Goal: Task Accomplishment & Management: Manage account settings

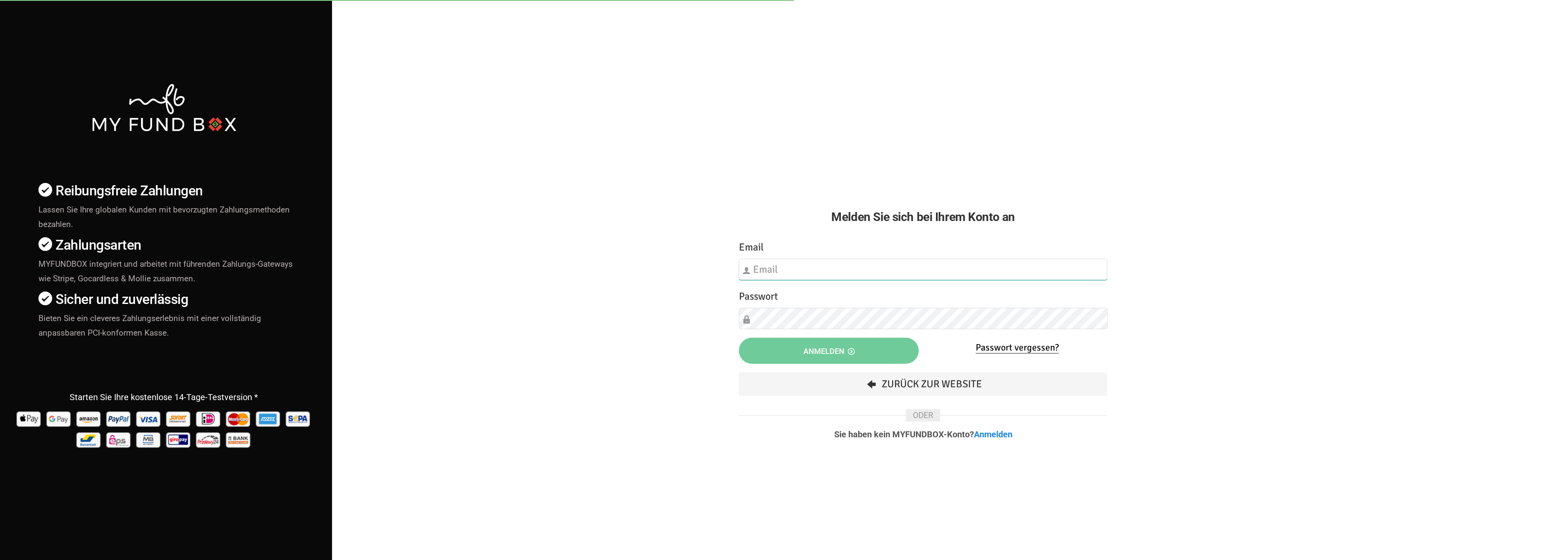
type input "fzgueven@musaid.de"
click at [857, 355] on button "Anmelden" at bounding box center [829, 350] width 180 height 26
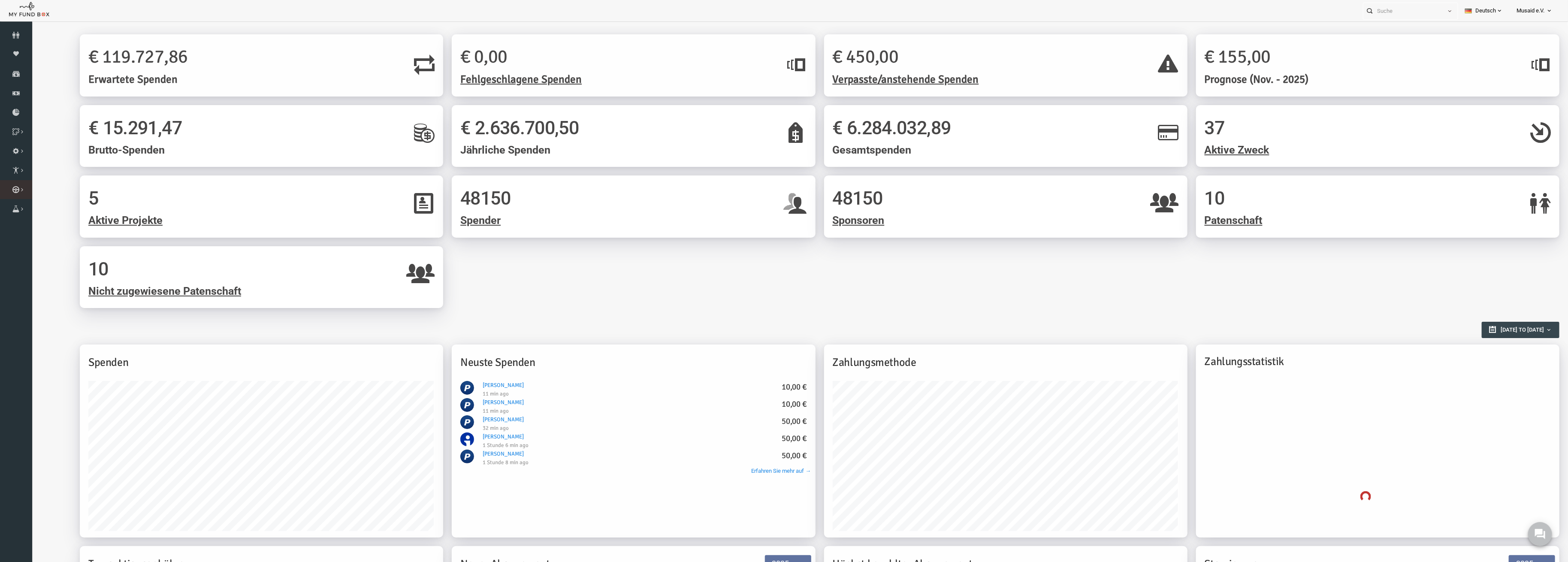
click at [0, 0] on link "Kurban Liste" at bounding box center [0, 0] width 0 height 0
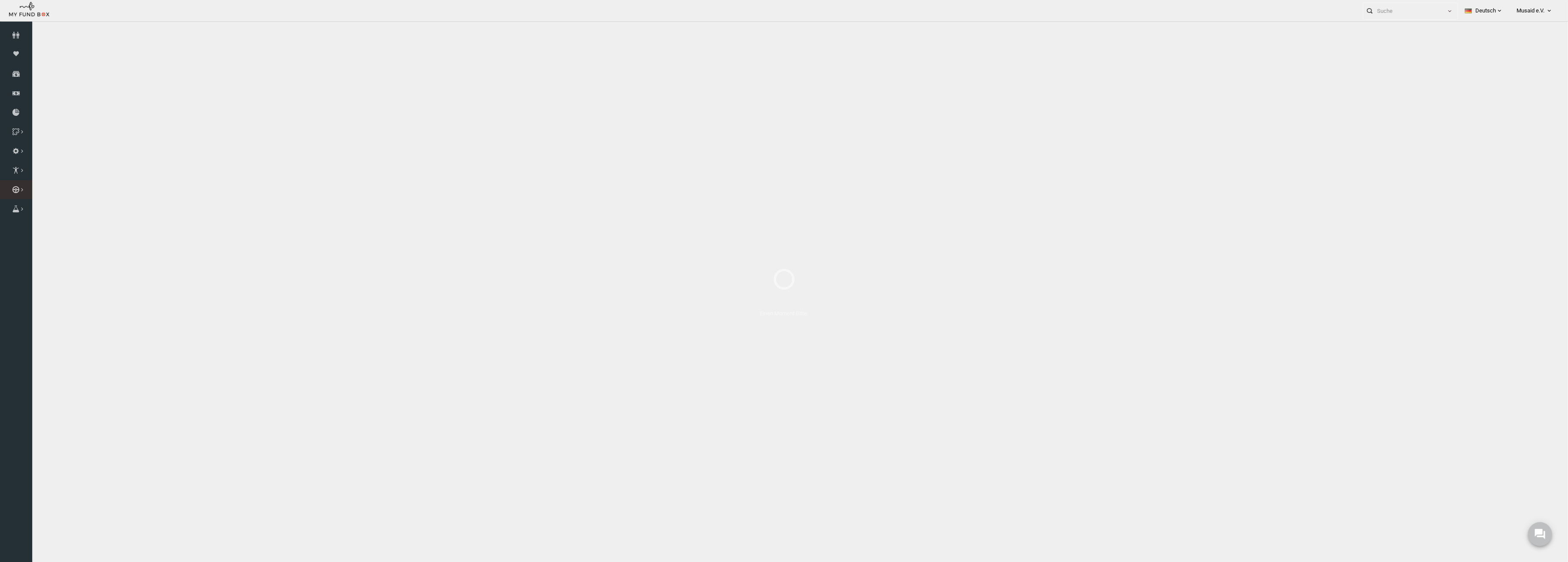
select select "100"
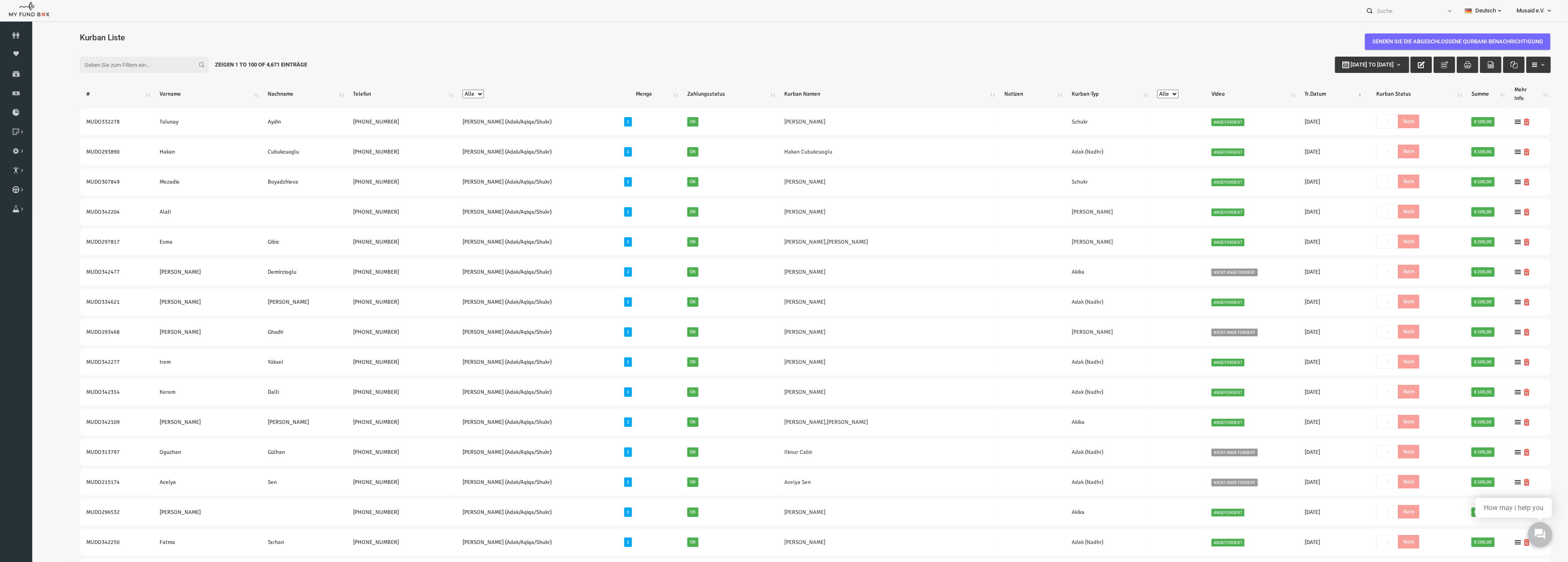
click at [1387, 64] on icon "button" at bounding box center [1390, 65] width 7 height 7
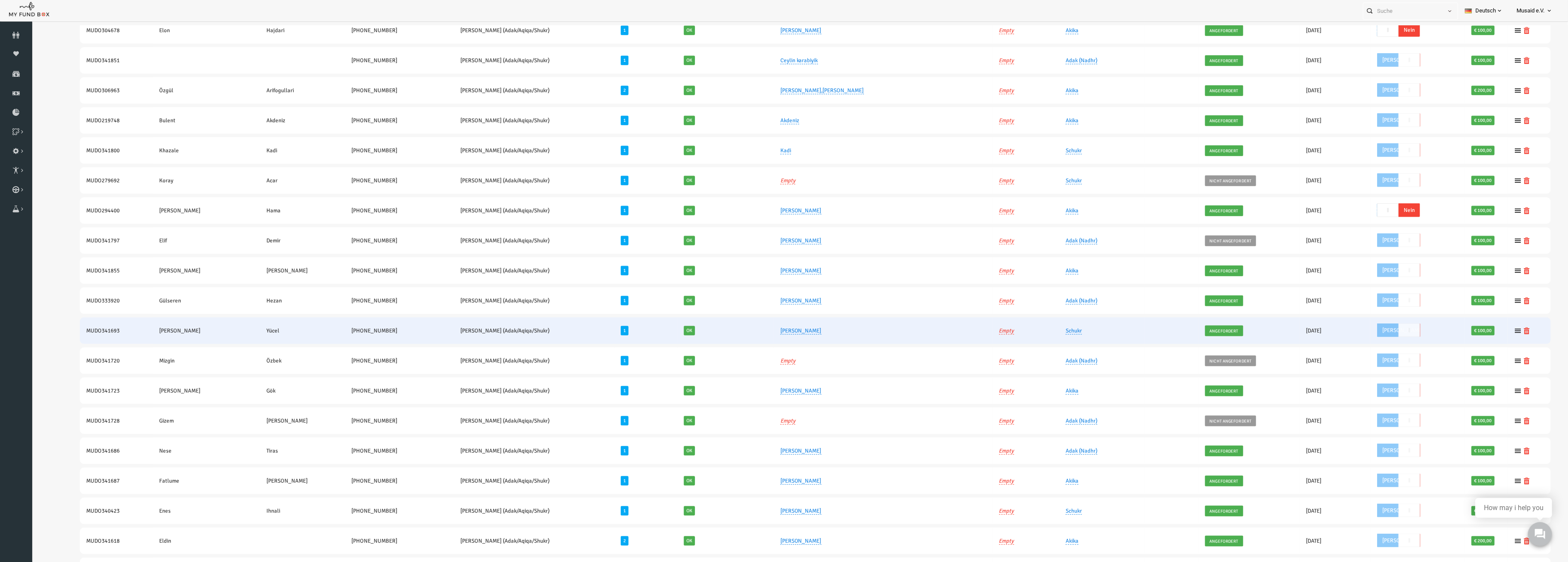
scroll to position [972, 0]
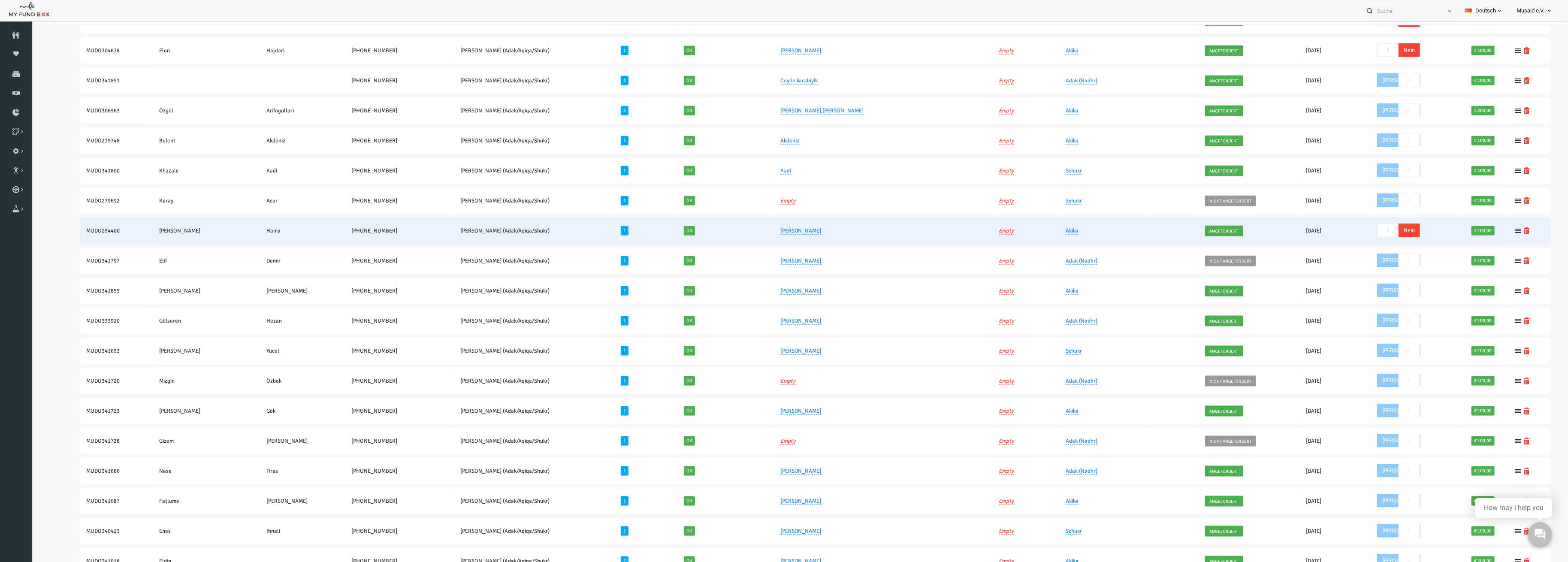
click at [1368, 223] on span "Nein" at bounding box center [1378, 230] width 21 height 14
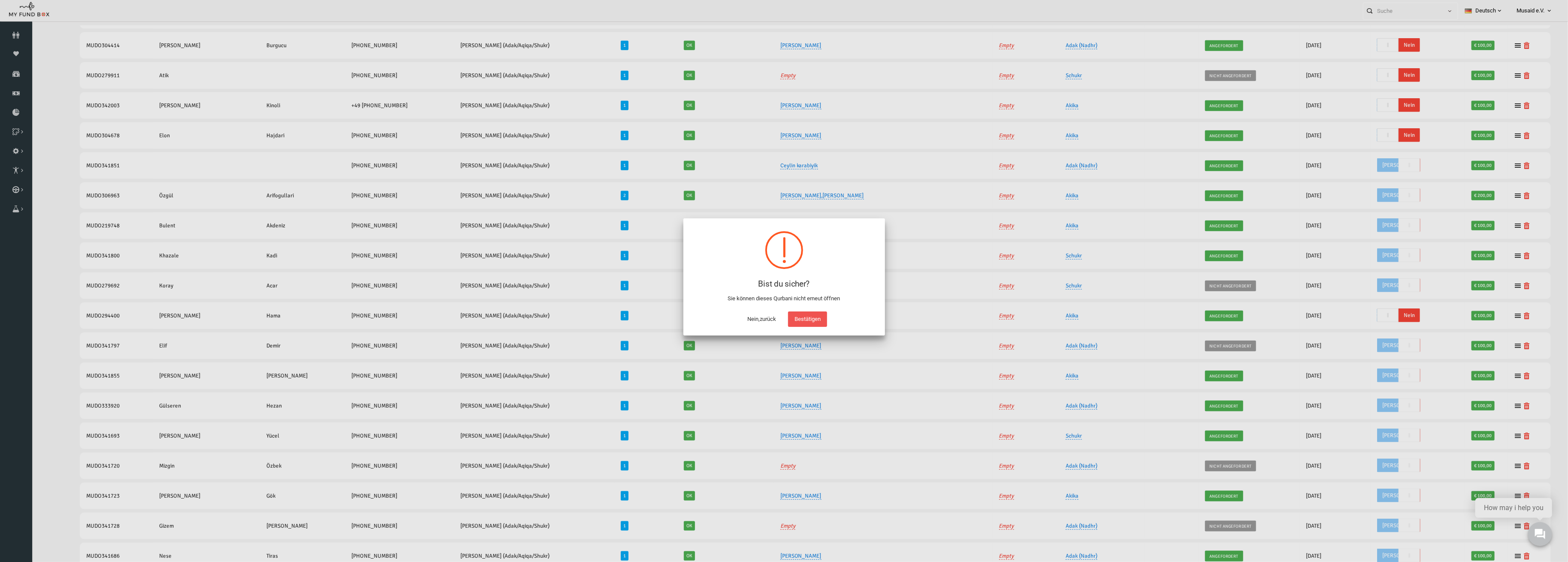
scroll to position [25, 0]
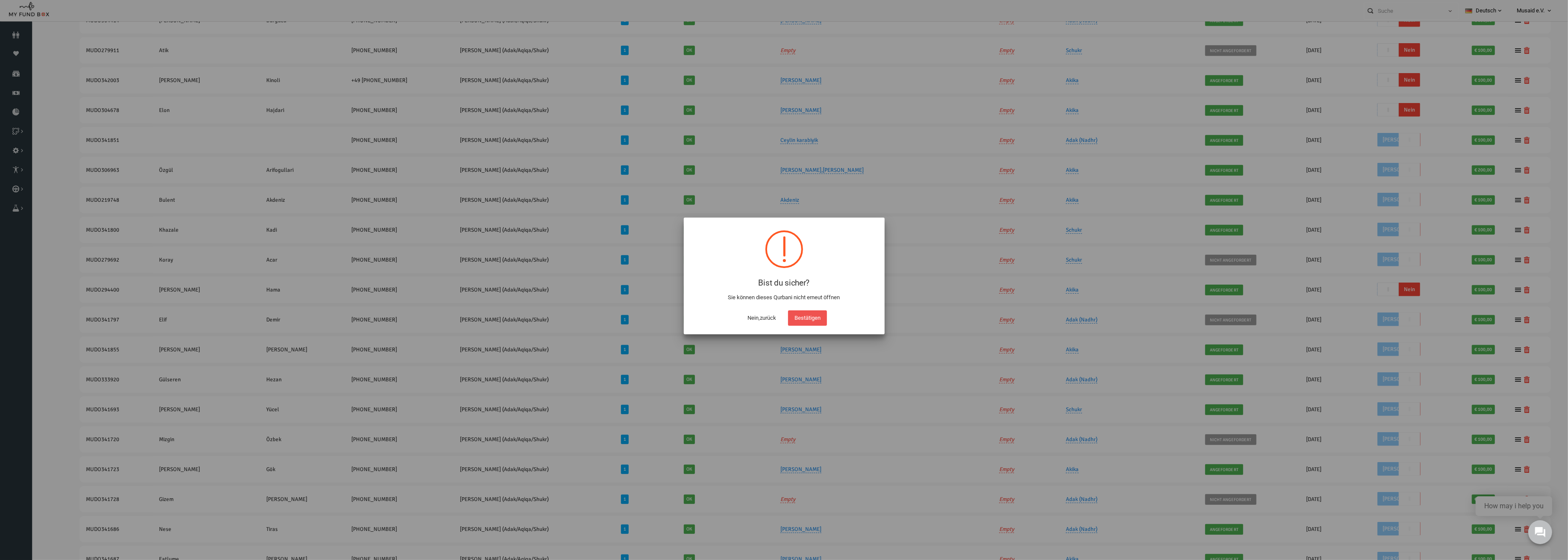
click at [803, 312] on button "Bestätigen" at bounding box center [808, 317] width 39 height 15
checkbox input "true"
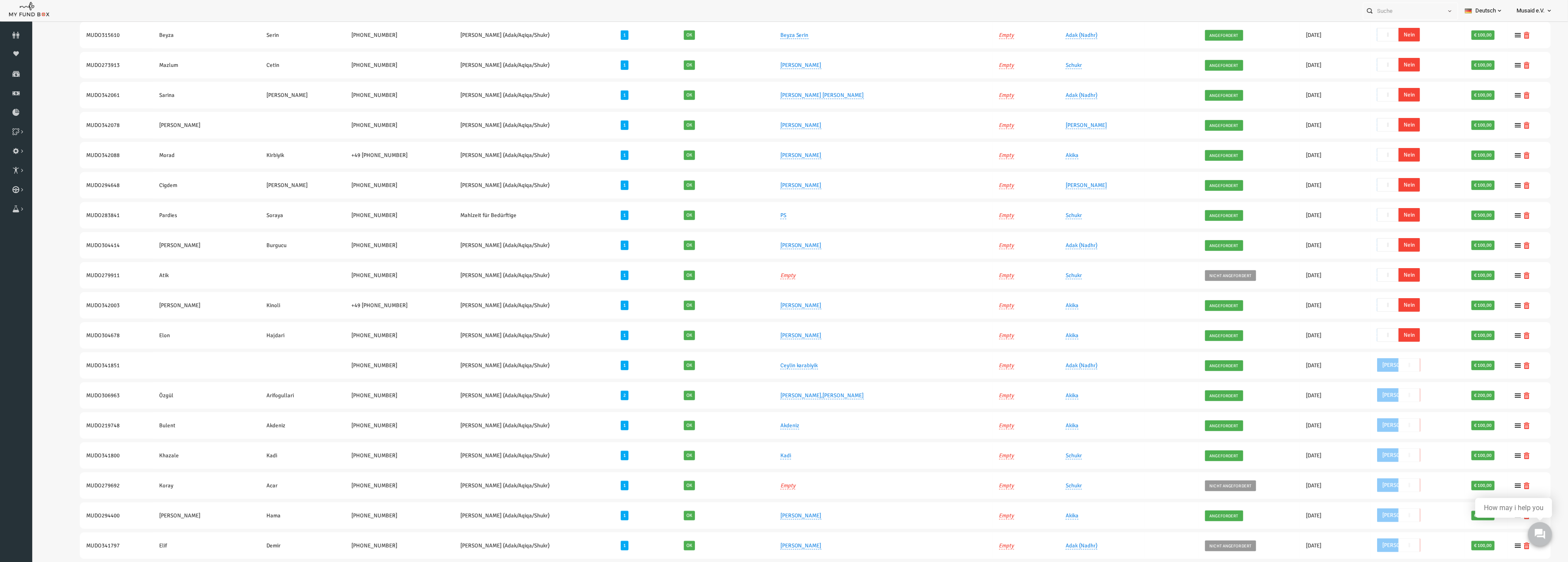
scroll to position [661, 0]
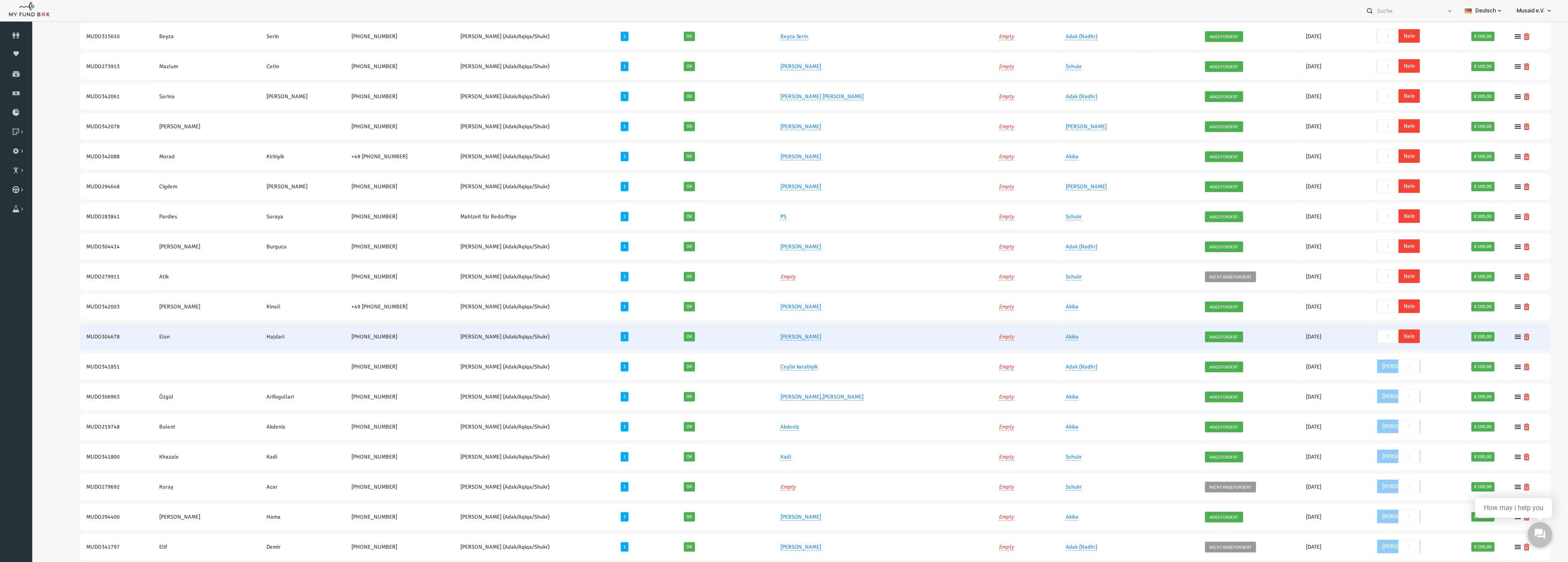
click at [1368, 336] on span "Nein" at bounding box center [1378, 336] width 21 height 14
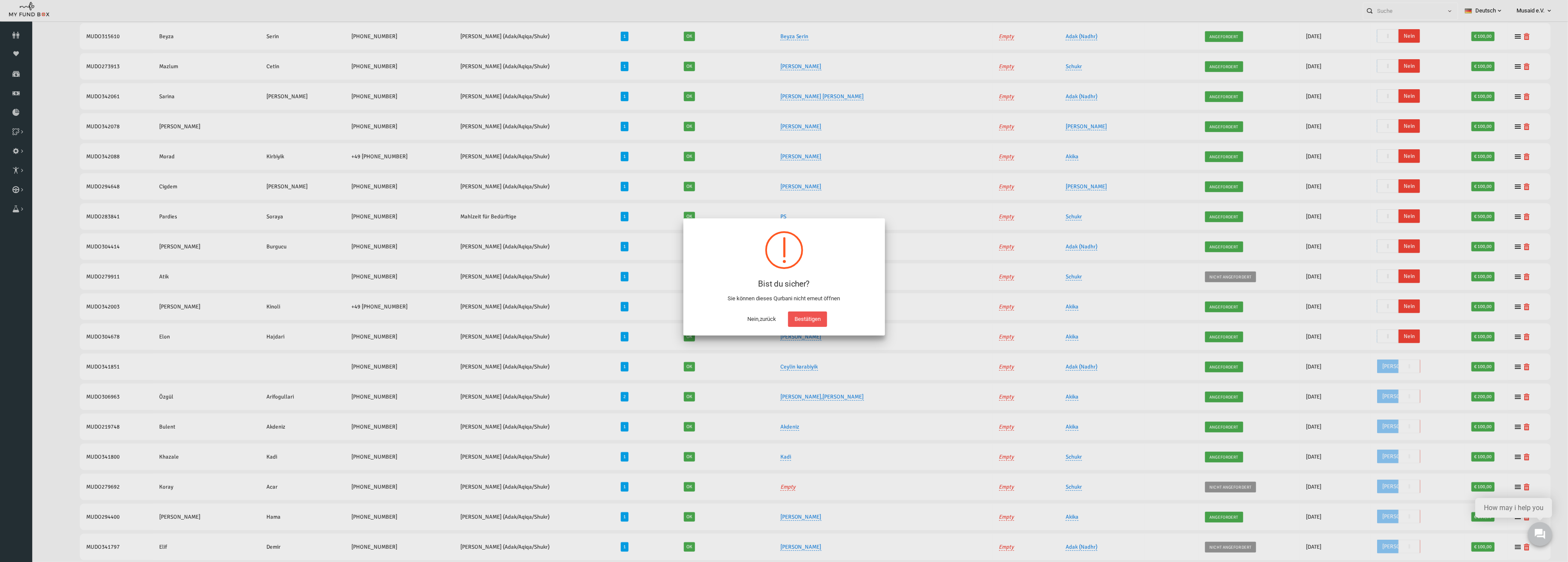
scroll to position [707, 0]
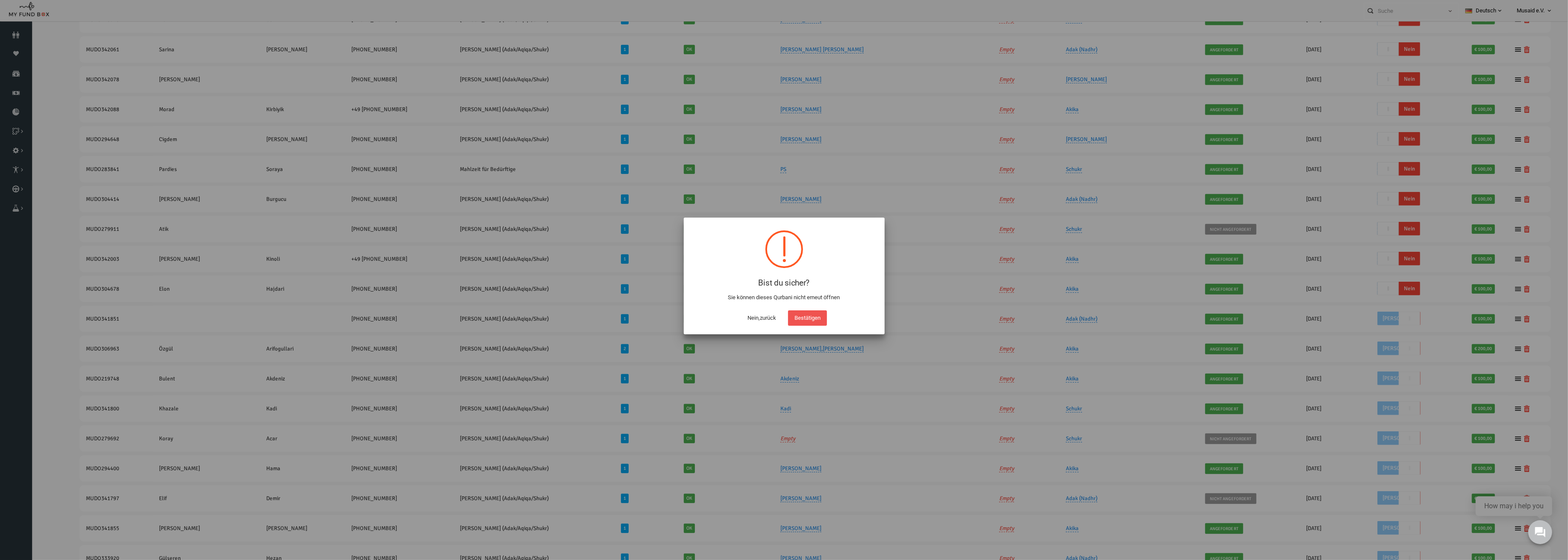
click at [825, 316] on button "Bestätigen" at bounding box center [808, 317] width 39 height 15
checkbox input "true"
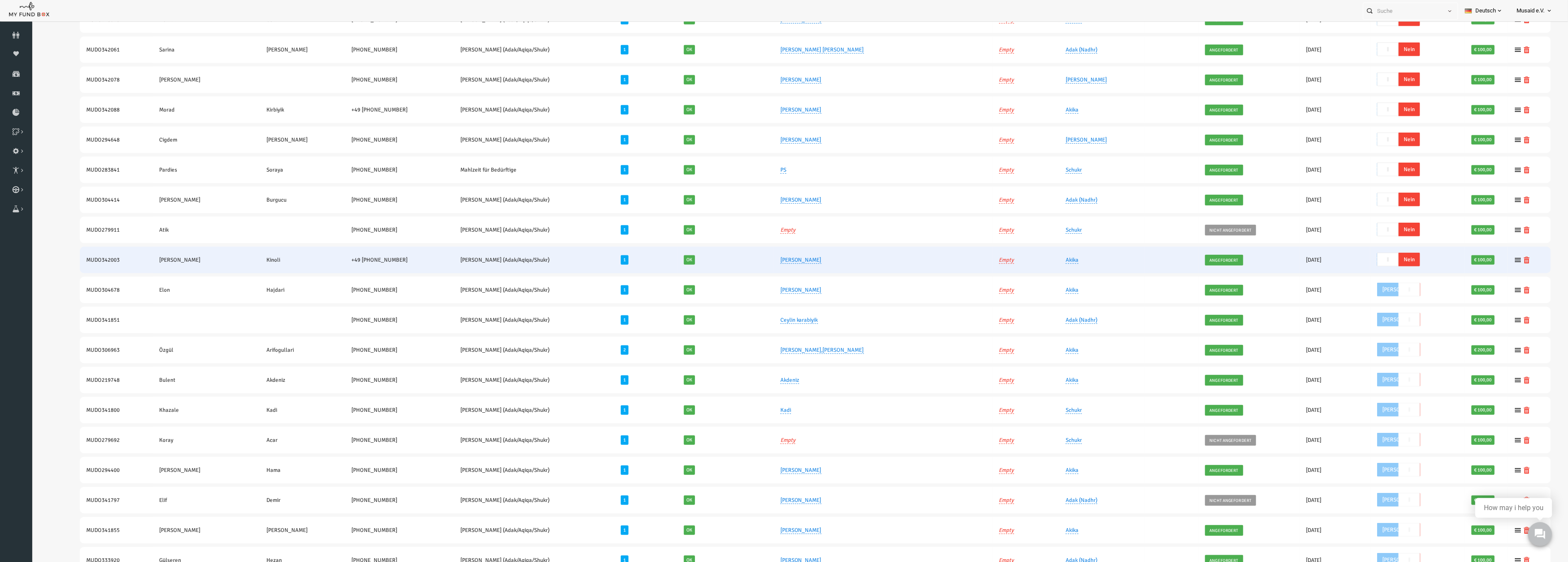
click at [1365, 247] on td "Ja Nein -- Nein" at bounding box center [1387, 259] width 95 height 26
click at [1368, 254] on span "Nein" at bounding box center [1378, 259] width 21 height 14
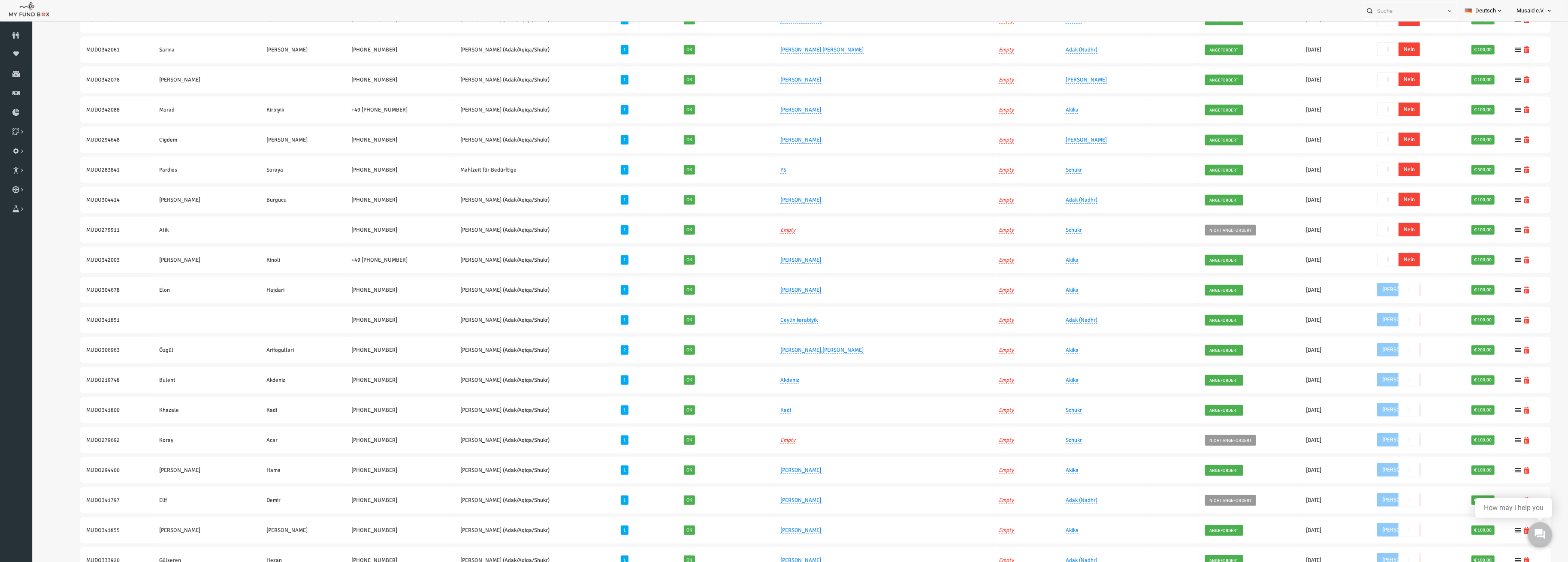
scroll to position [678, 0]
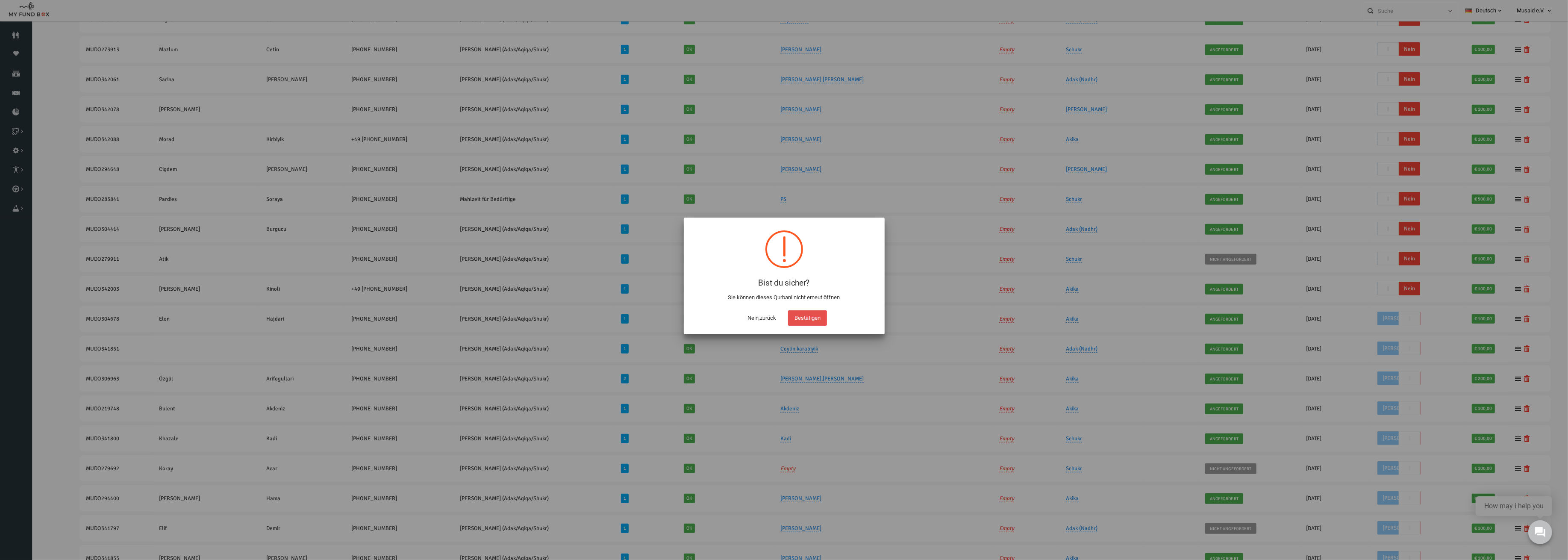
click at [820, 314] on button "Bestätigen" at bounding box center [808, 317] width 39 height 15
checkbox input "true"
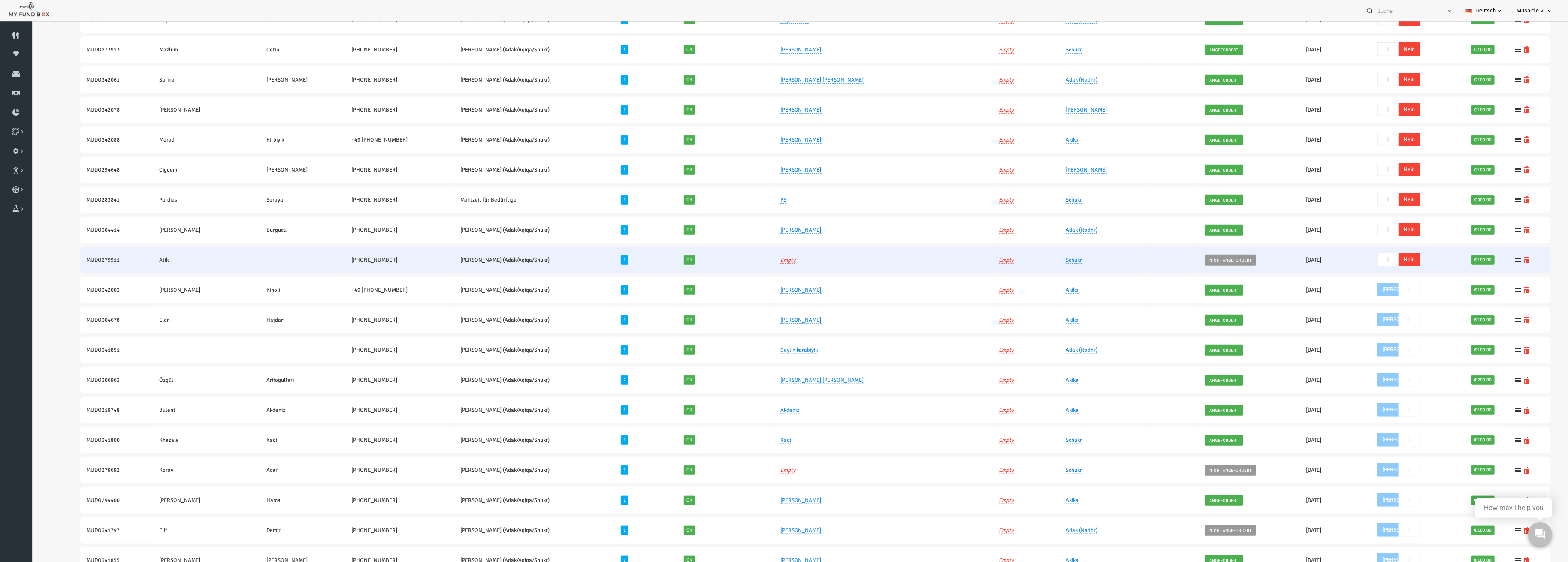
click at [1368, 257] on span "Nein" at bounding box center [1378, 259] width 21 height 14
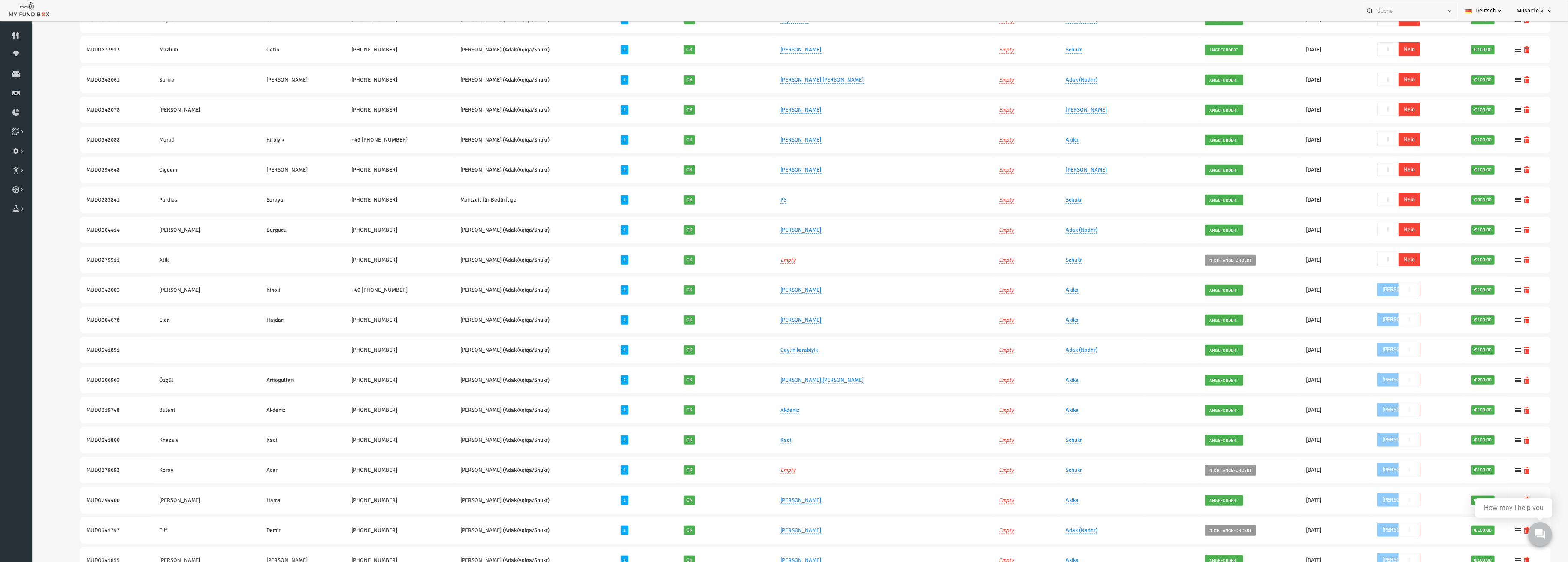
scroll to position [648, 0]
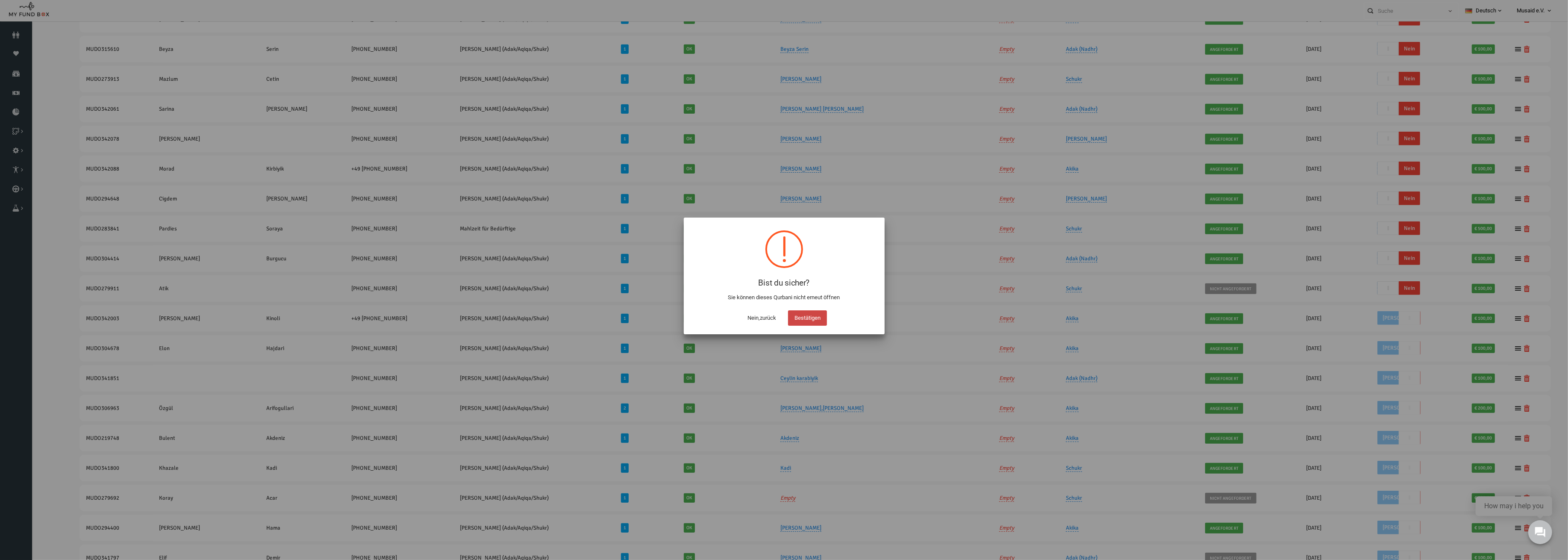
click at [811, 317] on button "Bestätigen" at bounding box center [808, 317] width 39 height 15
checkbox input "true"
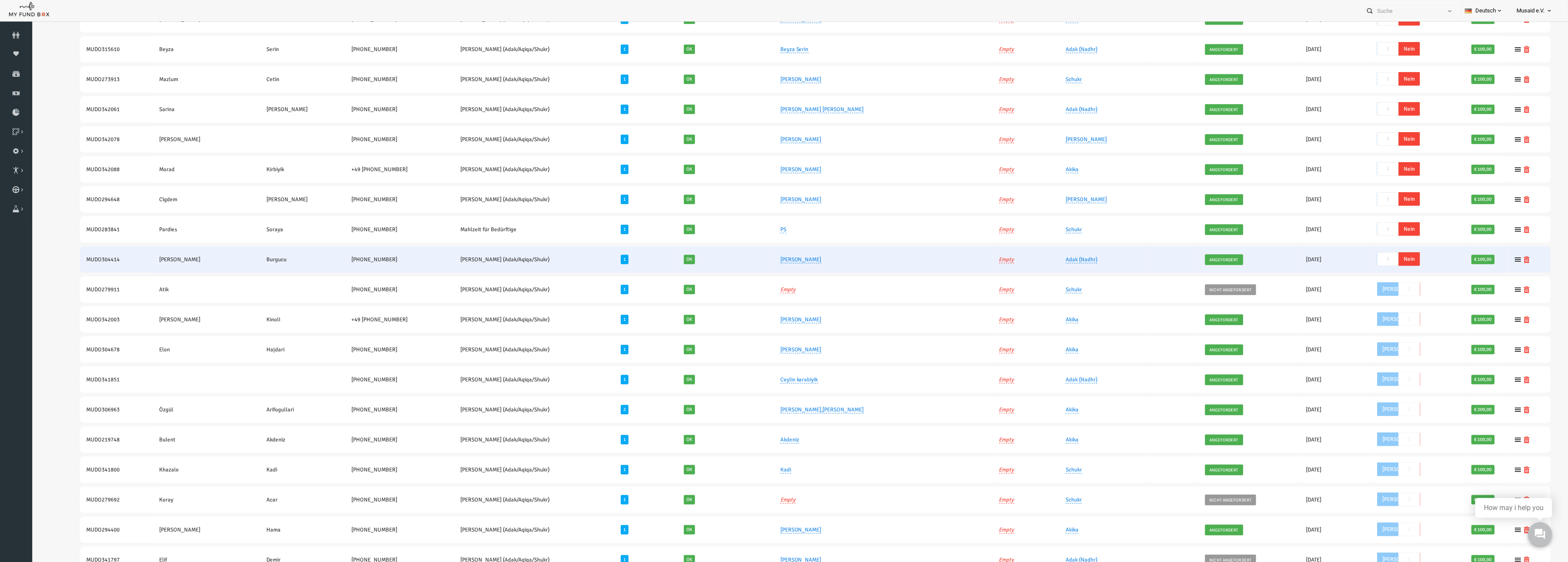
click at [1368, 256] on span "Nein" at bounding box center [1378, 259] width 21 height 14
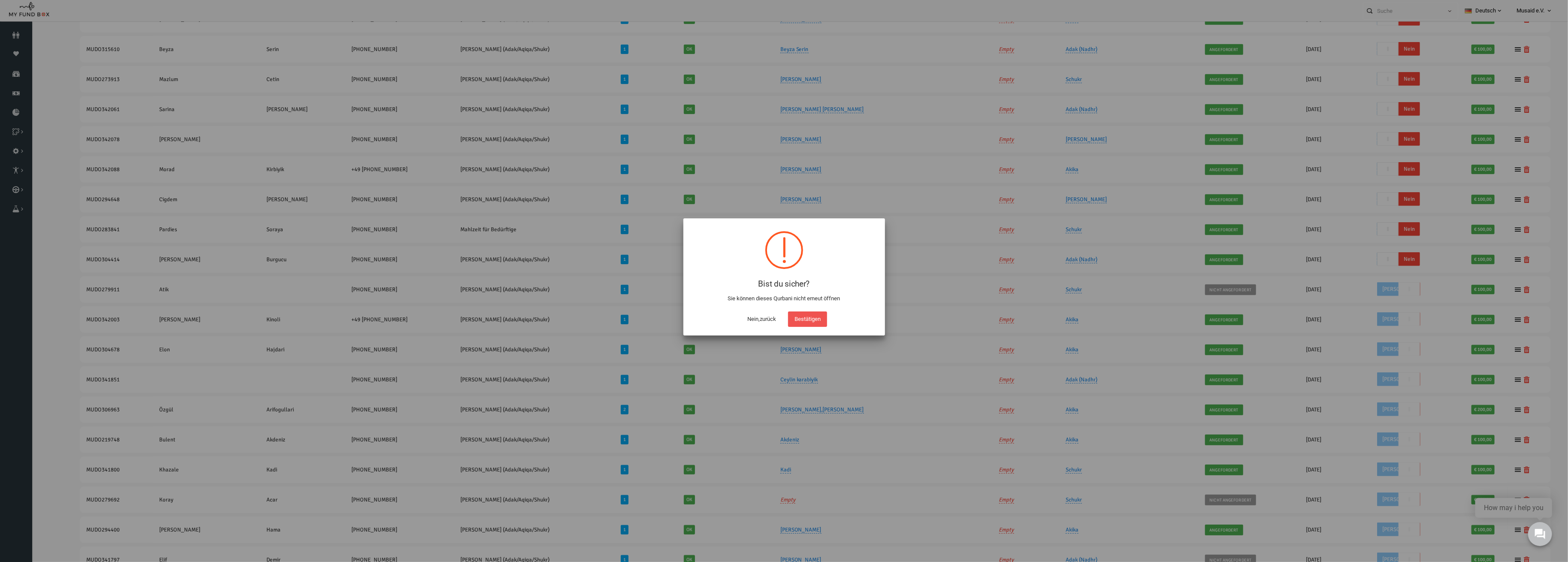
scroll to position [618, 0]
click at [814, 325] on button "Bestätigen" at bounding box center [811, 319] width 39 height 15
checkbox input "true"
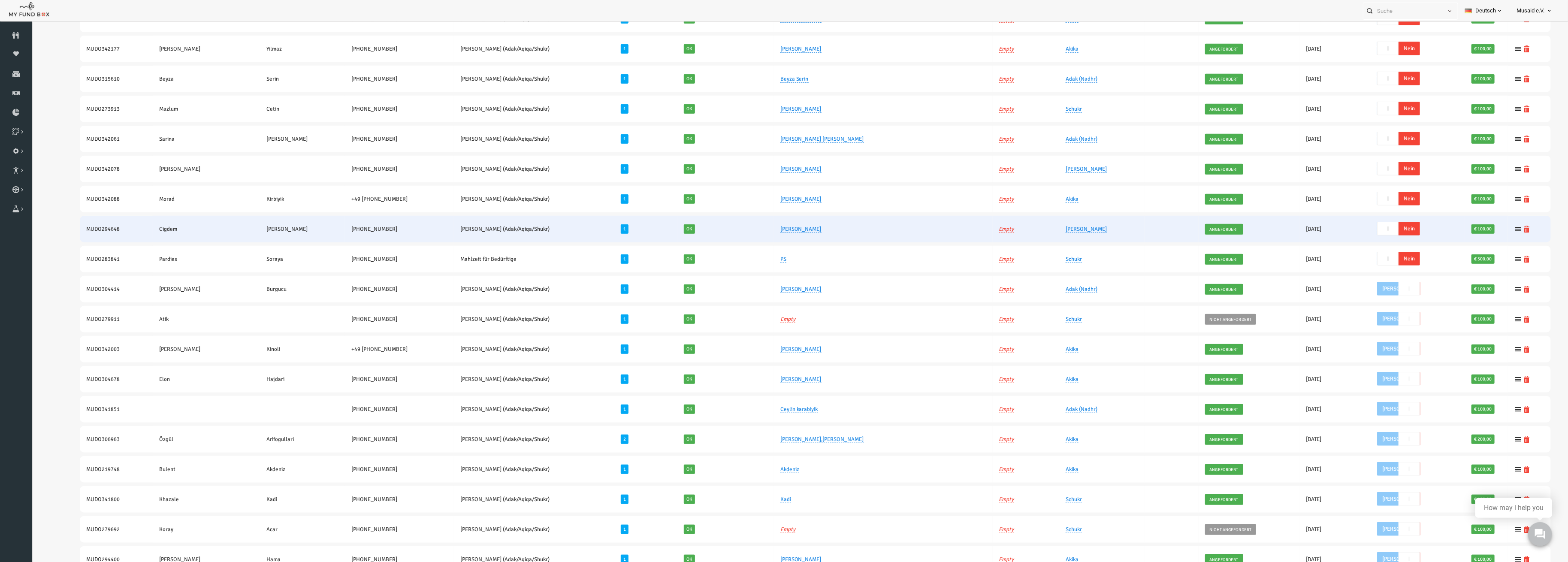
click at [1368, 221] on span "Nein" at bounding box center [1378, 228] width 21 height 14
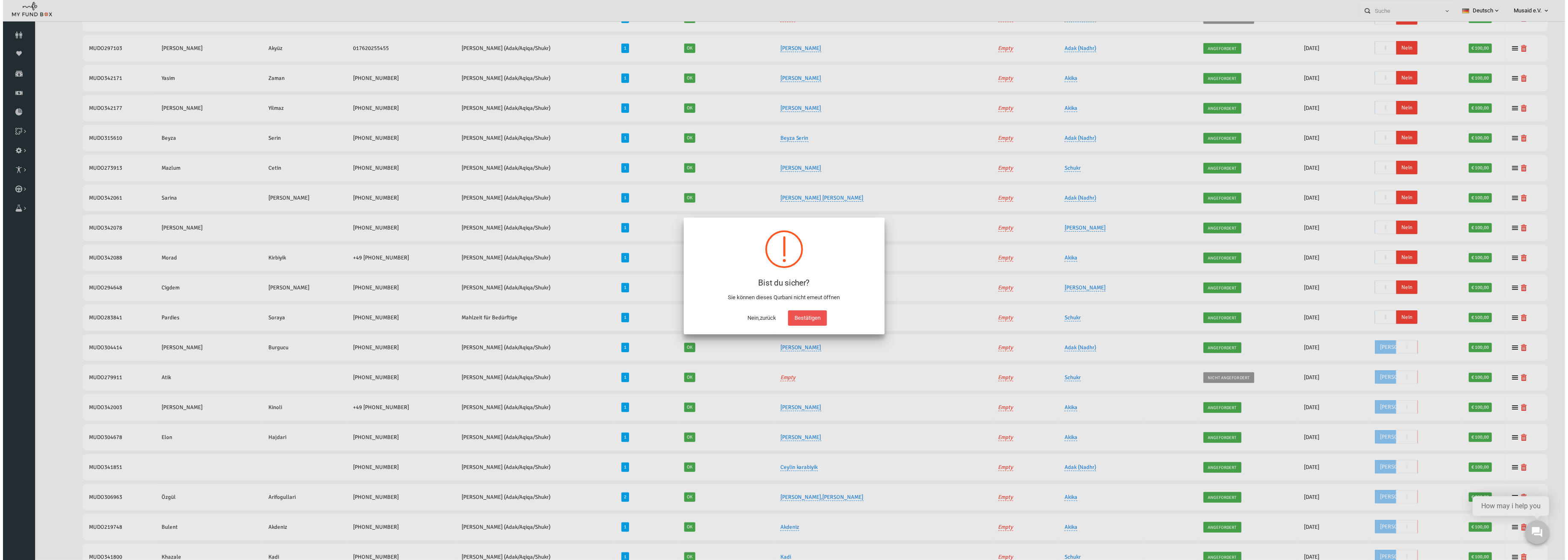
scroll to position [24, 0]
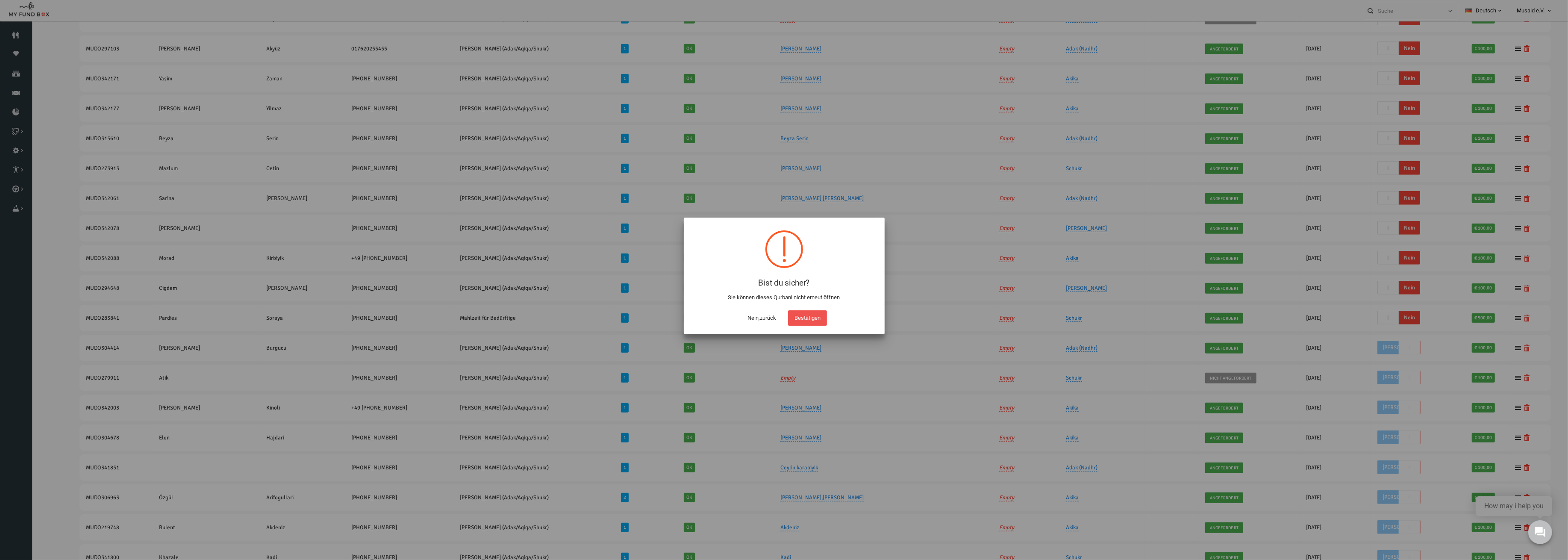
click at [784, 314] on div "Nein,zurück Bestätigen" at bounding box center [784, 315] width 184 height 19
click at [803, 316] on button "Bestätigen" at bounding box center [808, 317] width 39 height 15
checkbox input "true"
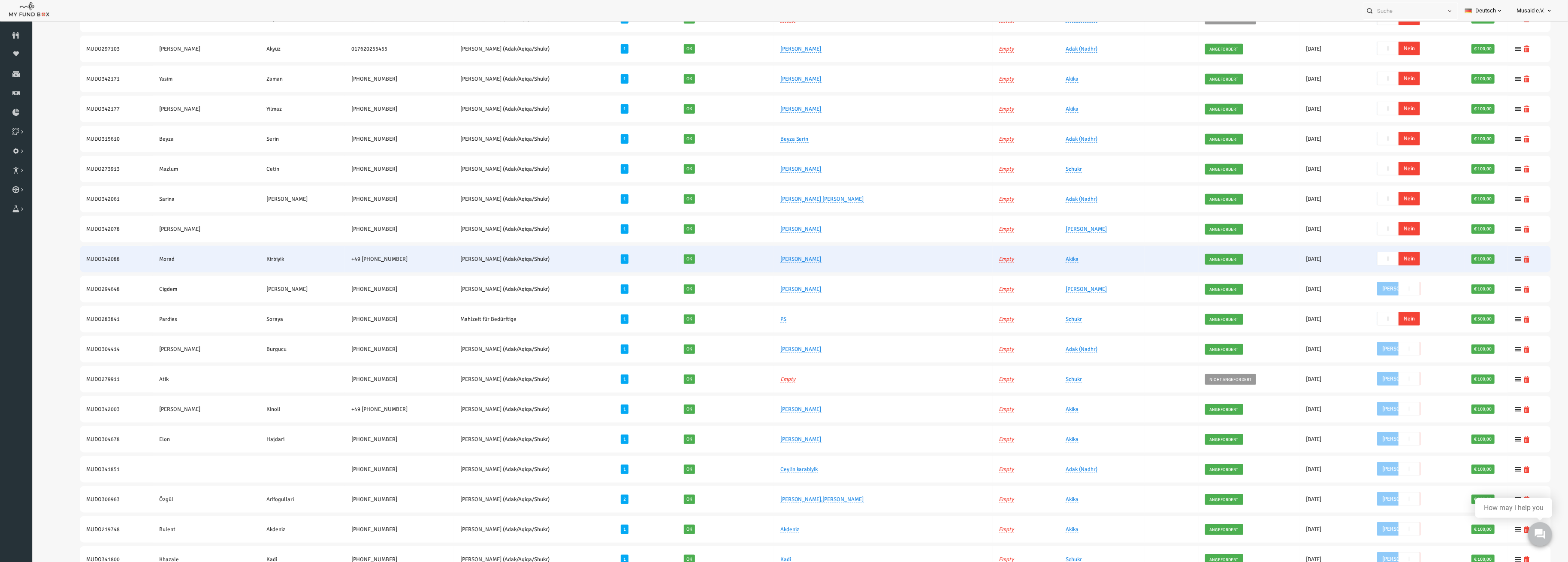
click at [1368, 253] on span "Nein" at bounding box center [1378, 259] width 21 height 14
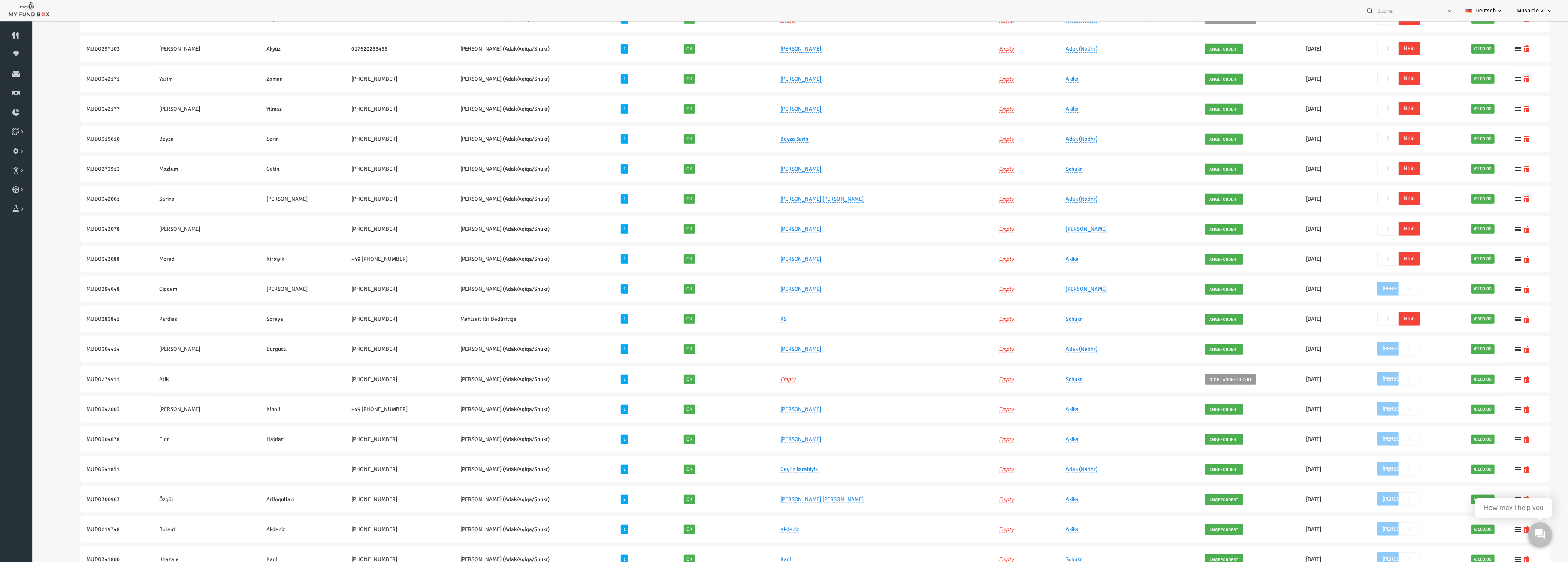
scroll to position [529, 0]
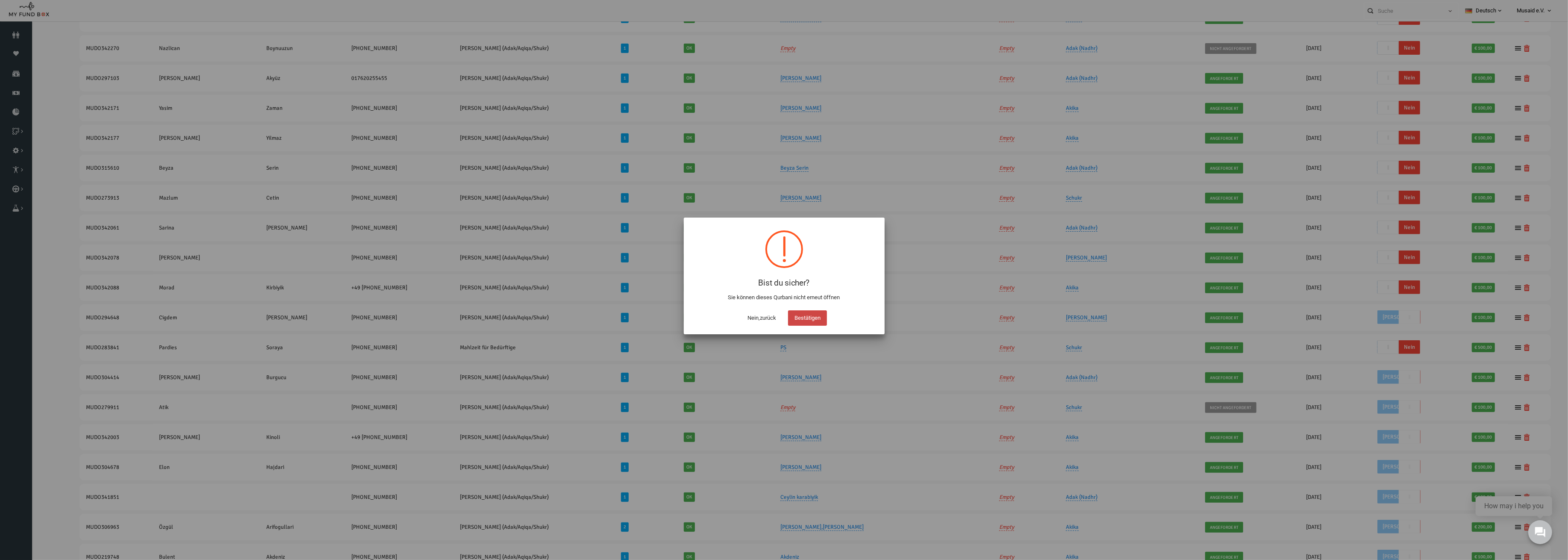
click at [793, 317] on button "Bestätigen" at bounding box center [808, 317] width 39 height 15
checkbox input "true"
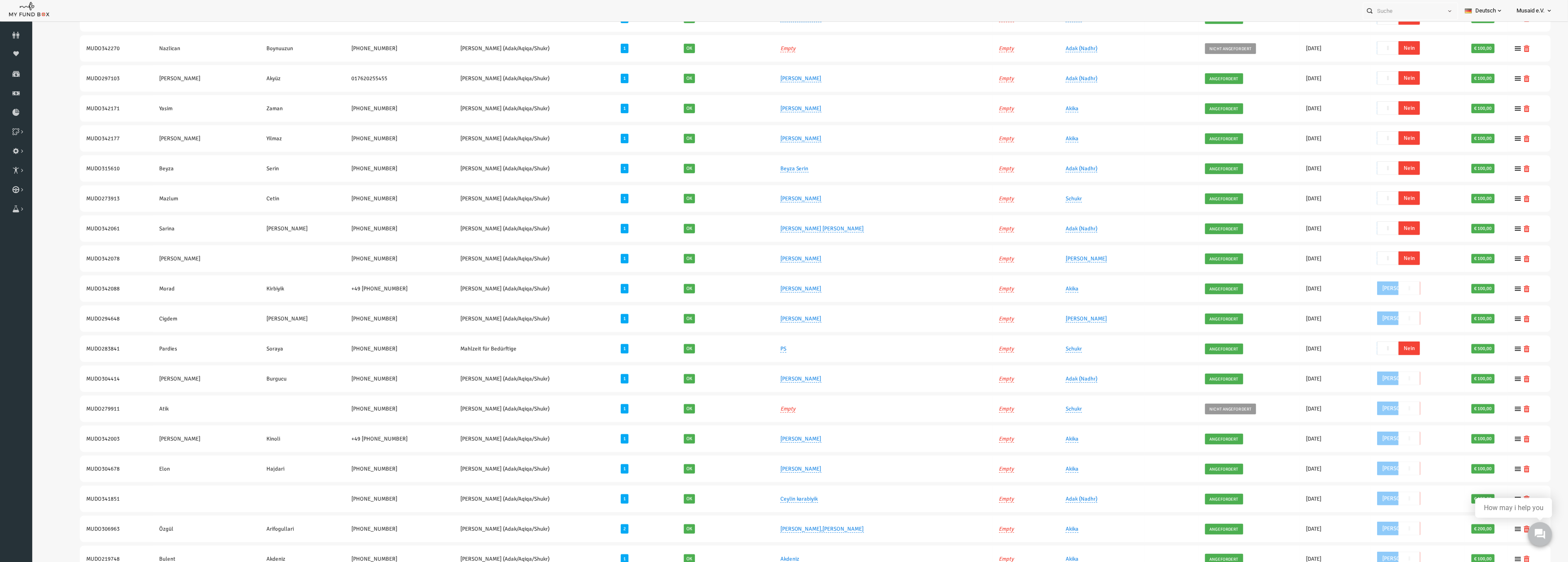
click at [1368, 253] on span "Nein" at bounding box center [1378, 258] width 21 height 14
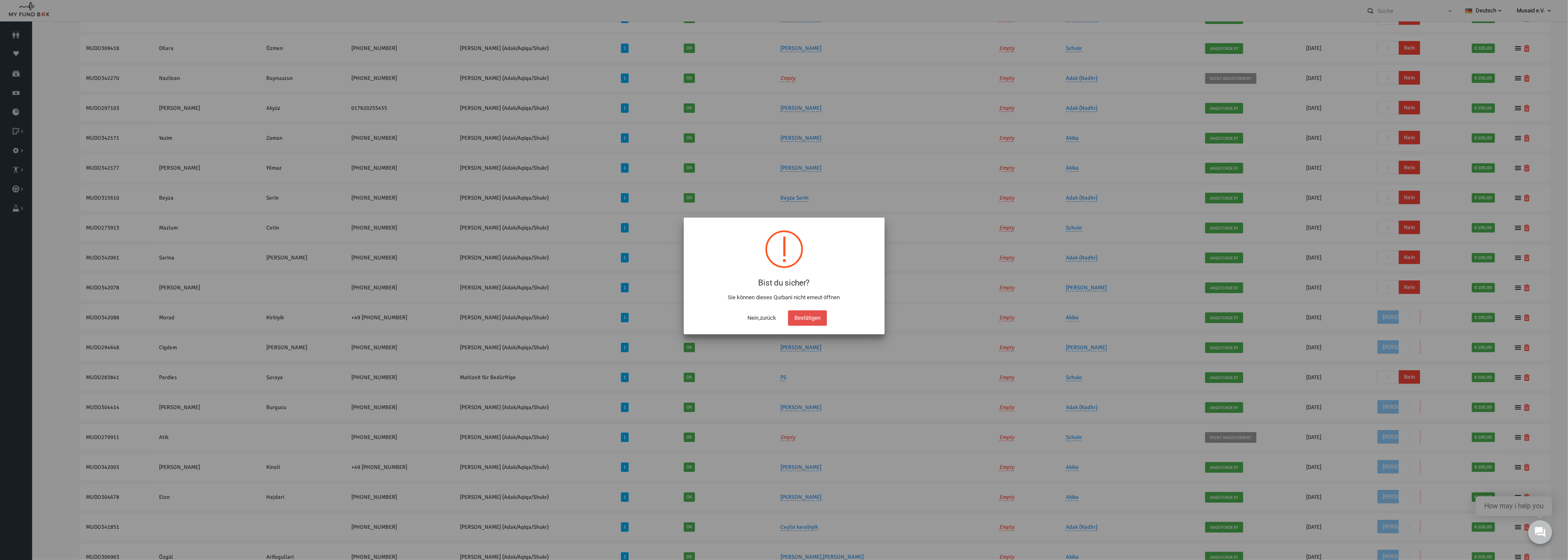
click at [812, 317] on button "Bestätigen" at bounding box center [808, 317] width 39 height 15
checkbox input "true"
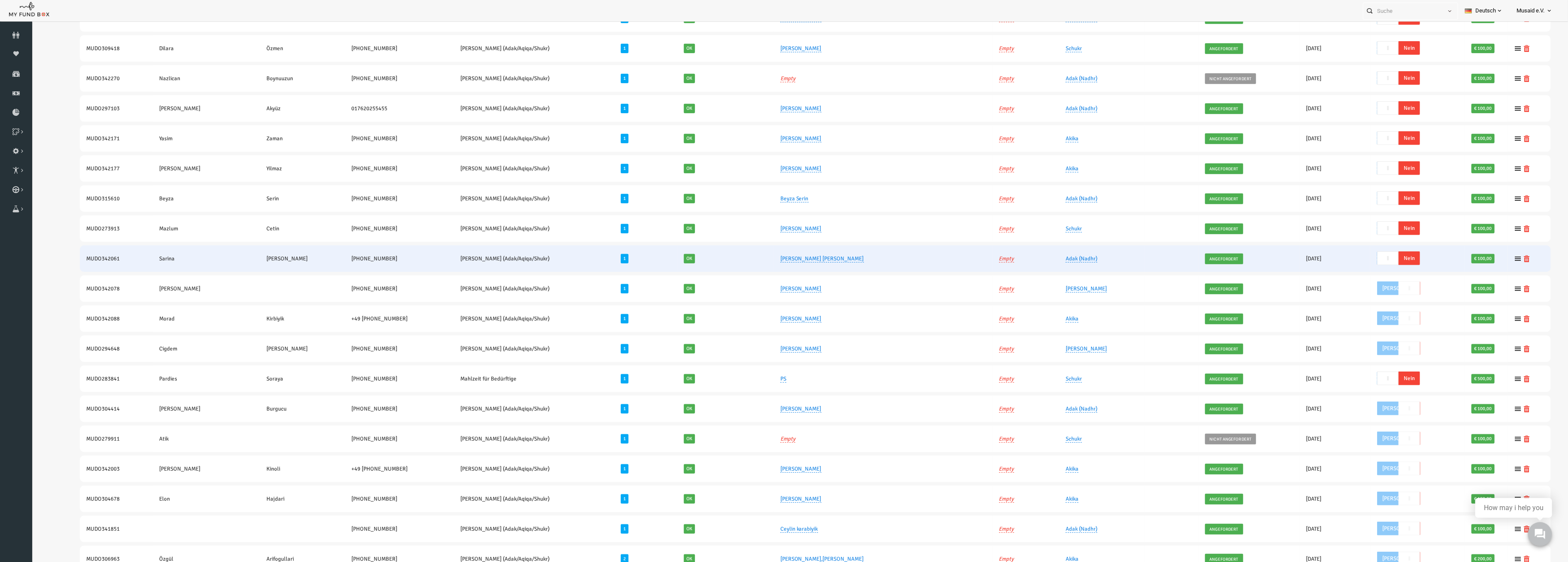
click at [1368, 254] on span "Nein" at bounding box center [1378, 258] width 21 height 14
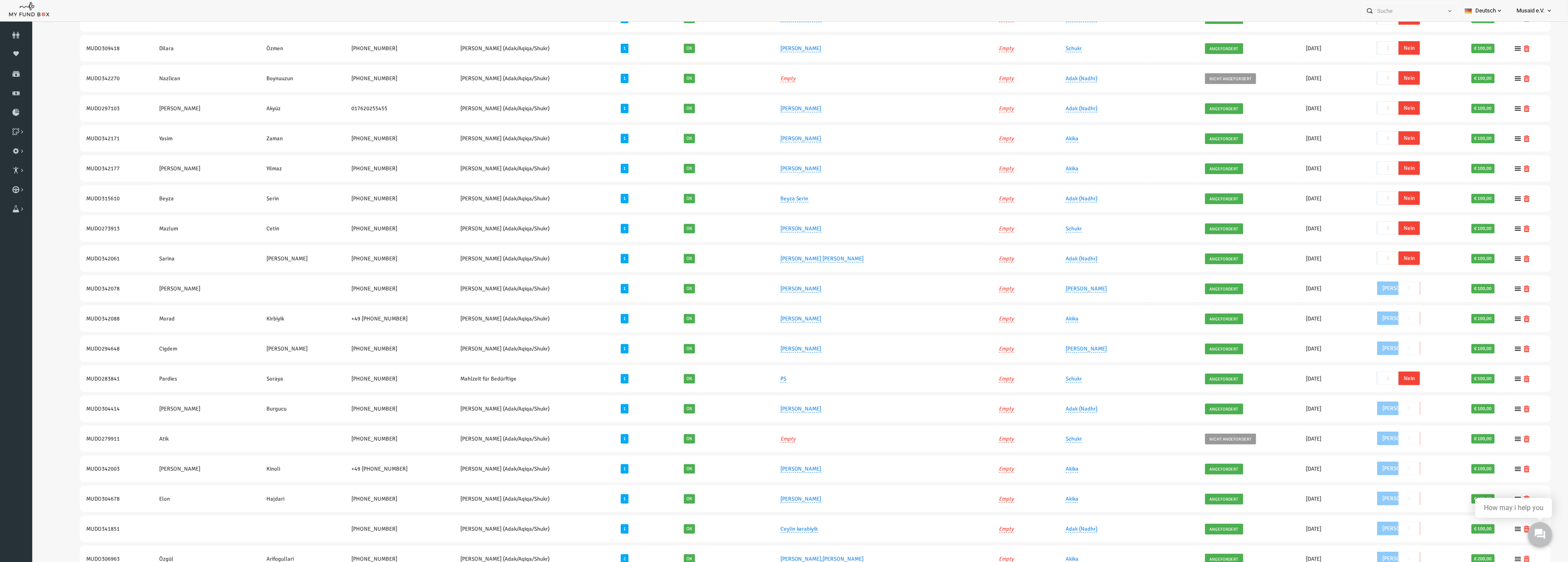
scroll to position [469, 0]
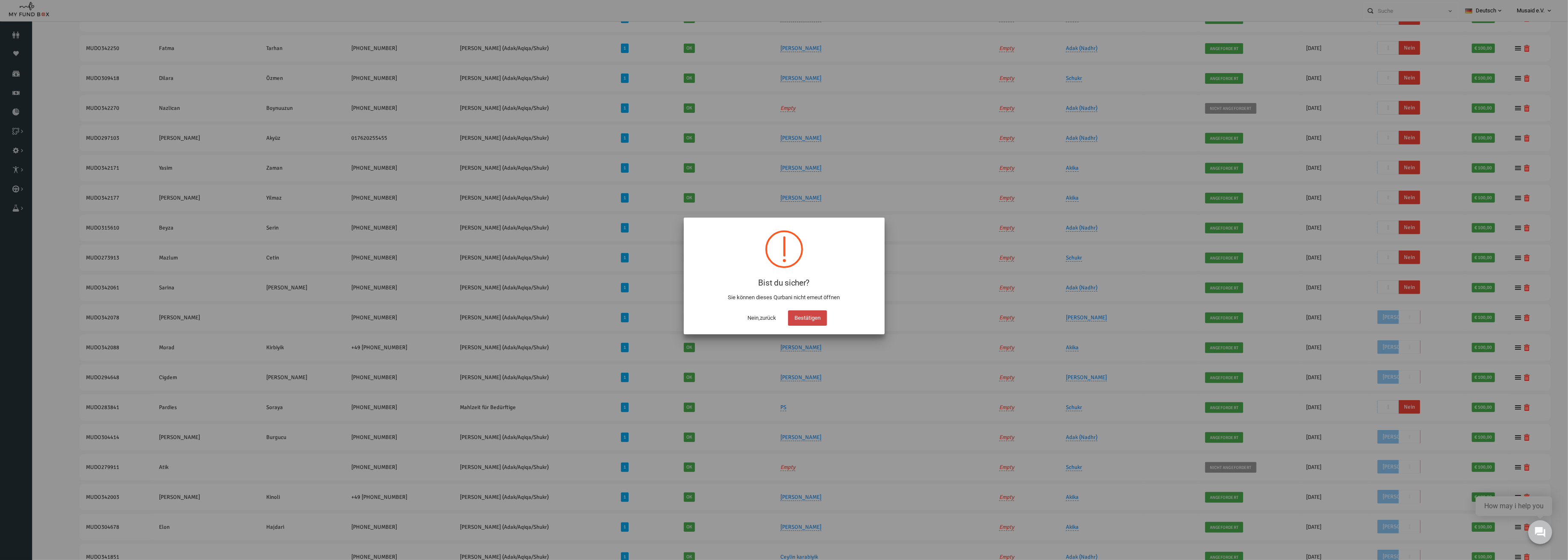
click at [823, 314] on button "Bestätigen" at bounding box center [808, 317] width 39 height 15
checkbox input "true"
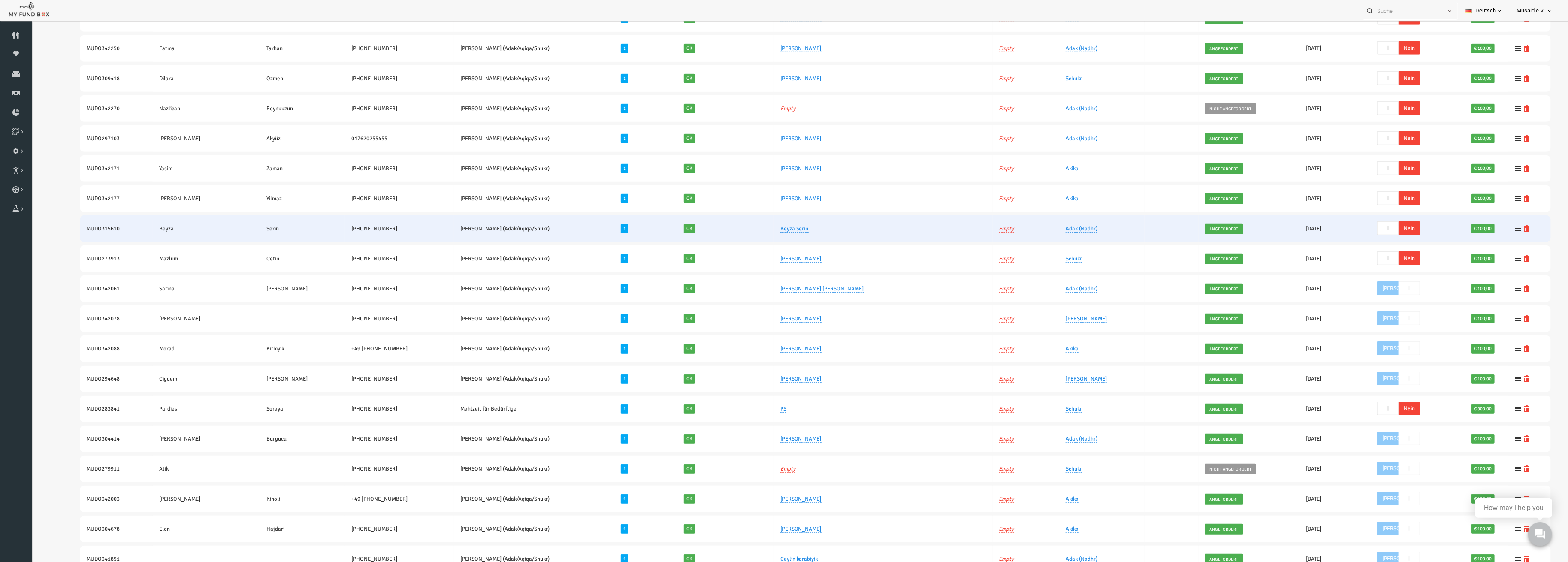
click at [1368, 226] on span "Nein" at bounding box center [1378, 228] width 21 height 14
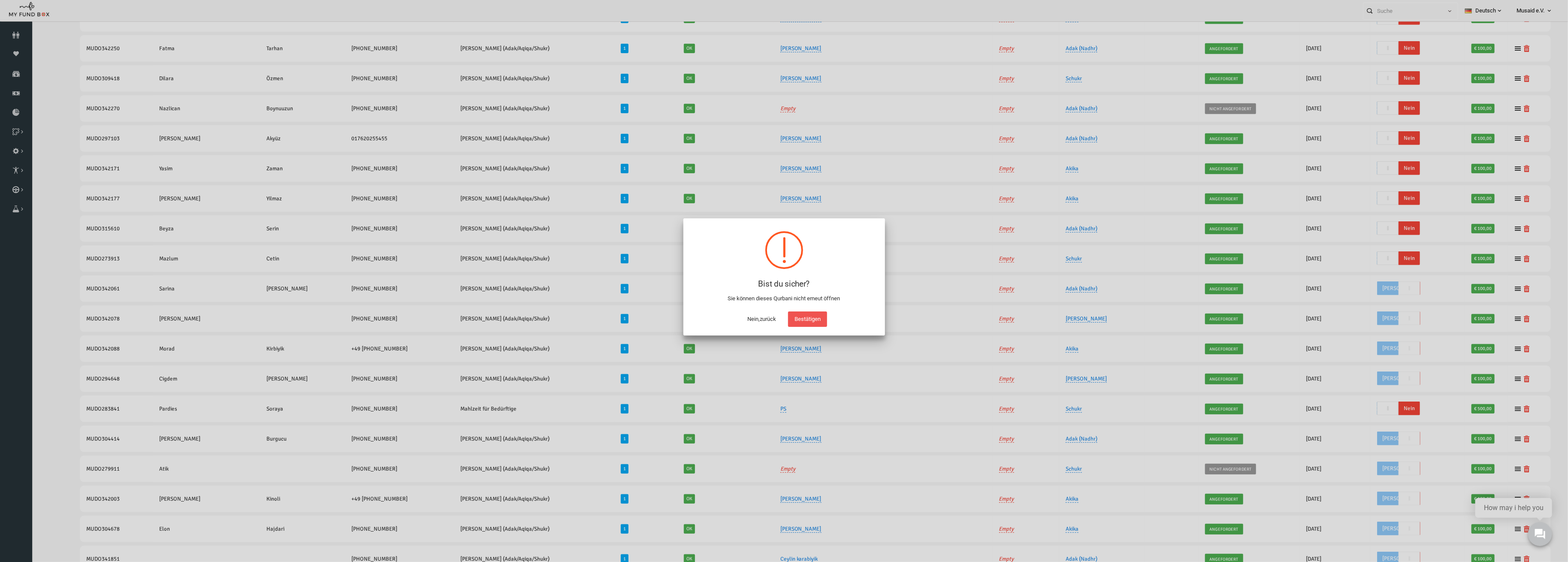
scroll to position [409, 0]
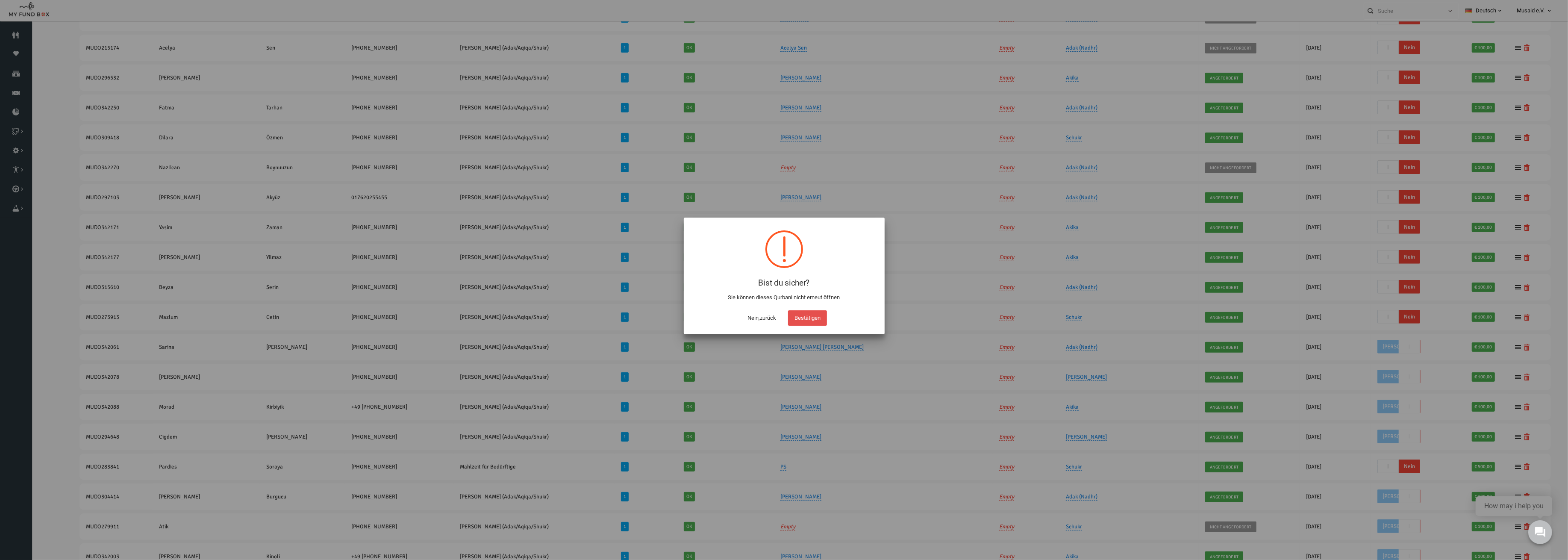
click at [803, 317] on button "Bestätigen" at bounding box center [808, 317] width 39 height 15
checkbox input "true"
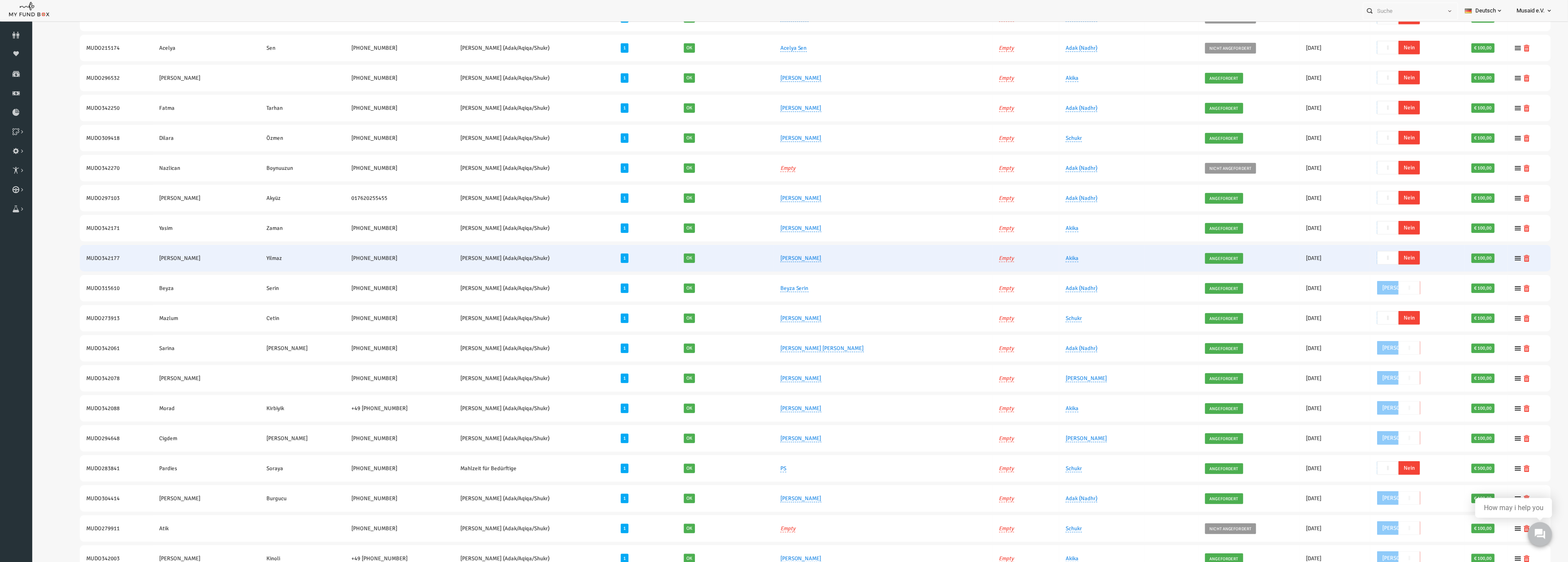
click at [1369, 255] on span "Nein" at bounding box center [1378, 258] width 21 height 14
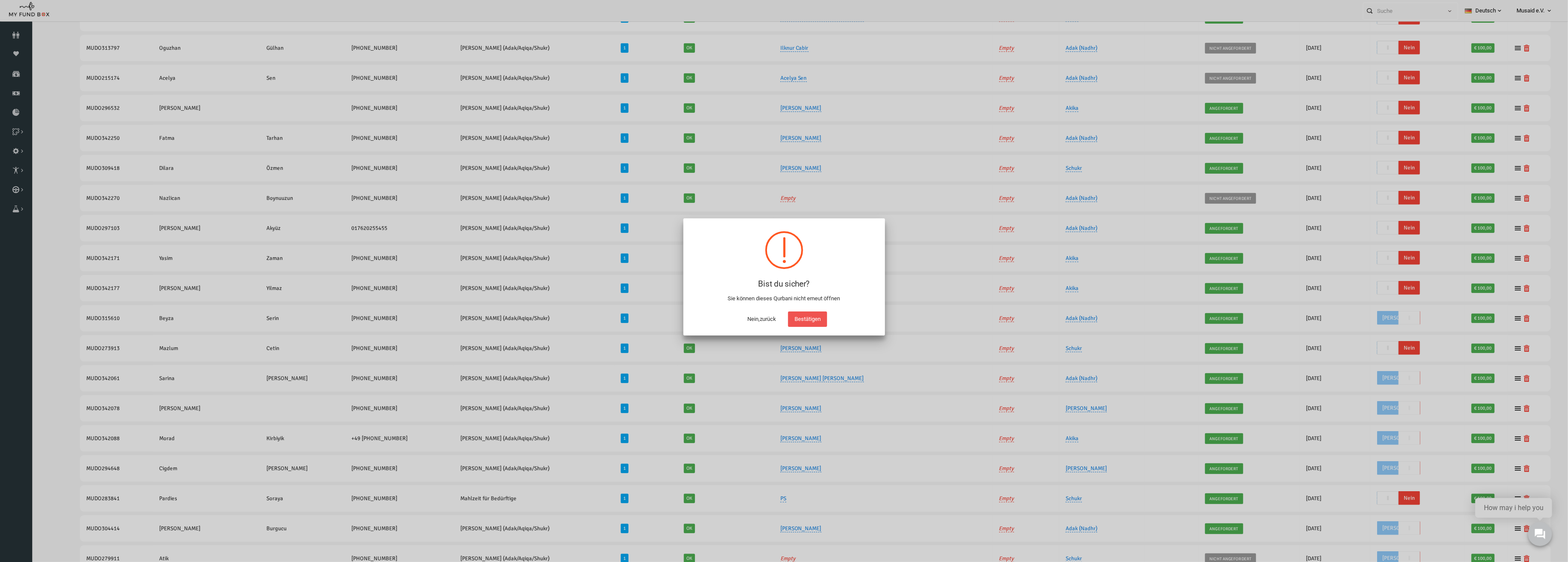
scroll to position [25, 0]
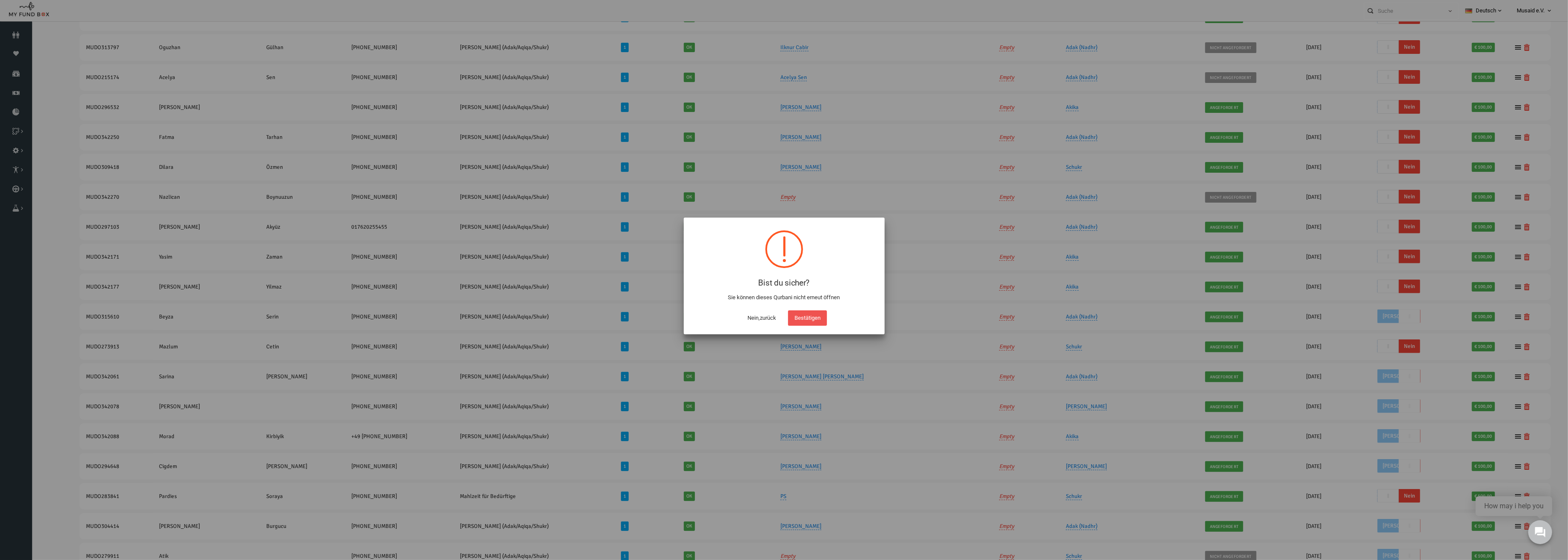
click at [823, 307] on div "Bestätigen" at bounding box center [807, 315] width 43 height 19
click at [819, 312] on button "Bestätigen" at bounding box center [808, 317] width 39 height 15
checkbox input "true"
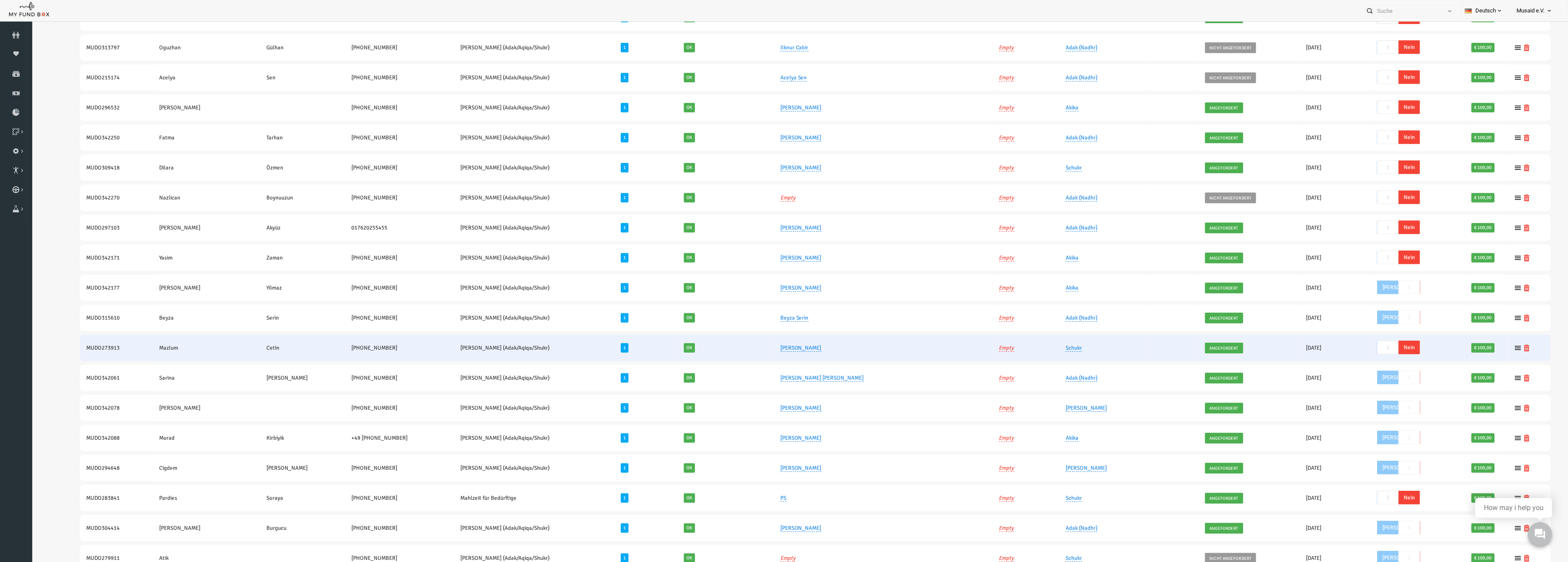
click at [1368, 341] on span "Nein" at bounding box center [1378, 347] width 21 height 14
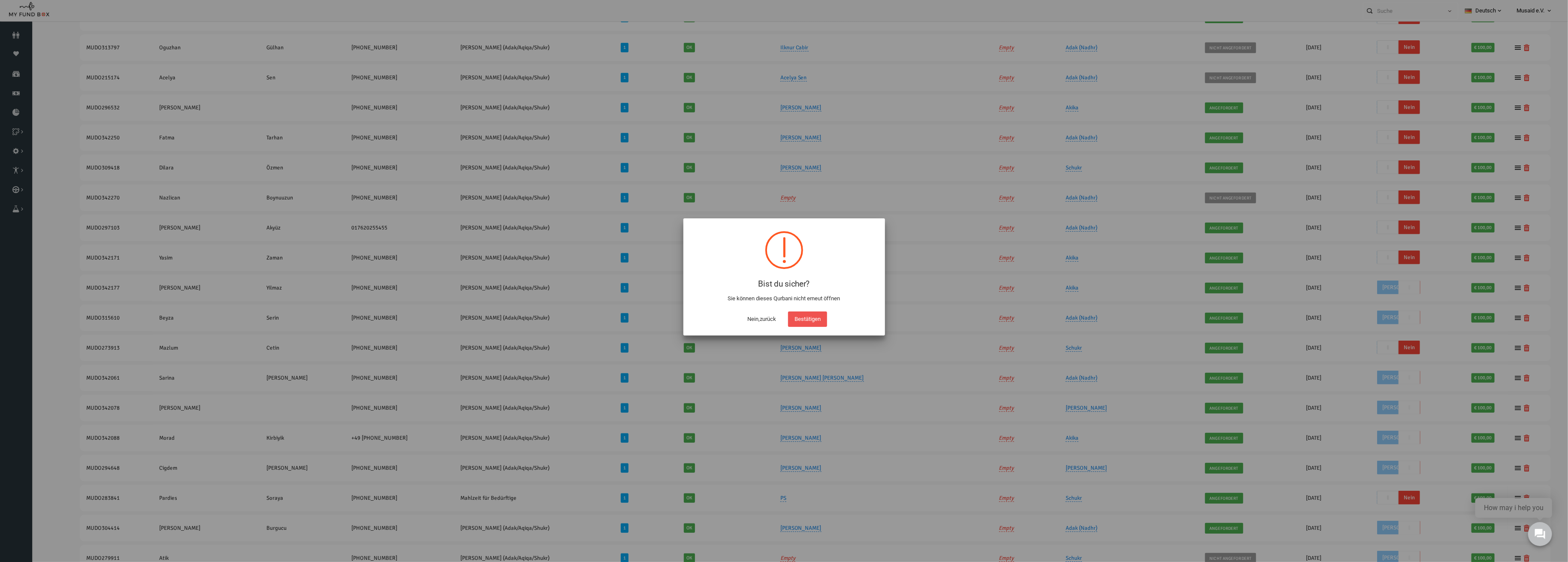
scroll to position [439, 0]
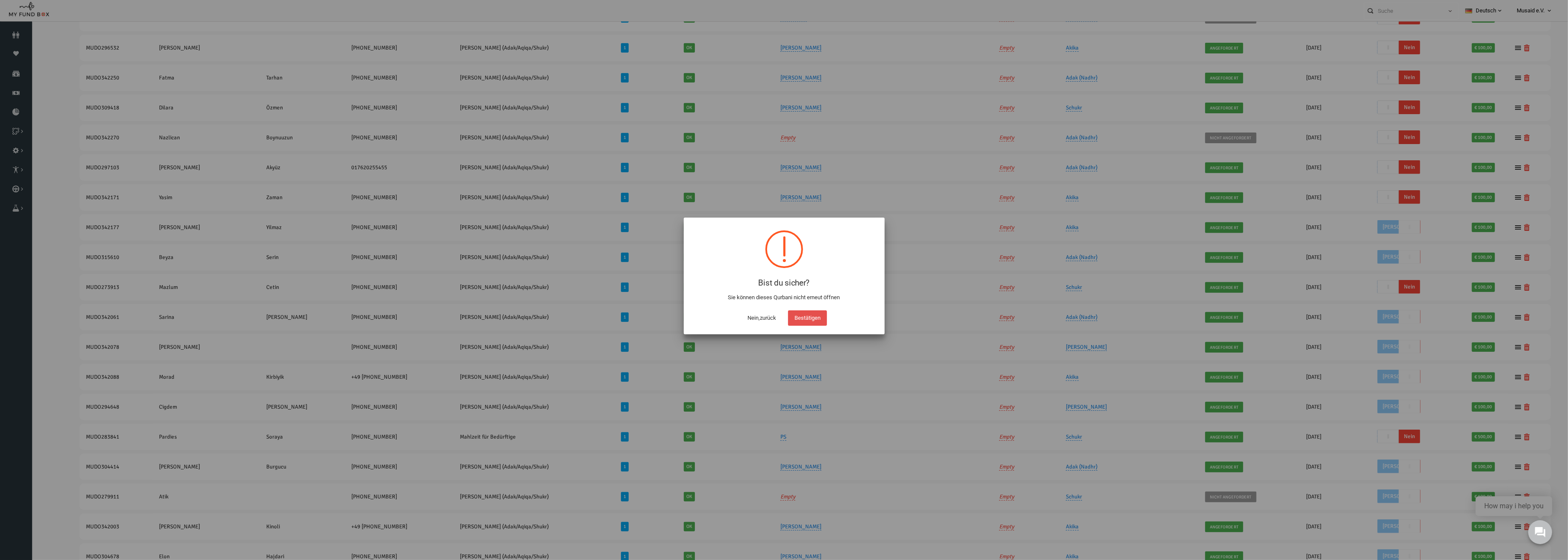
click at [805, 312] on button "Bestätigen" at bounding box center [808, 317] width 39 height 15
checkbox input "true"
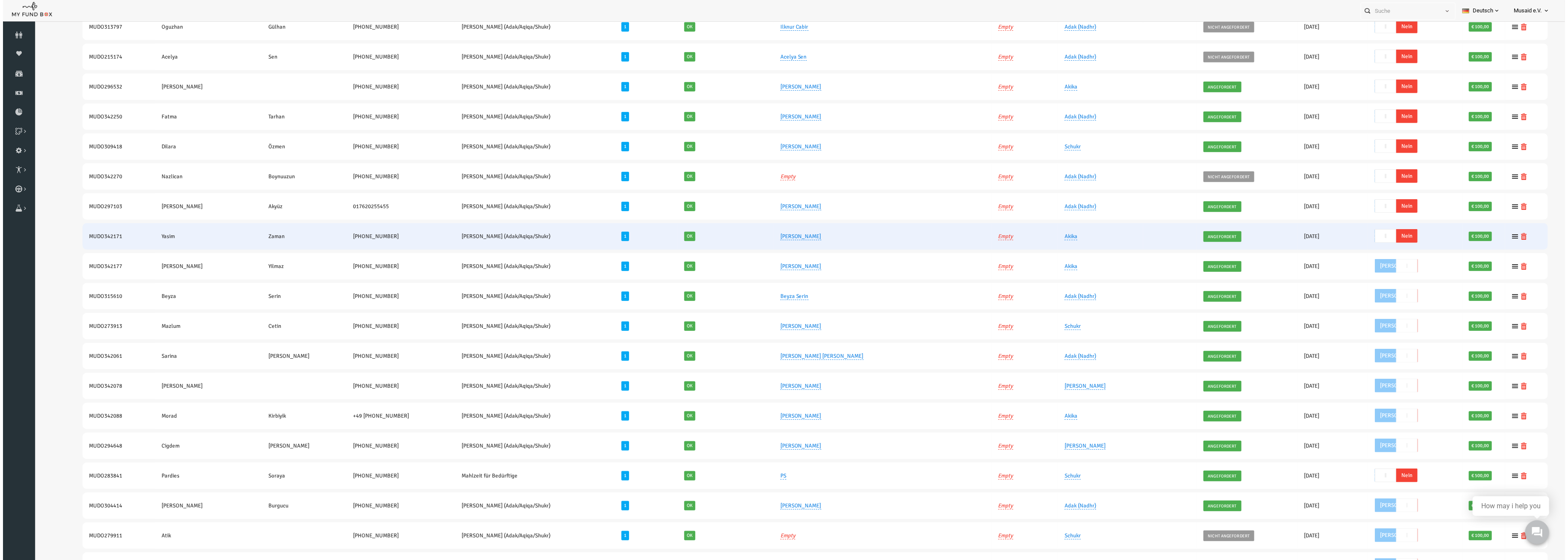
scroll to position [381, 0]
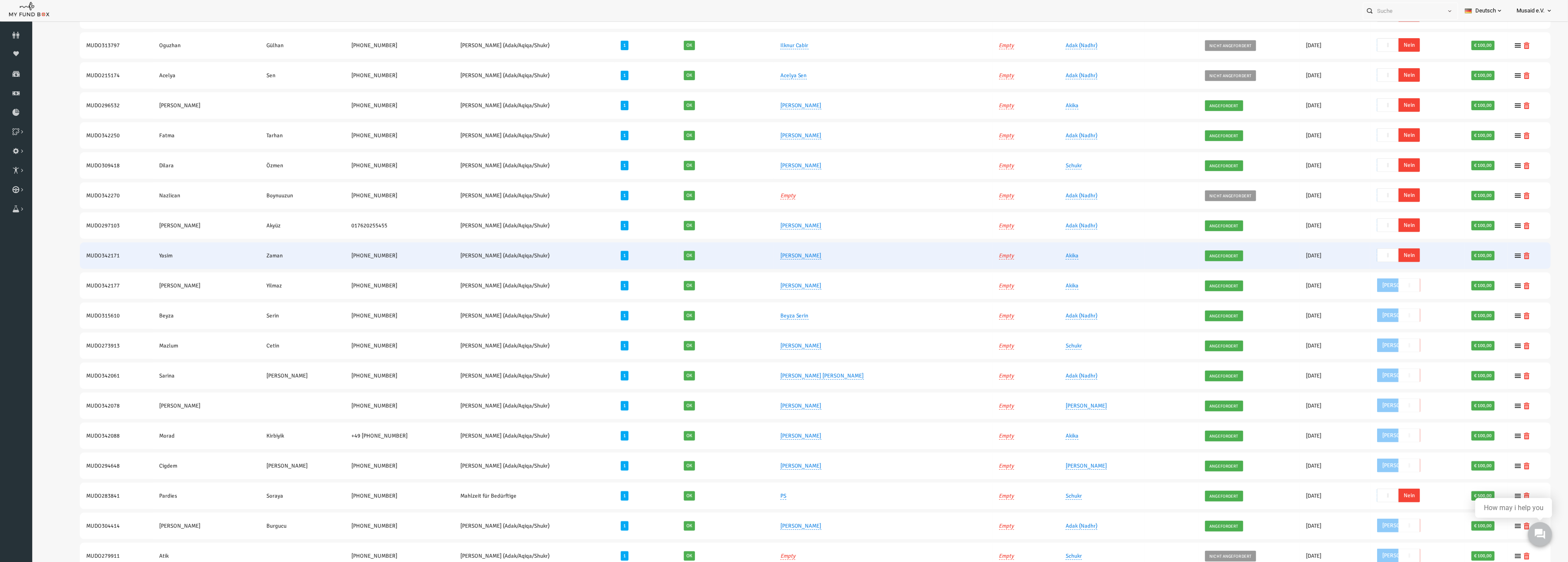
click at [1368, 252] on span "Nein" at bounding box center [1378, 255] width 21 height 14
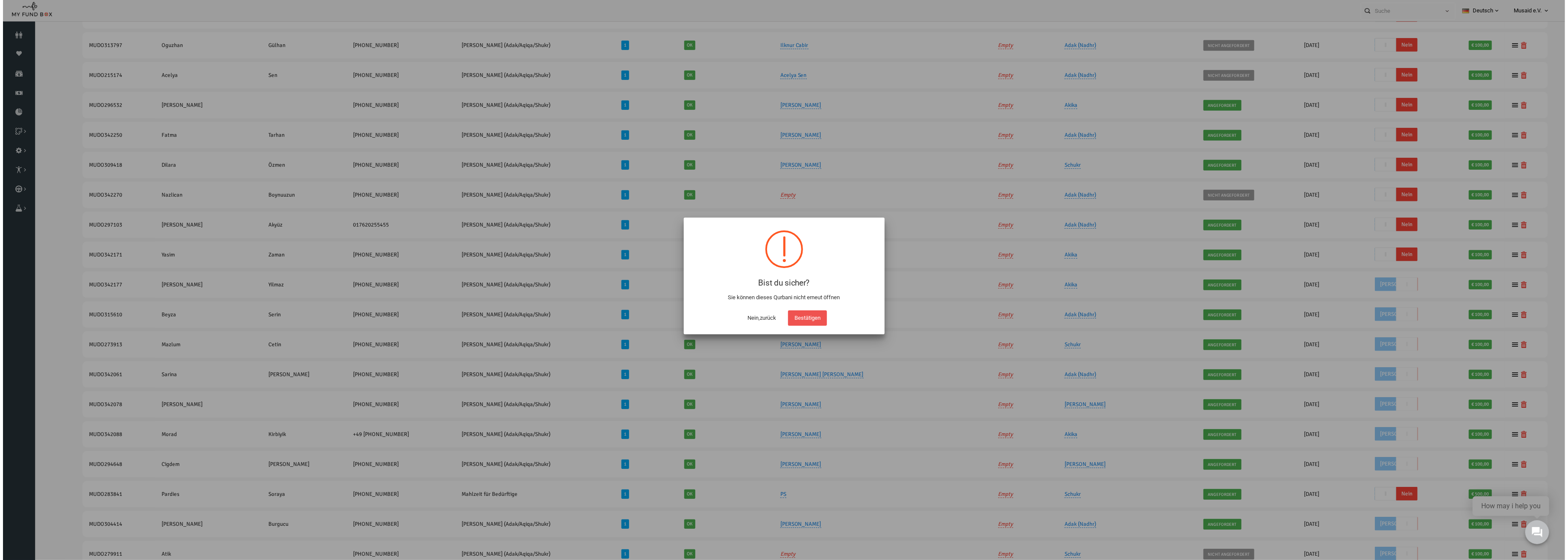
scroll to position [348, 0]
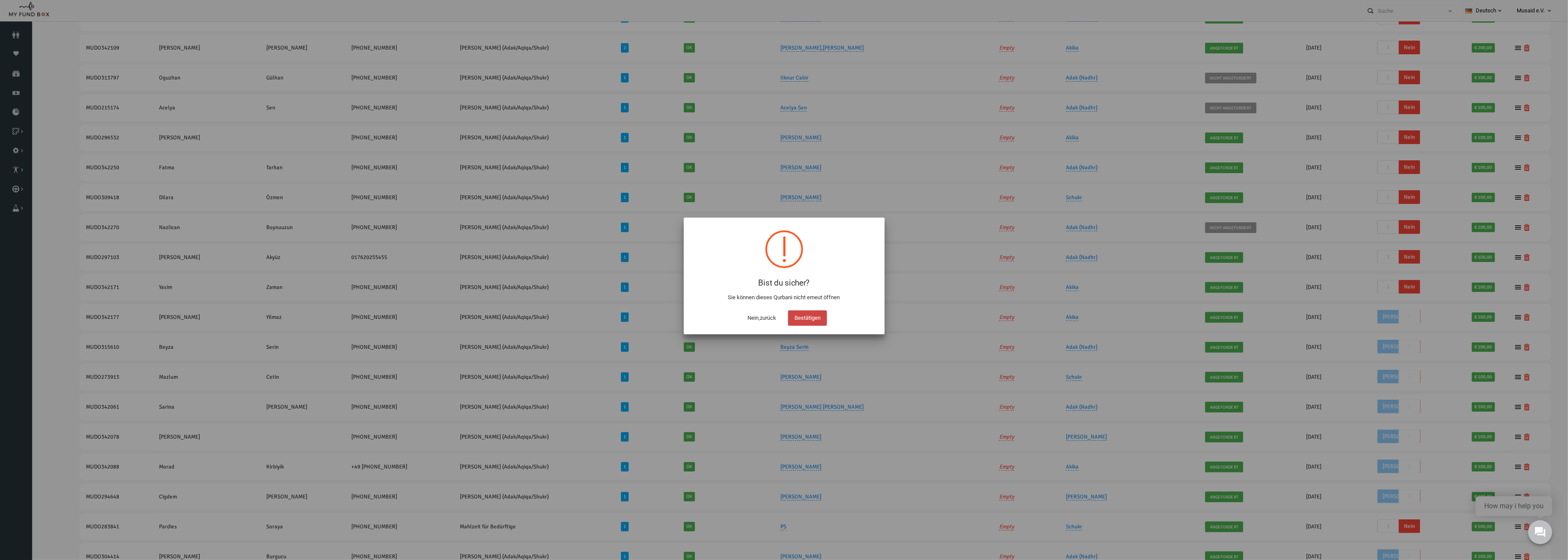
click at [821, 318] on button "Bestätigen" at bounding box center [808, 317] width 39 height 15
checkbox input "true"
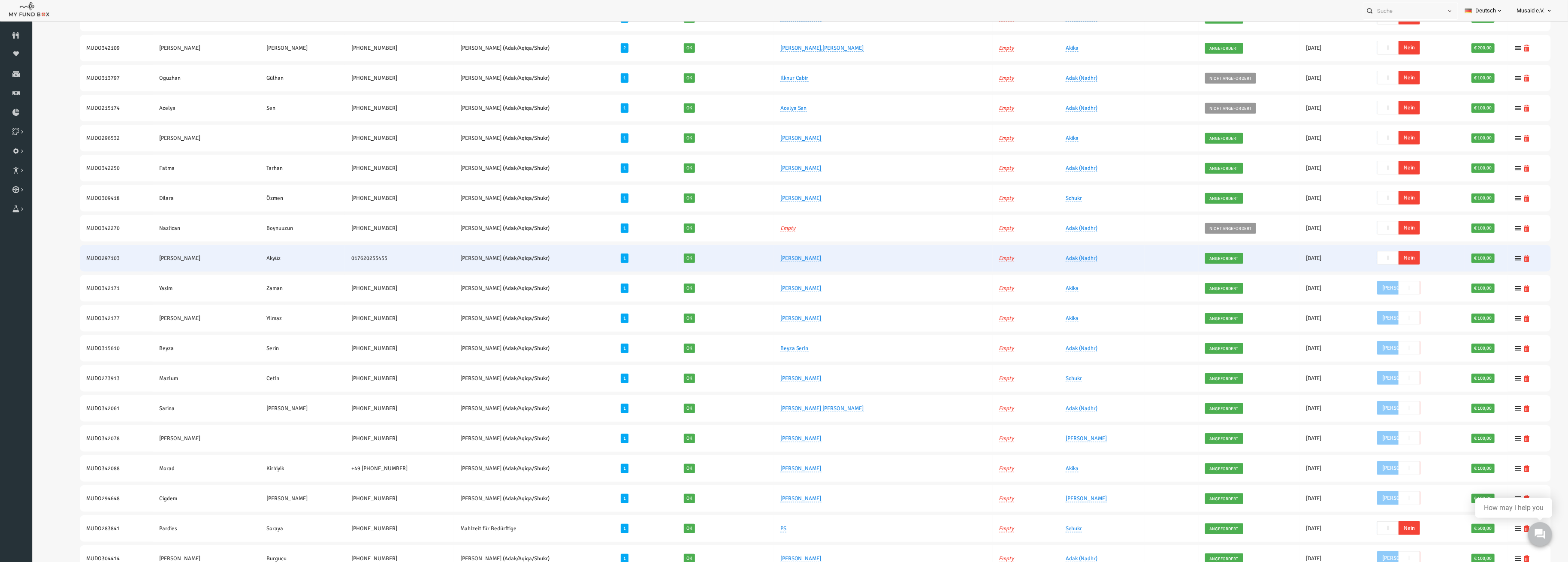
click at [1368, 257] on span "Nein" at bounding box center [1378, 258] width 21 height 14
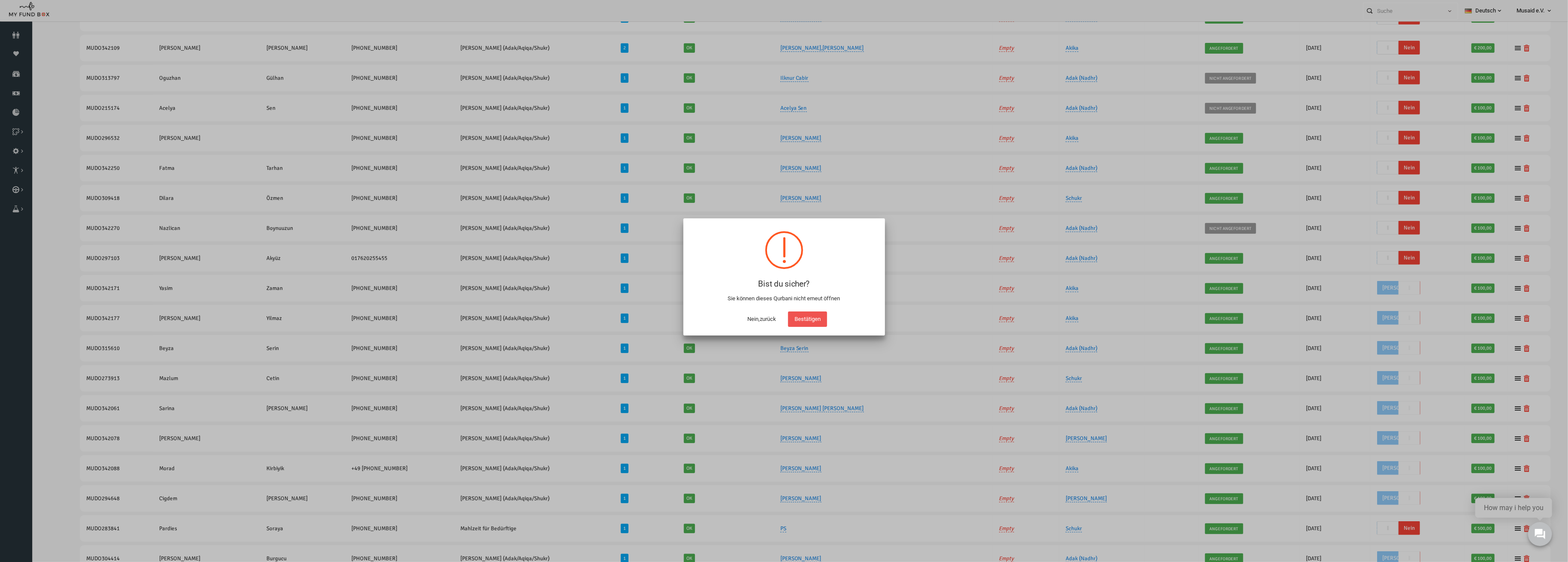
scroll to position [319, 0]
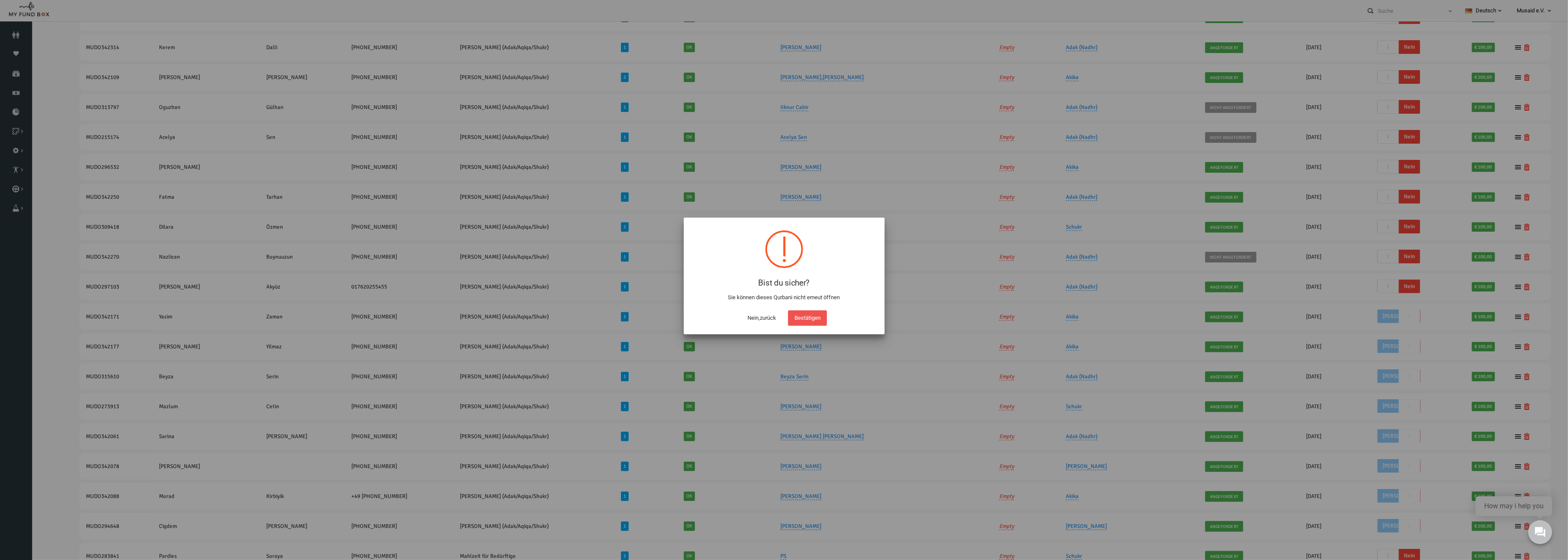
click at [821, 319] on button "Bestätigen" at bounding box center [808, 317] width 39 height 15
checkbox input "true"
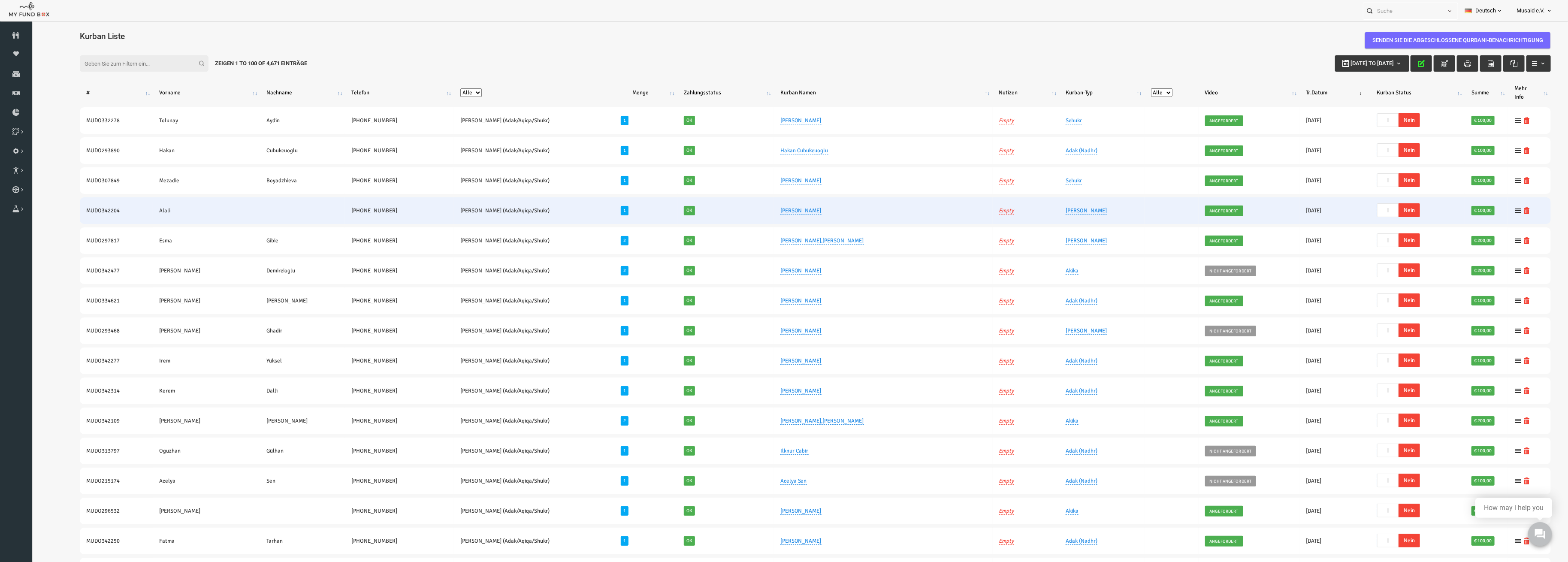
scroll to position [0, 0]
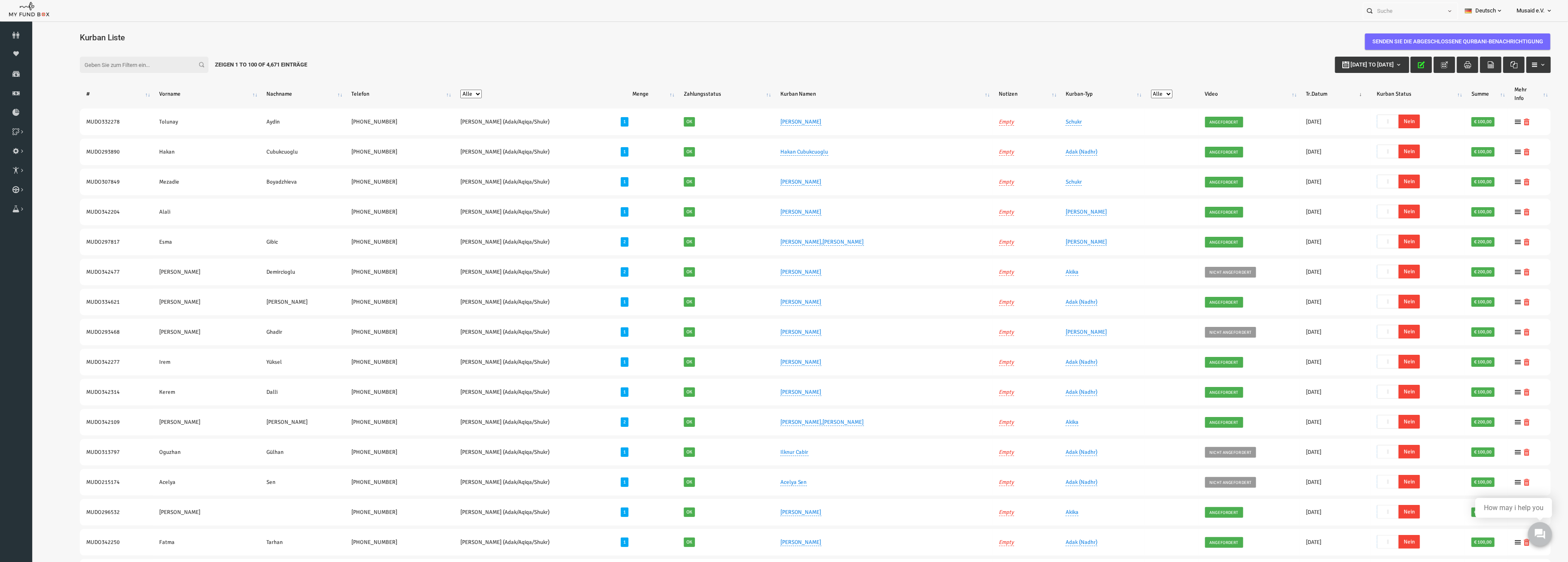
click at [1387, 64] on icon "button" at bounding box center [1390, 65] width 7 height 7
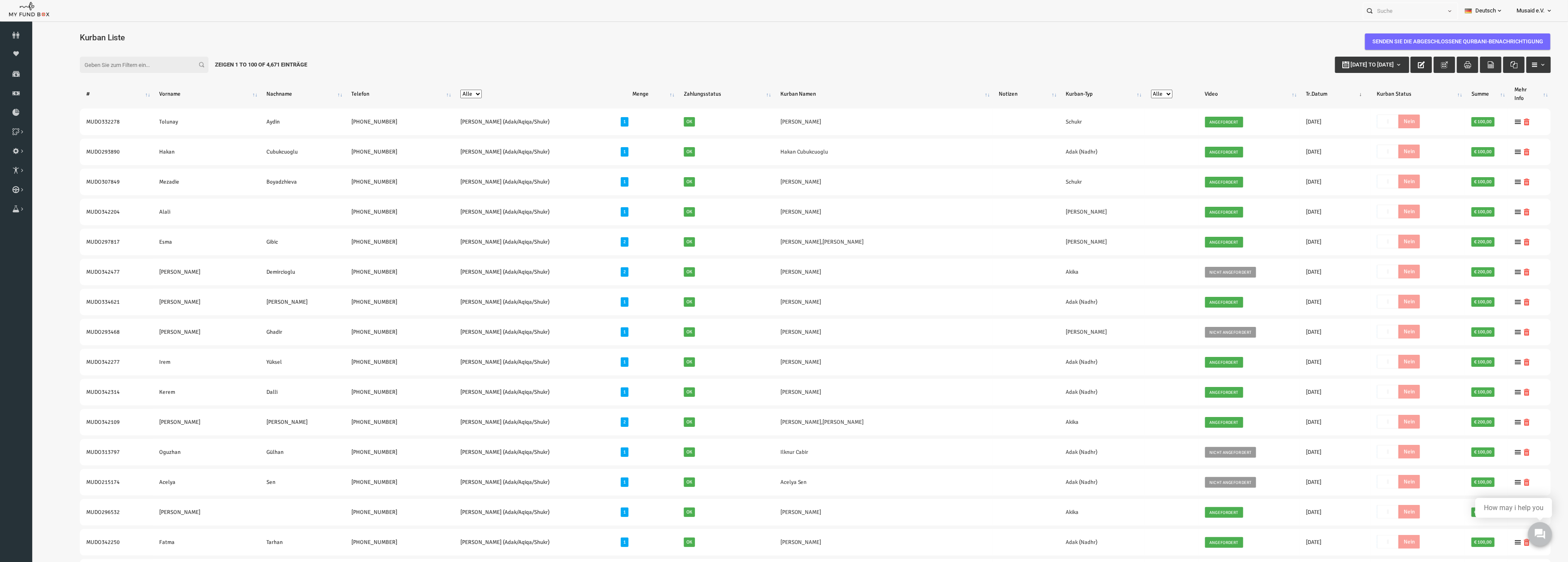
click at [1380, 64] on button "button" at bounding box center [1390, 64] width 21 height 16
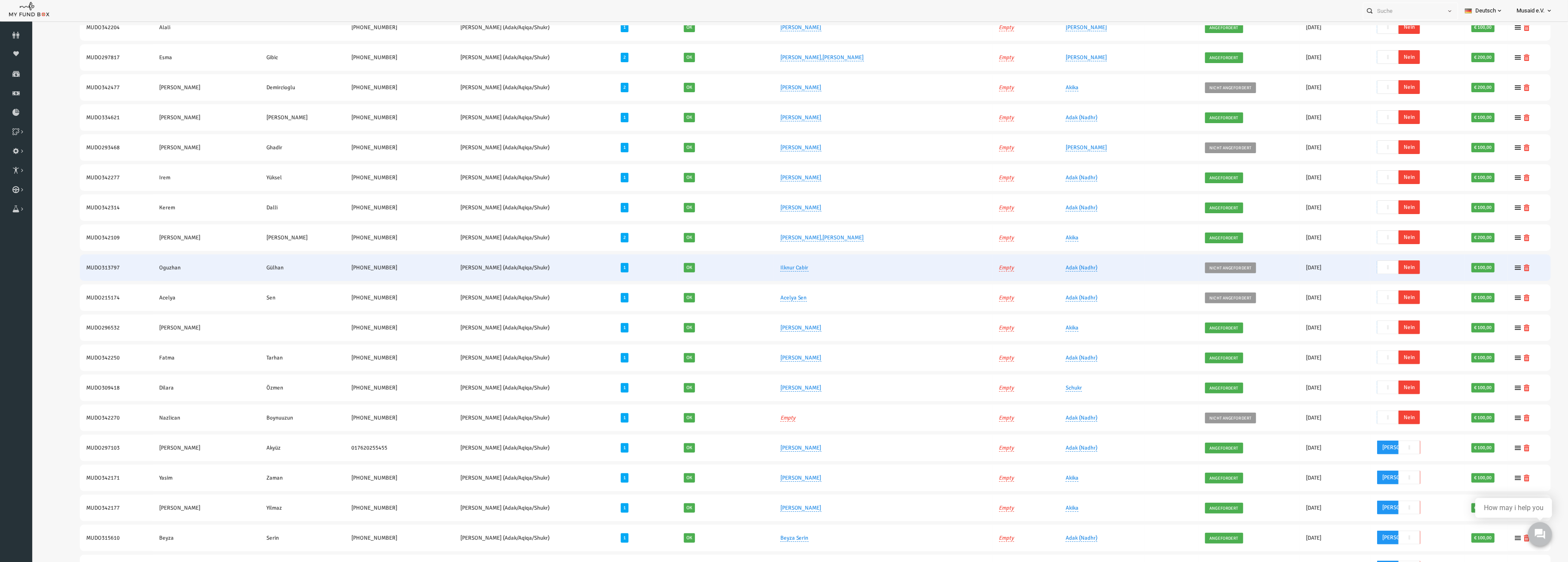
scroll to position [286, 0]
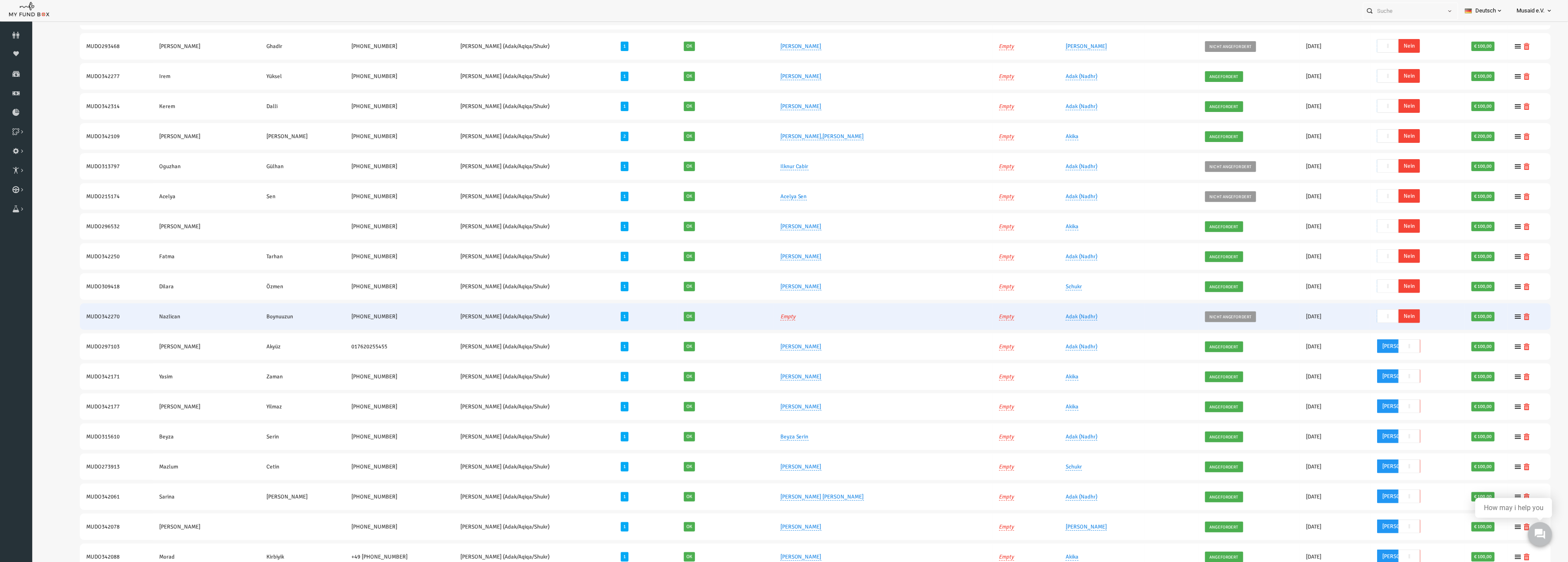
drag, startPoint x: 1366, startPoint y: 315, endPoint x: 1345, endPoint y: 308, distance: 22.1
click at [1368, 314] on span "Nein" at bounding box center [1378, 316] width 21 height 14
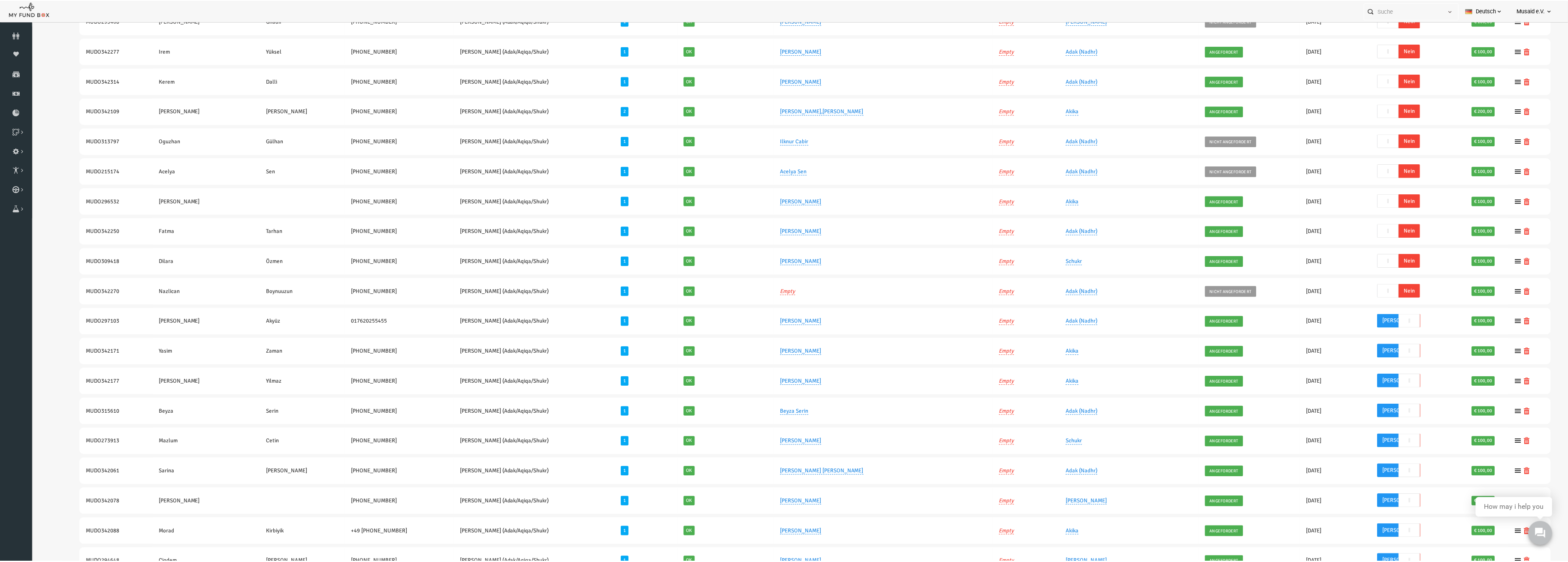
scroll to position [290, 0]
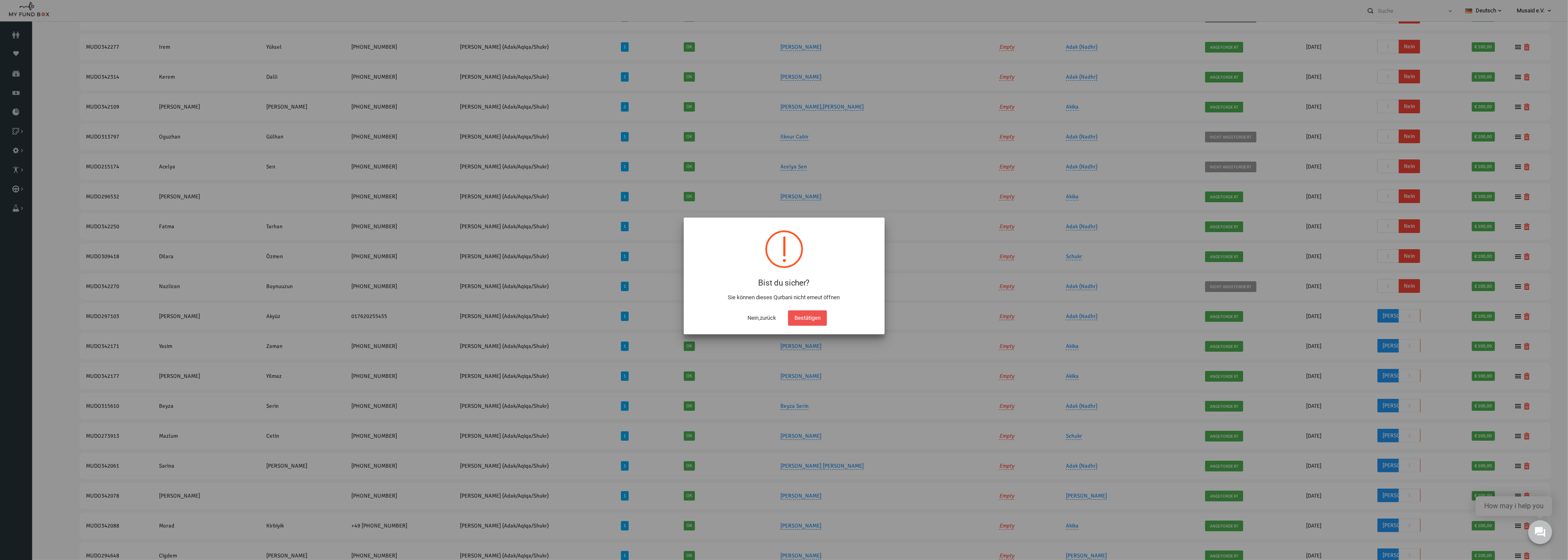
click at [810, 321] on button "Bestätigen" at bounding box center [808, 317] width 39 height 15
checkbox input "true"
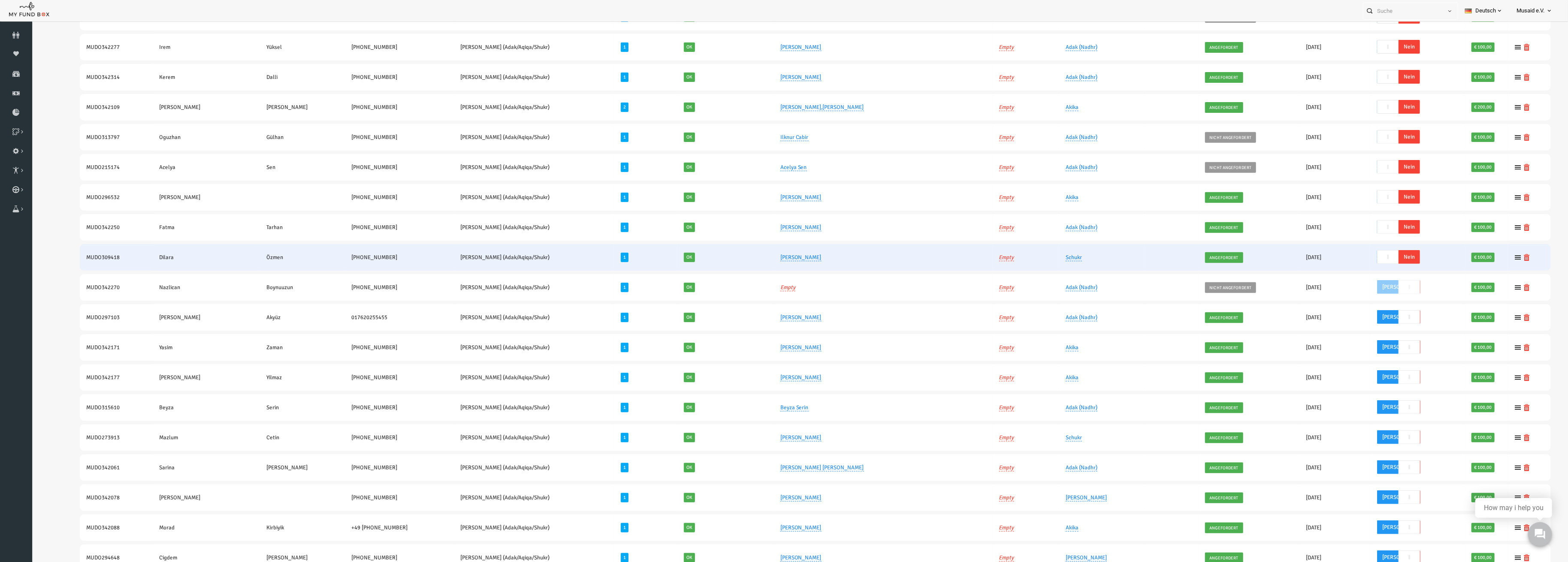
click at [1368, 257] on span "Nein" at bounding box center [1378, 257] width 21 height 14
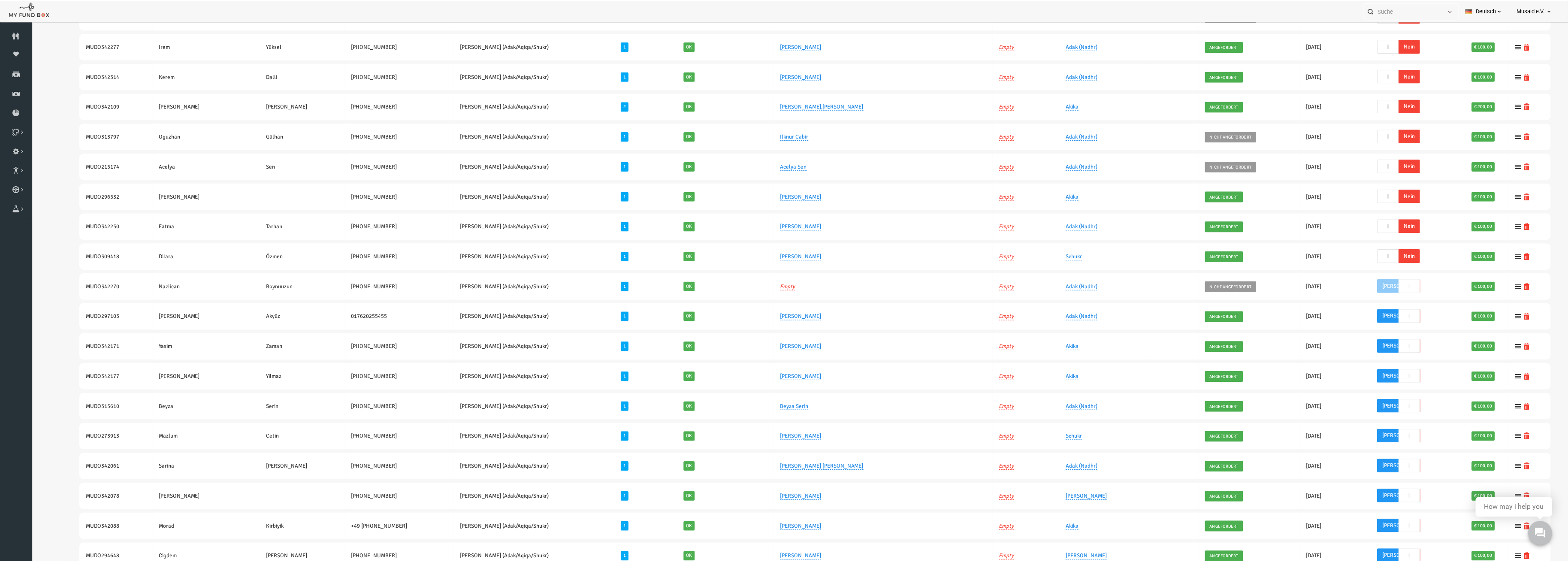
scroll to position [259, 0]
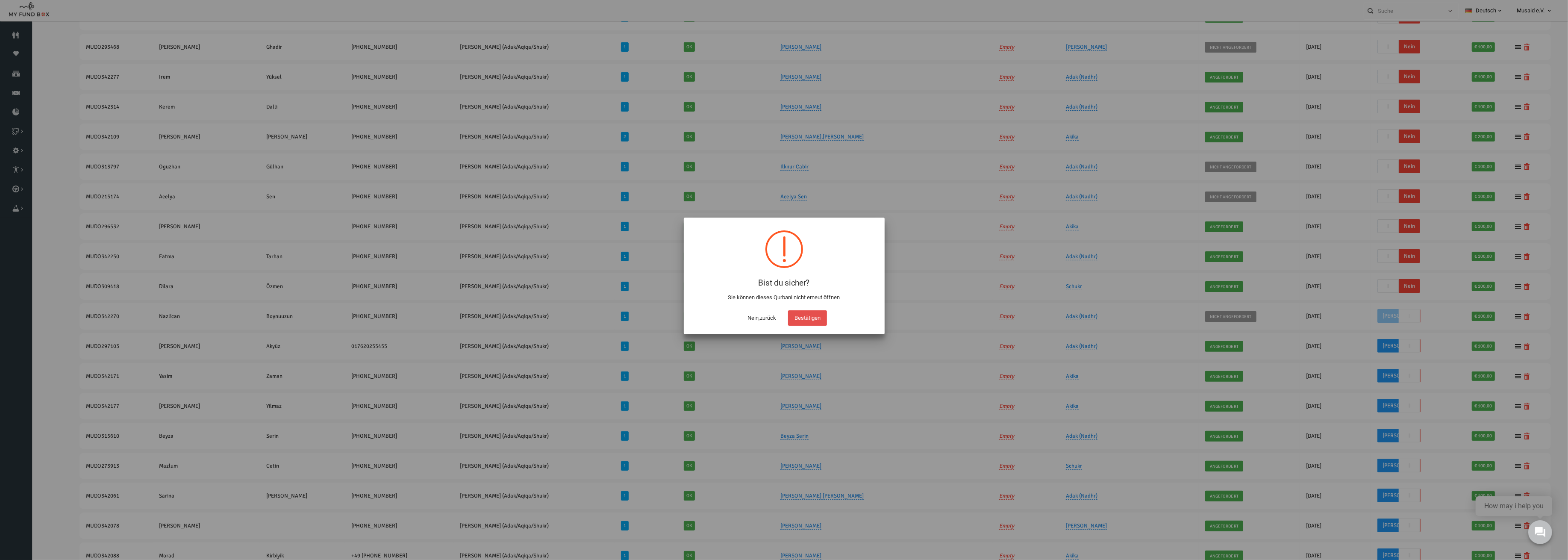
click at [801, 321] on button "Bestätigen" at bounding box center [808, 317] width 39 height 15
checkbox input "true"
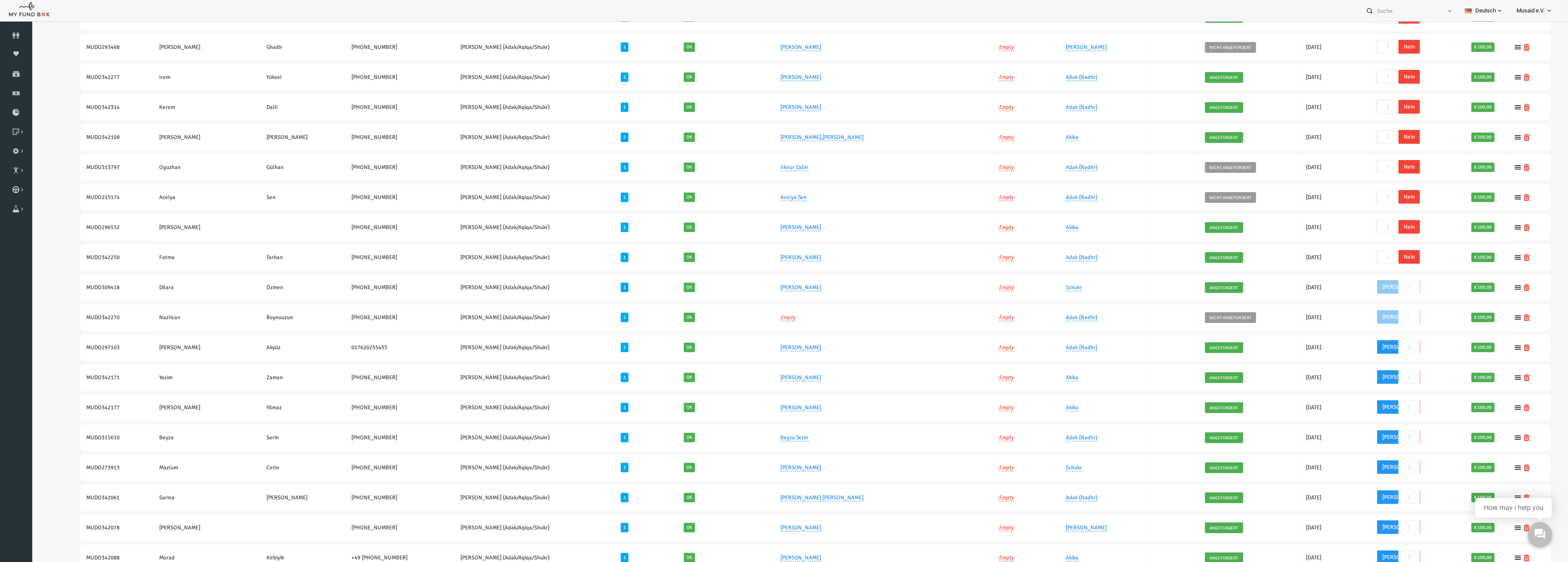
click at [1368, 255] on span "Nein" at bounding box center [1378, 257] width 21 height 14
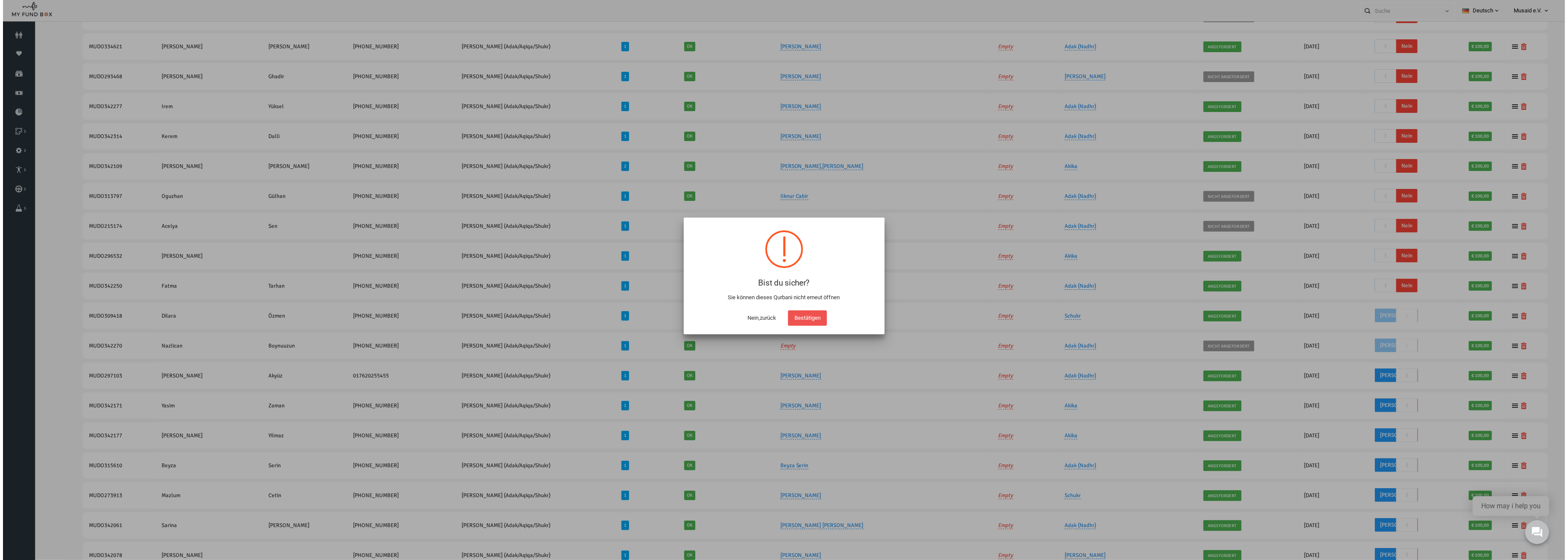
scroll to position [24, 0]
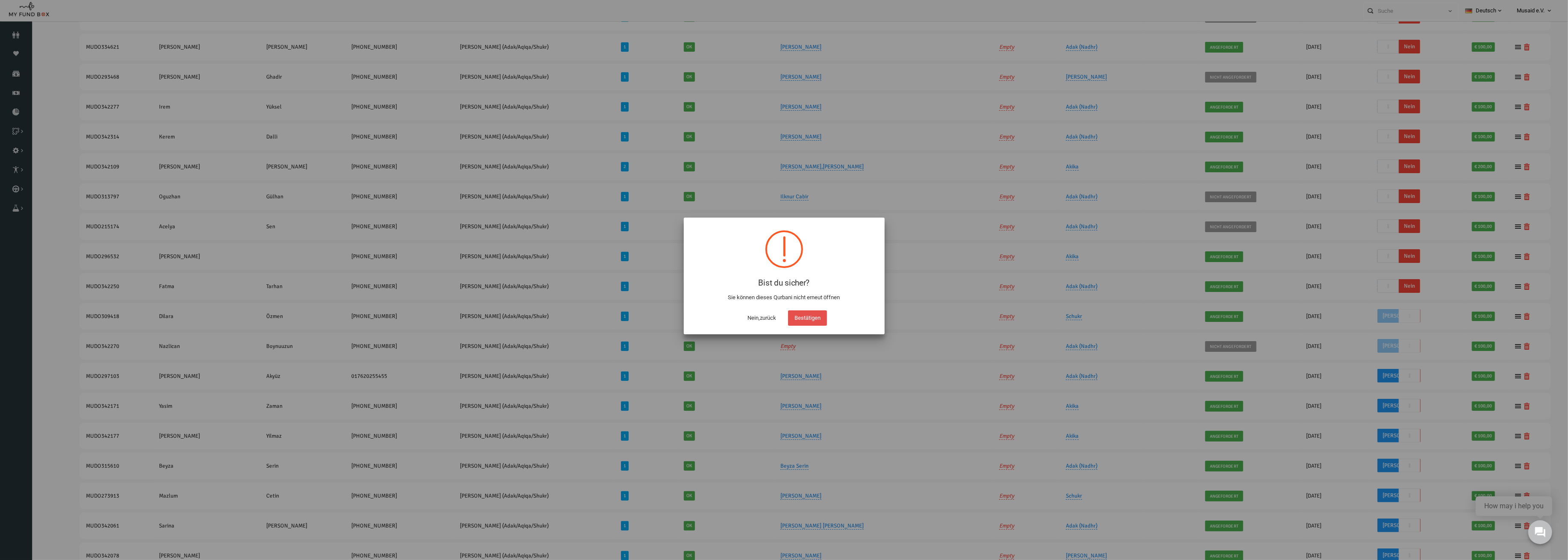
click at [812, 317] on button "Bestätigen" at bounding box center [808, 317] width 39 height 15
checkbox input "true"
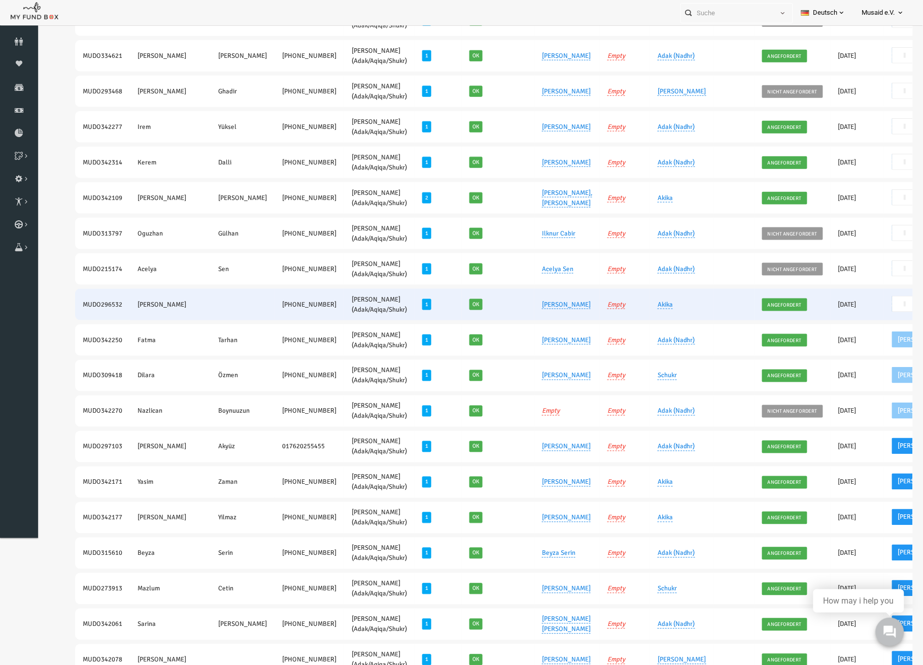
click at [899, 310] on span "Nein" at bounding box center [911, 304] width 25 height 16
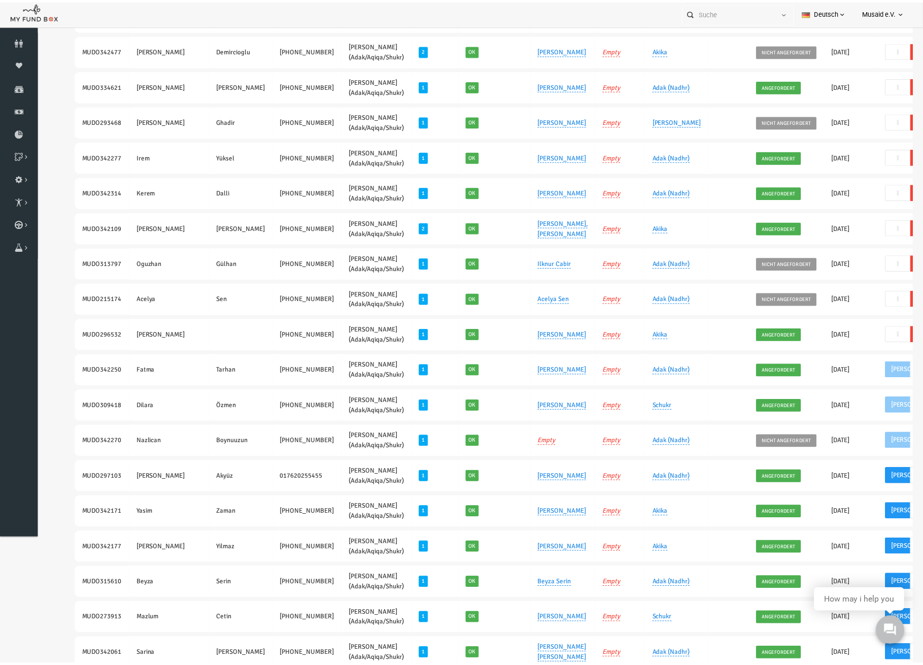
scroll to position [0, 97]
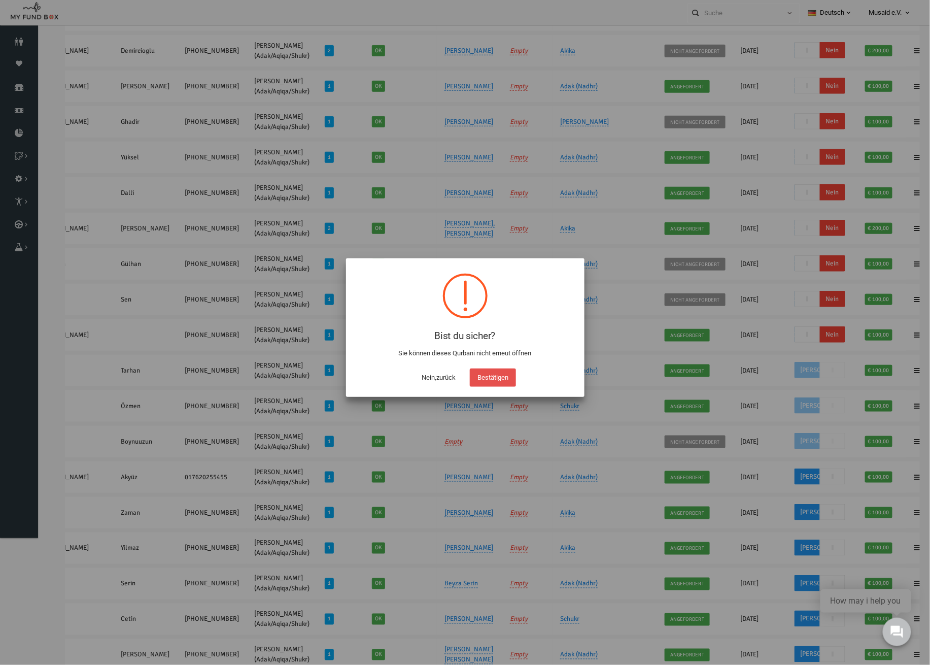
click at [506, 378] on button "Bestätigen" at bounding box center [493, 377] width 46 height 18
checkbox input "true"
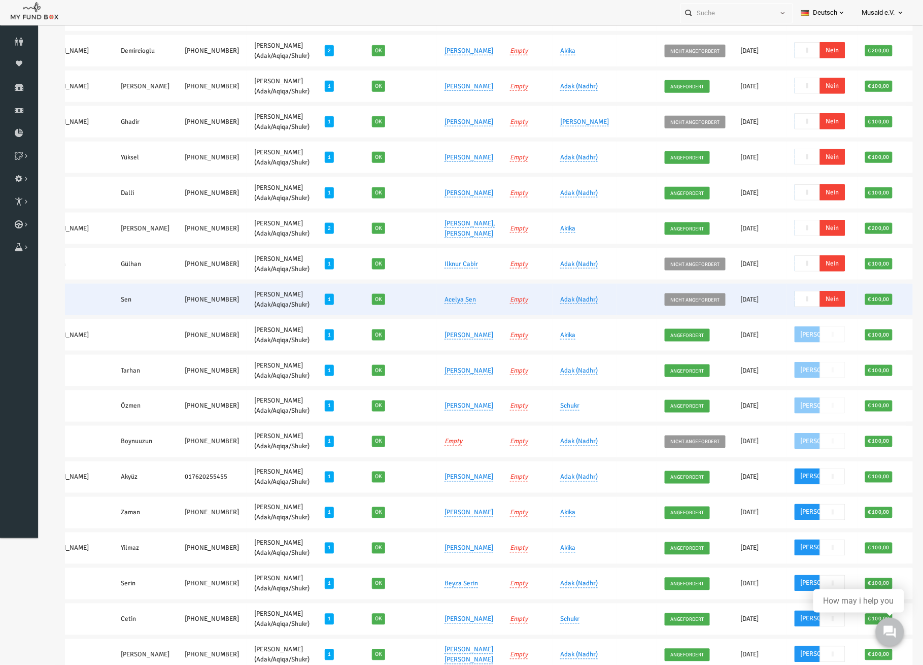
click at [802, 293] on span "Nein" at bounding box center [814, 299] width 25 height 16
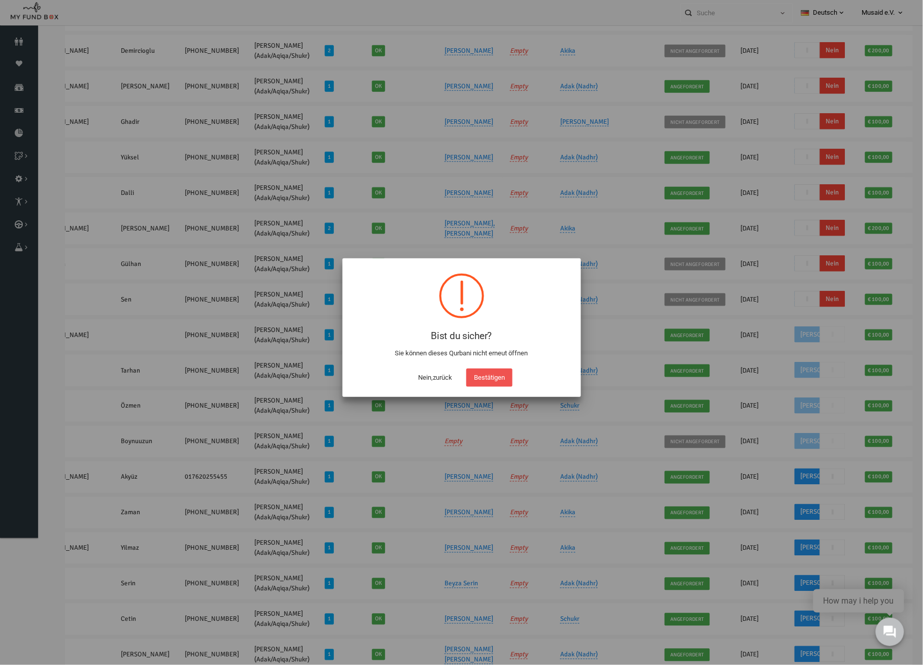
scroll to position [206, 0]
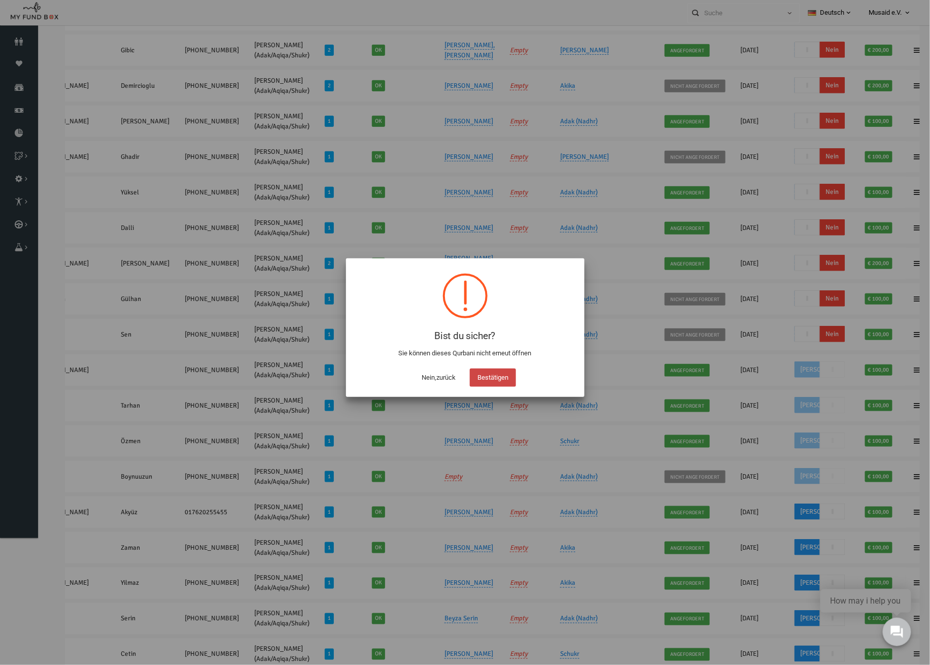
click at [503, 381] on button "Bestätigen" at bounding box center [493, 377] width 46 height 18
checkbox input "true"
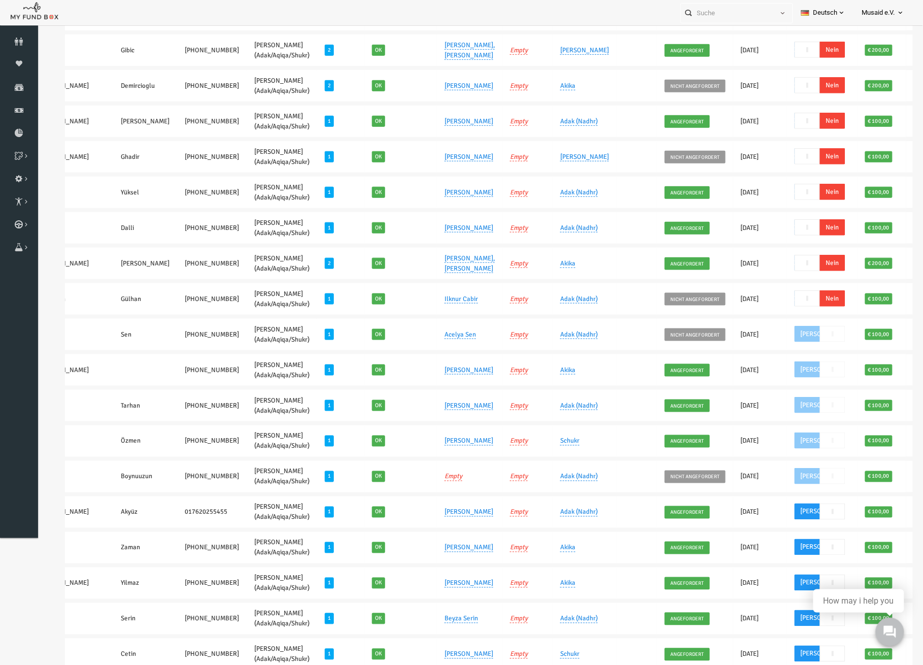
click at [802, 297] on span "Nein" at bounding box center [814, 298] width 25 height 16
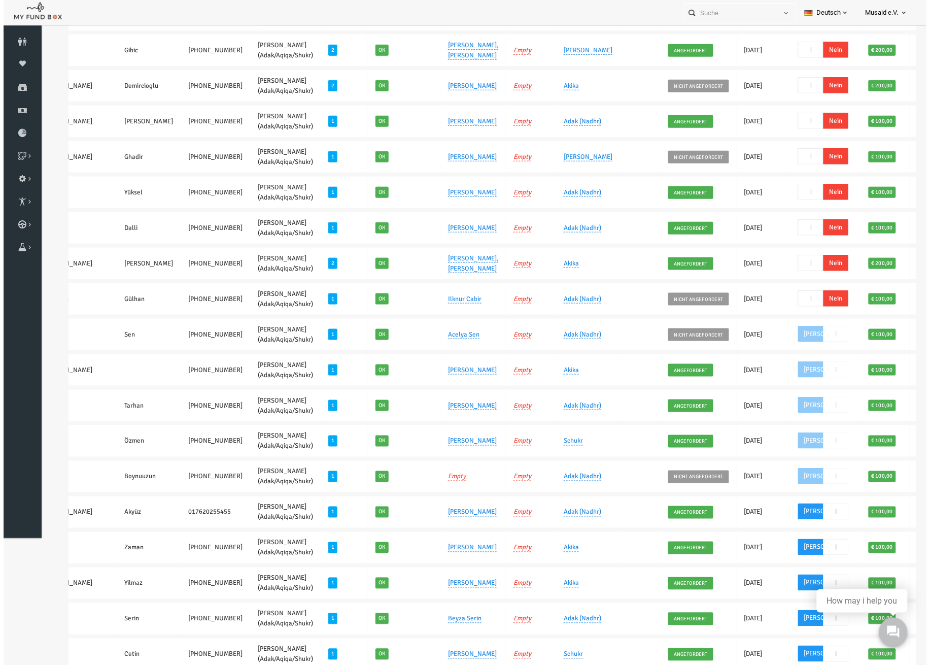
scroll to position [171, 0]
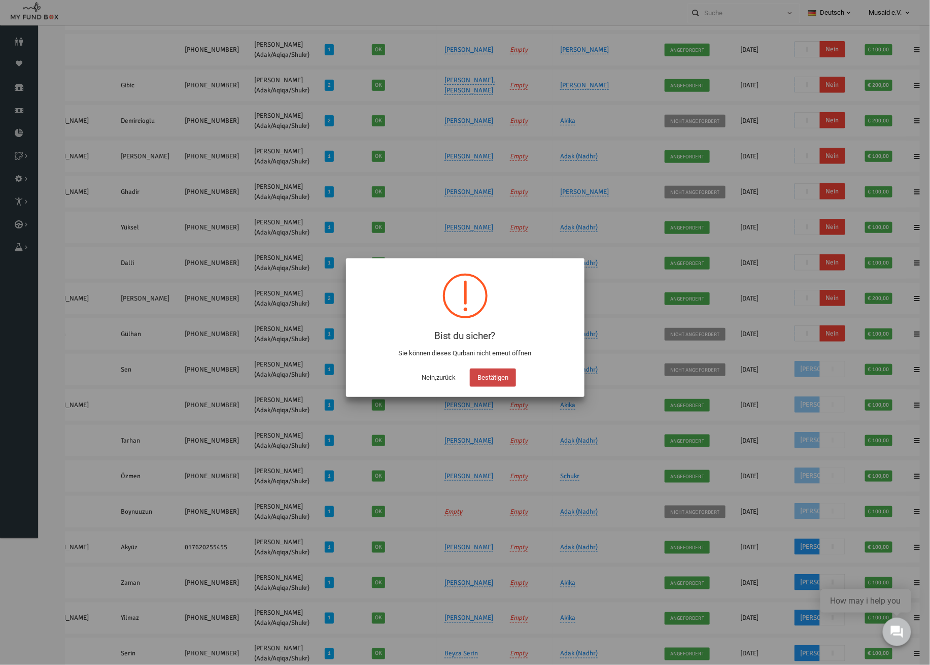
click at [491, 379] on button "Bestätigen" at bounding box center [493, 377] width 46 height 18
checkbox input "true"
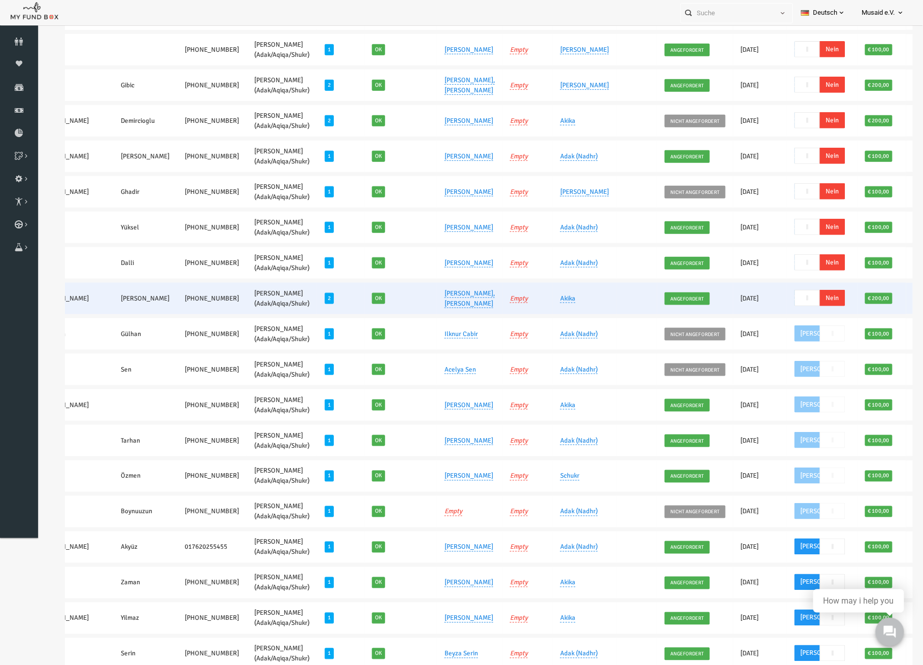
click at [802, 296] on span "Nein" at bounding box center [814, 298] width 25 height 16
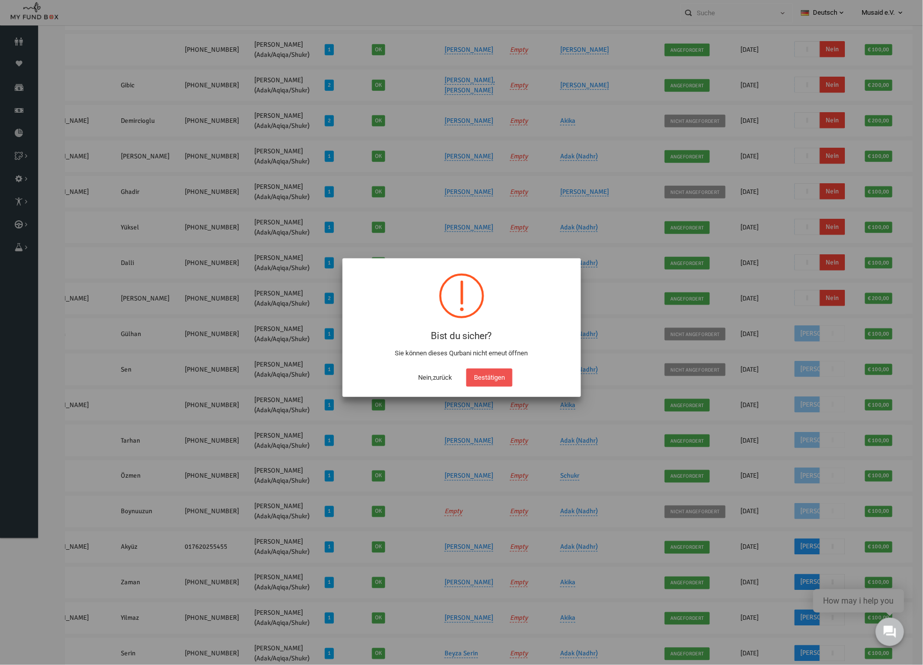
scroll to position [133, 0]
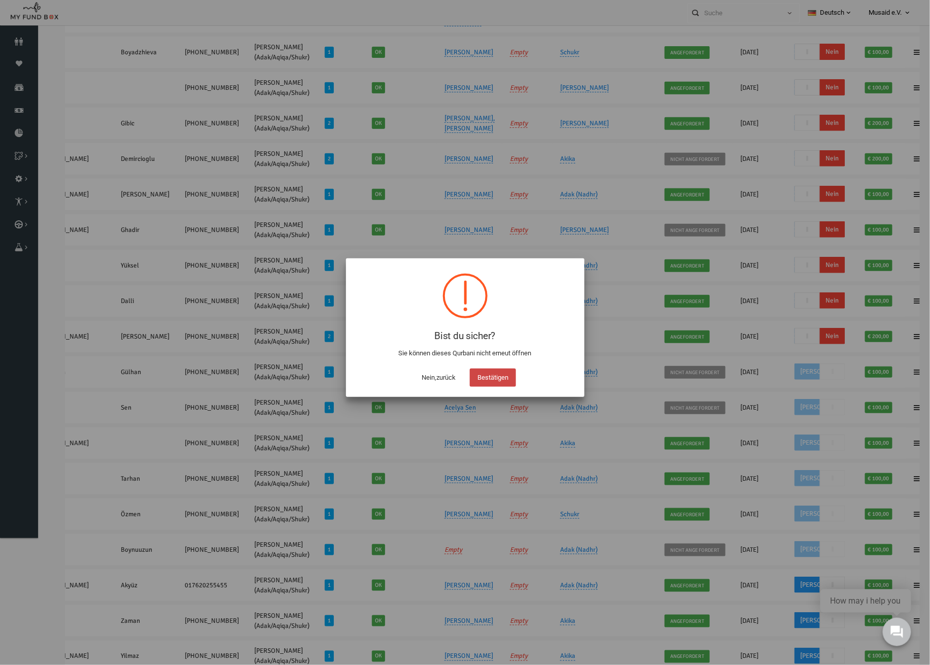
click at [502, 379] on button "Bestätigen" at bounding box center [493, 377] width 46 height 18
checkbox input "true"
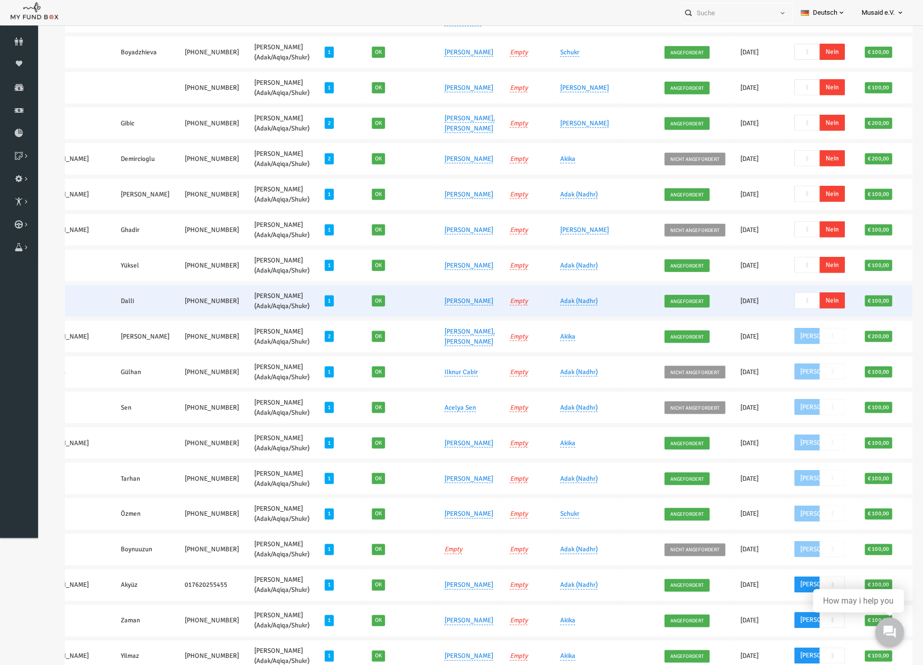
click at [802, 295] on span "Nein" at bounding box center [814, 300] width 25 height 16
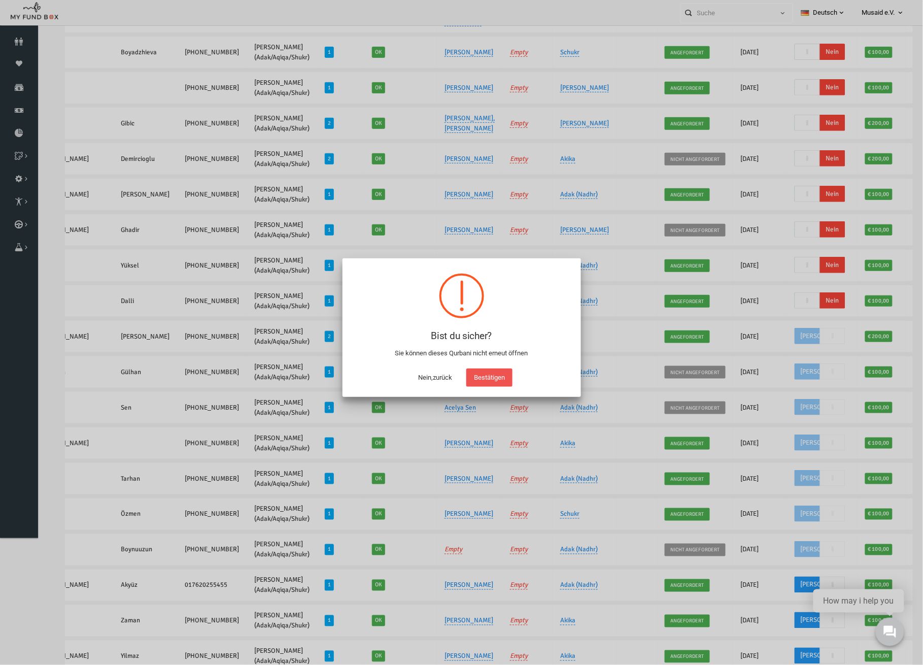
scroll to position [95, 0]
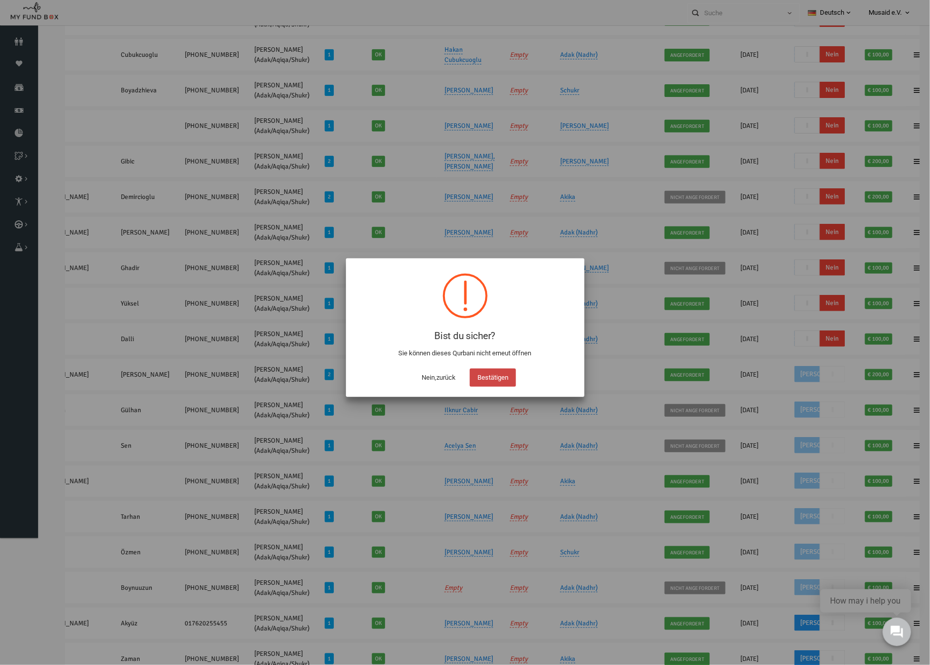
drag, startPoint x: 479, startPoint y: 372, endPoint x: 561, endPoint y: 353, distance: 84.0
click at [479, 373] on button "Bestätigen" at bounding box center [493, 377] width 46 height 18
checkbox input "true"
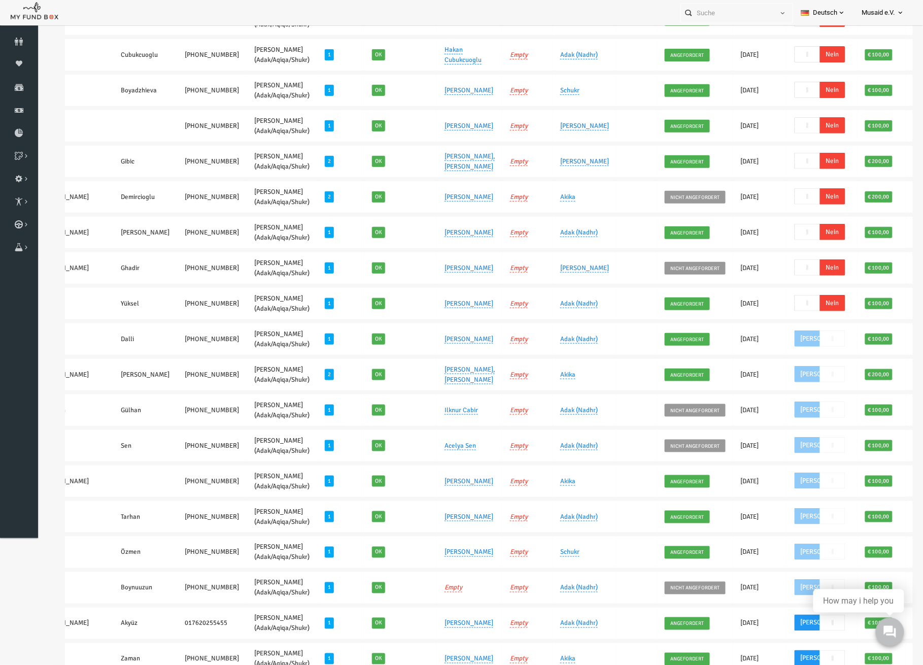
click at [802, 299] on span "Nein" at bounding box center [814, 303] width 25 height 16
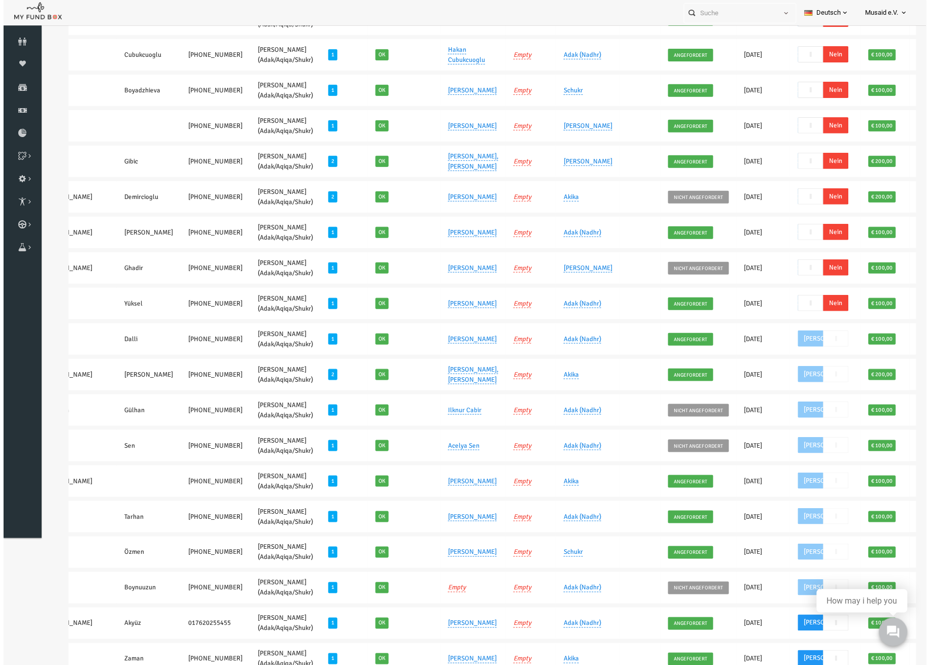
scroll to position [60, 0]
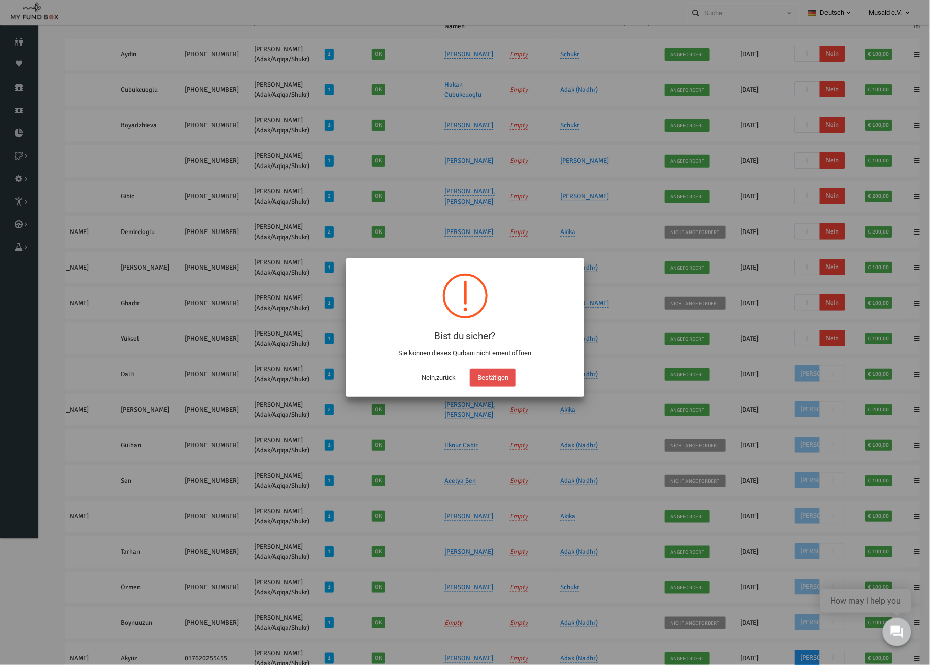
click at [488, 380] on button "Bestätigen" at bounding box center [493, 377] width 46 height 18
checkbox input "true"
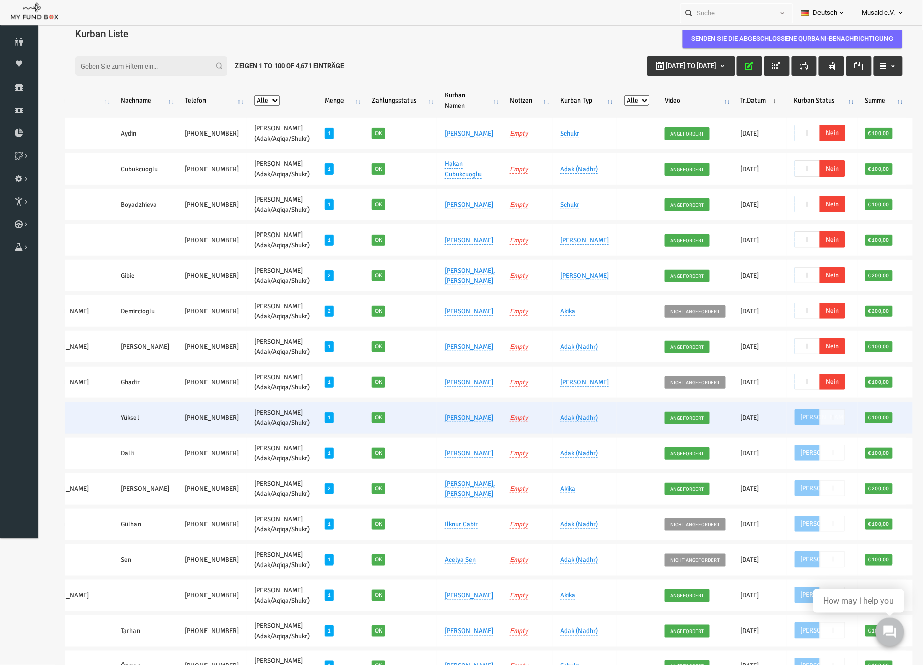
scroll to position [0, 0]
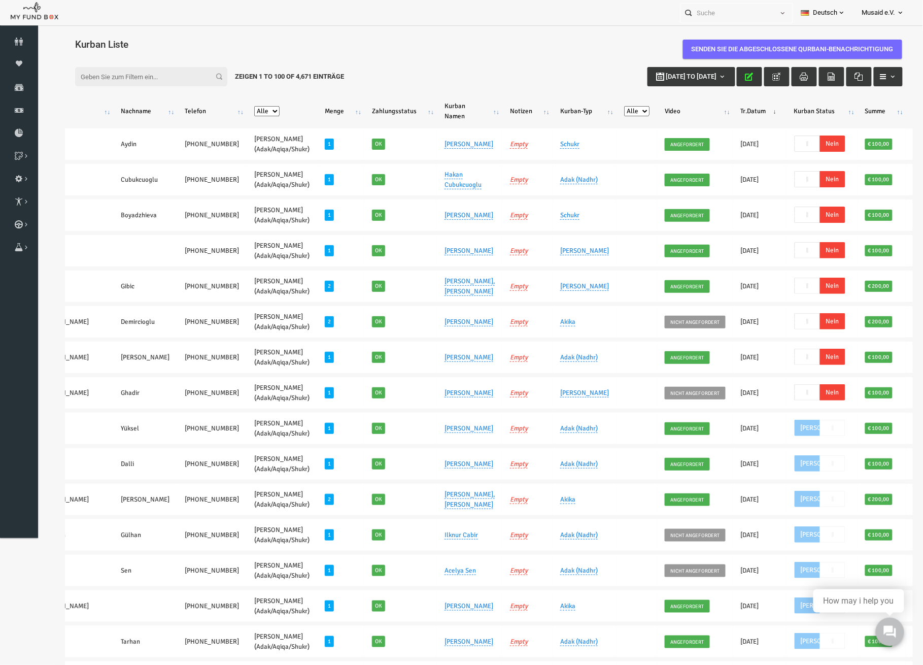
click at [727, 78] on icon "button" at bounding box center [731, 76] width 8 height 8
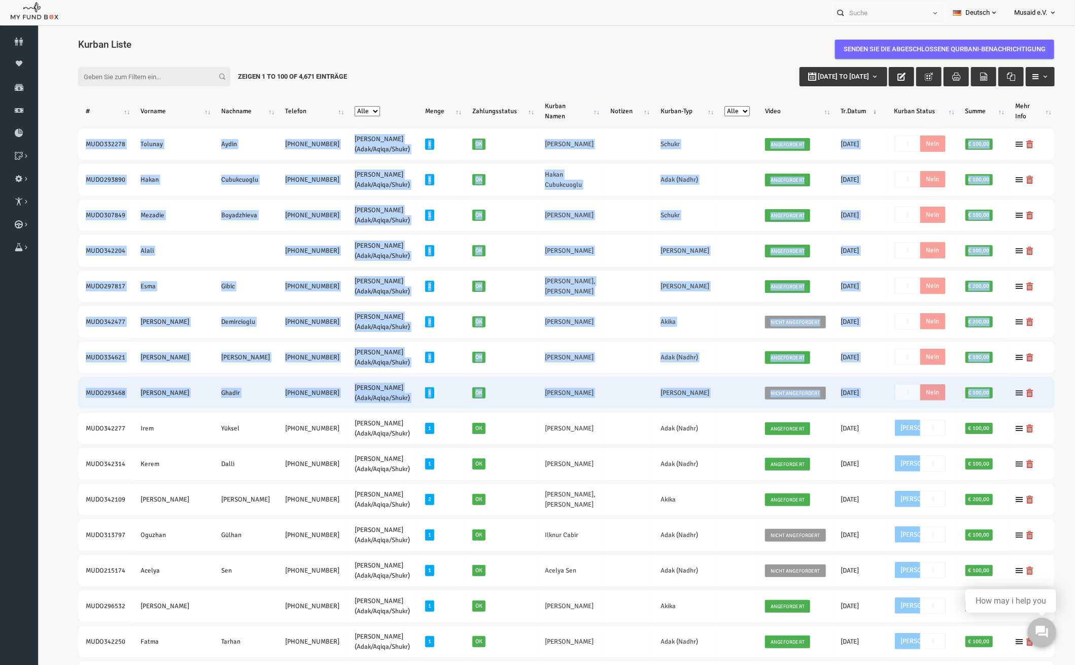
drag, startPoint x: 63, startPoint y: 143, endPoint x: 1007, endPoint y: 398, distance: 977.6
copy tbody "MUDO332278 Tolunay Aydin +49 17656740554 Nafilah Kurban (Adak/Aqiqa/Shukr) 1 Ok…"
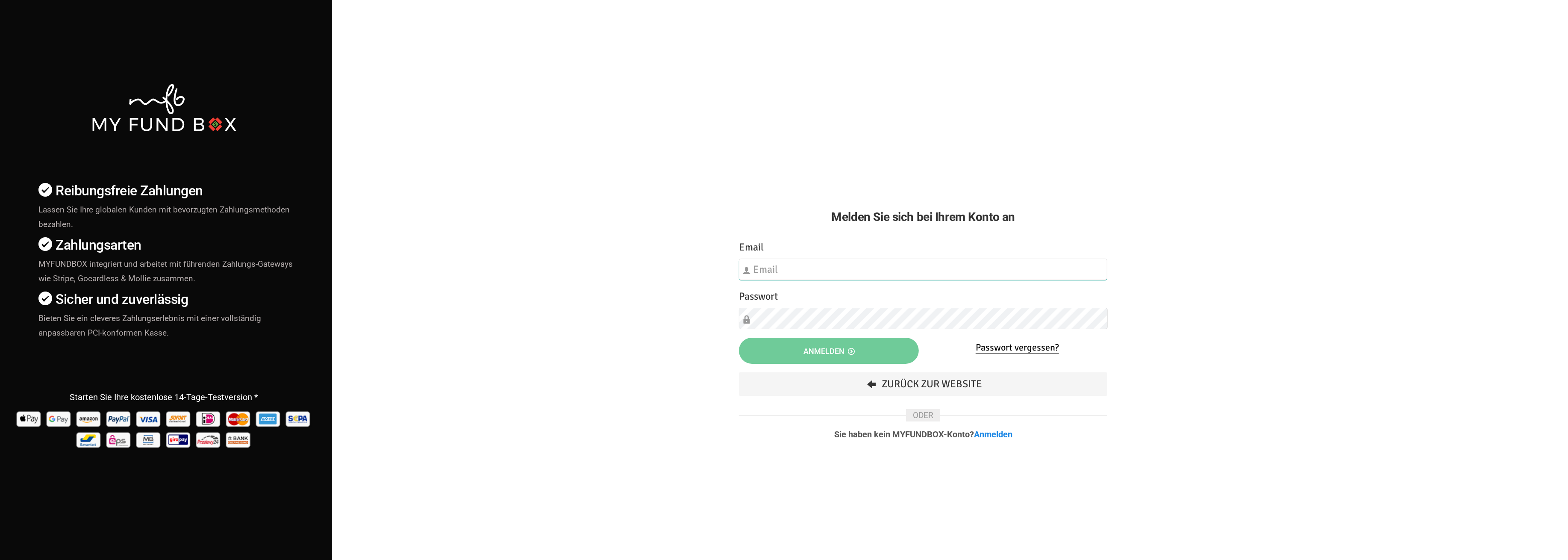
type input "fzgueven@musaid.de"
click at [843, 345] on button "Anmelden" at bounding box center [829, 350] width 180 height 26
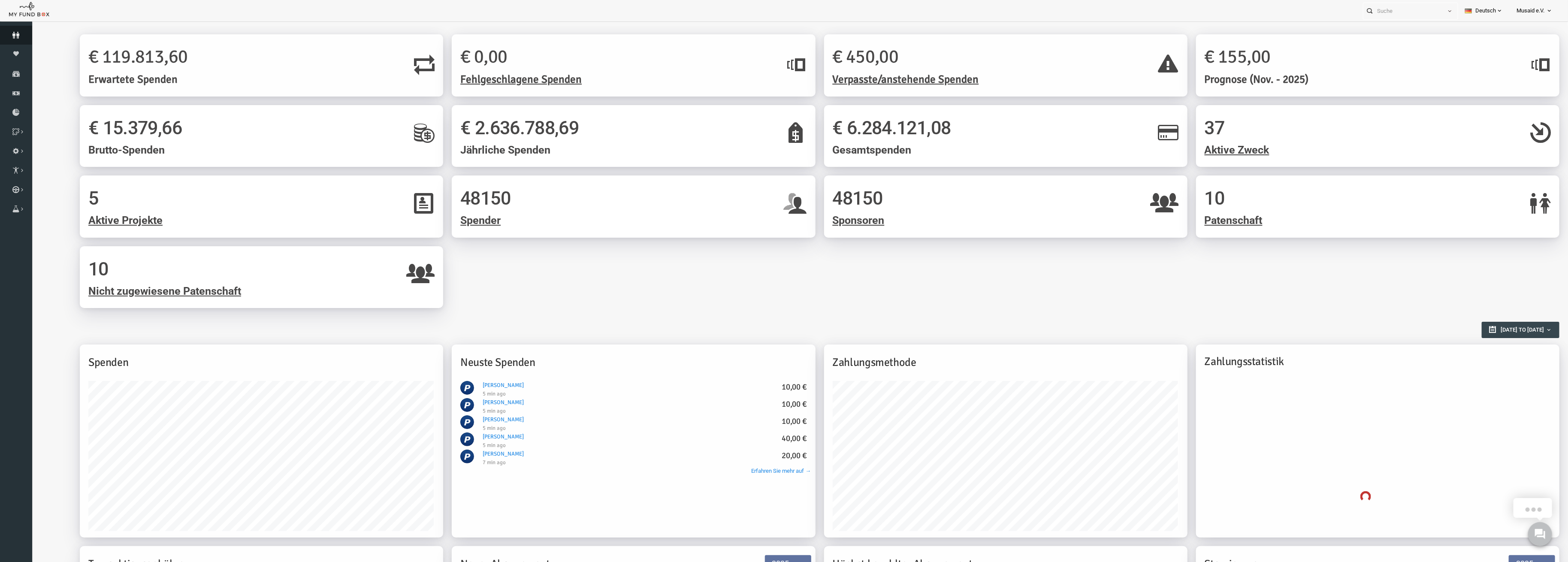
click at [12, 30] on link "Spender" at bounding box center [16, 35] width 32 height 19
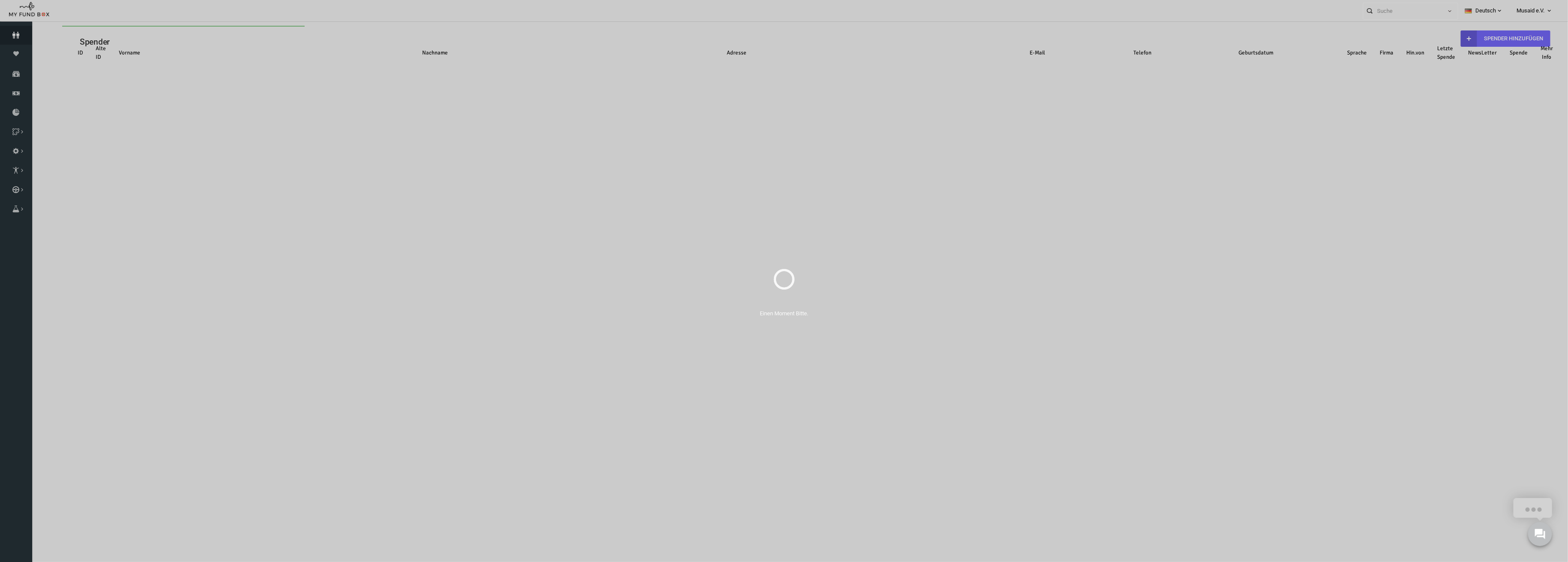
select select "100"
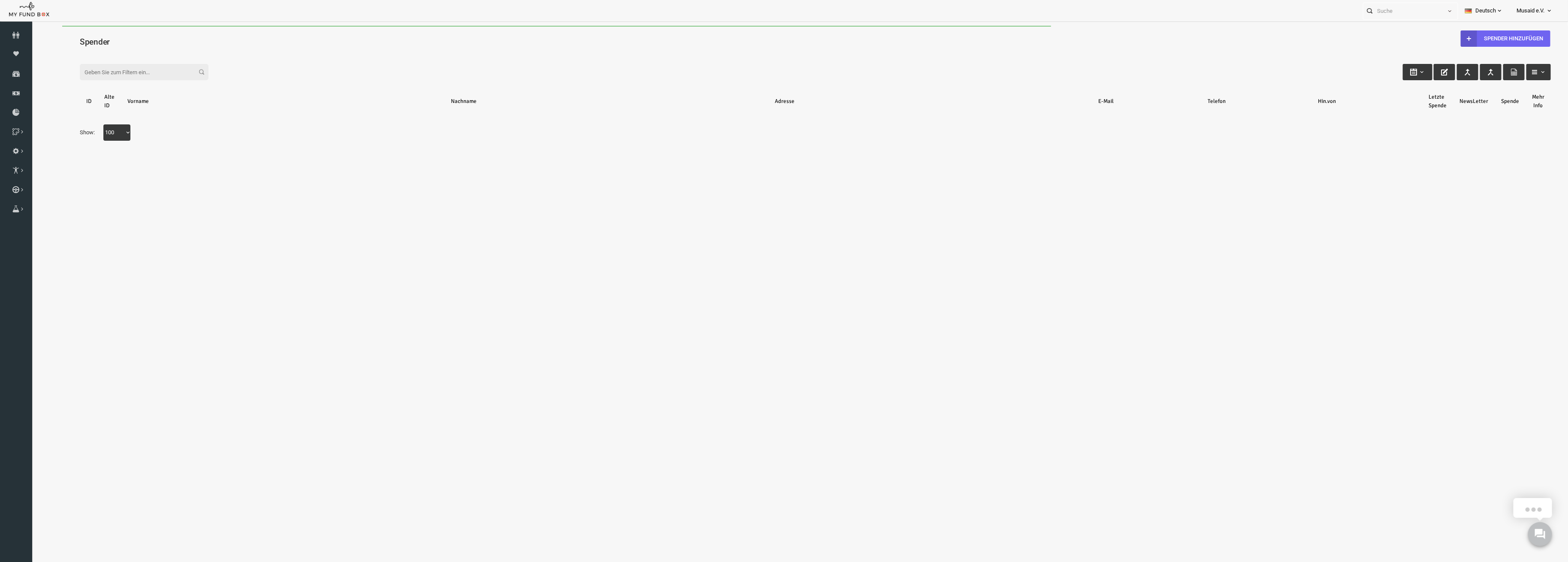
click at [1429, 34] on div "Spender Spender hinzufügen" at bounding box center [785, 40] width 1505 height 30
click at [1434, 36] on b at bounding box center [1438, 38] width 16 height 16
click at [765, 75] on input "text" at bounding box center [820, 75] width 178 height 15
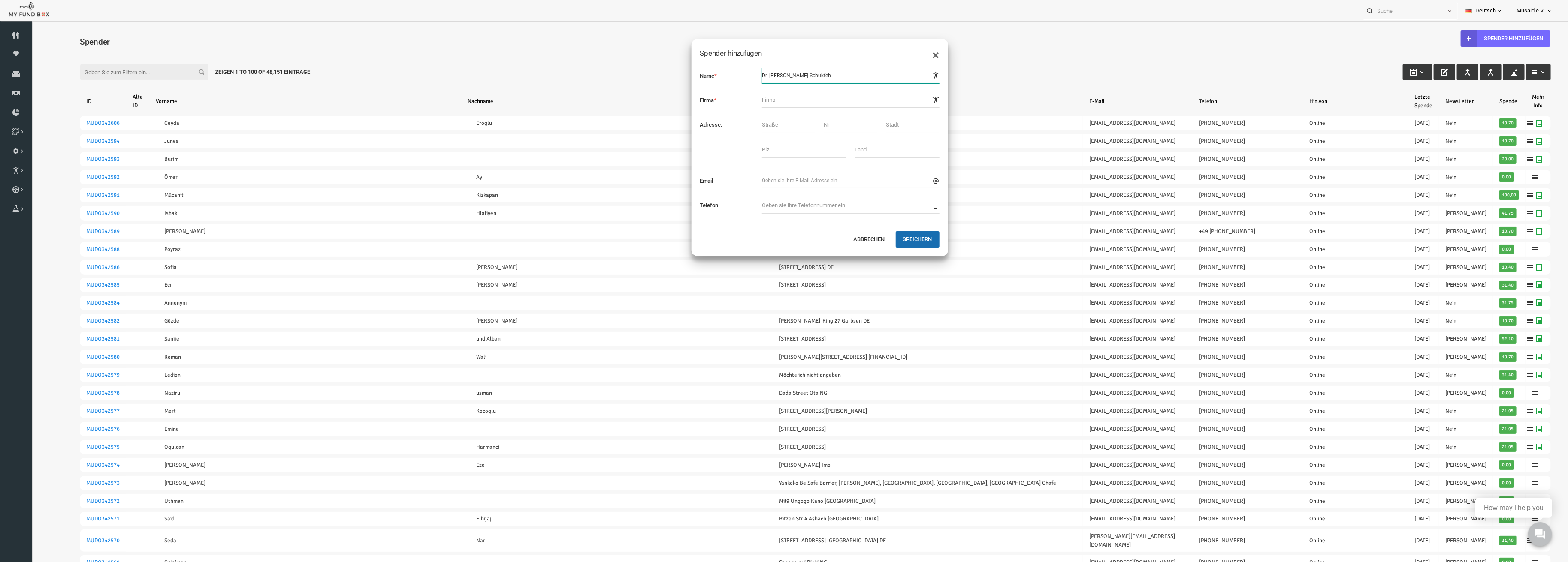
type input "Dr. Fadi Schukfeh"
click at [756, 127] on div "Name * Firma * Adresse: Email" at bounding box center [788, 145] width 256 height 172
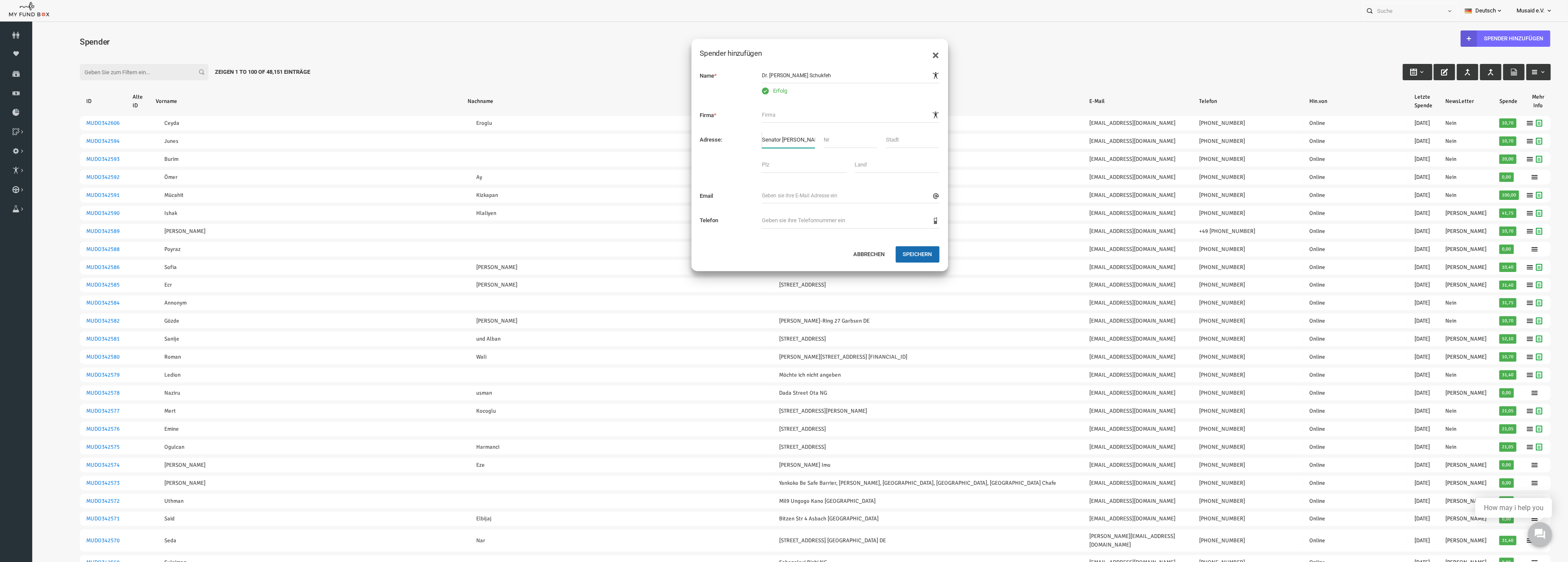
drag, startPoint x: 773, startPoint y: 142, endPoint x: 702, endPoint y: 149, distance: 71.3
click at [702, 149] on div "Name * Erfolg Firma * Adresse: Senator Blacke" at bounding box center [788, 152] width 256 height 187
click at [782, 142] on input "Senator Blacke" at bounding box center [758, 139] width 53 height 16
click at [776, 143] on input "Senator Blacke" at bounding box center [758, 139] width 53 height 16
drag, startPoint x: 770, startPoint y: 144, endPoint x: 764, endPoint y: 144, distance: 6.0
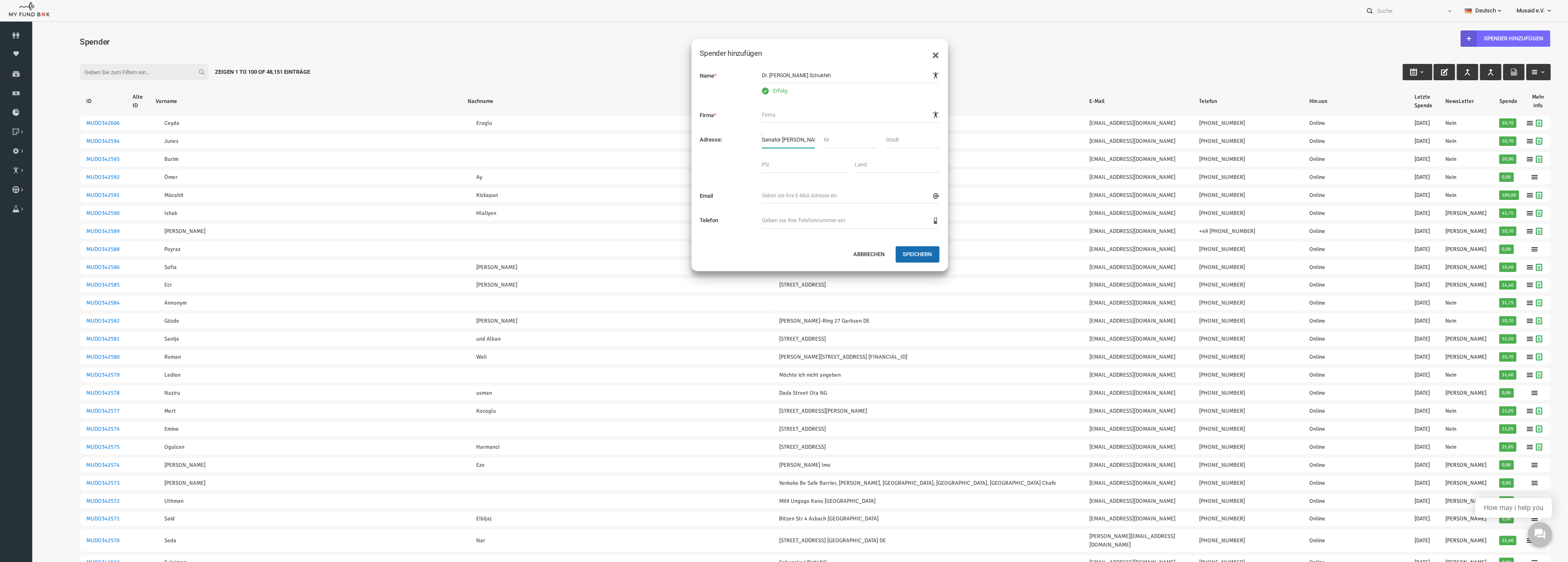
click at [767, 144] on input "Senator Blacke" at bounding box center [758, 139] width 53 height 16
drag, startPoint x: 764, startPoint y: 144, endPoint x: 731, endPoint y: 145, distance: 33.0
click at [731, 145] on div "Senator Blacke" at bounding box center [757, 139] width 62 height 16
drag, startPoint x: 772, startPoint y: 134, endPoint x: 696, endPoint y: 144, distance: 76.7
click at [696, 144] on div "Adresse: Senator Blacke" at bounding box center [788, 139] width 248 height 16
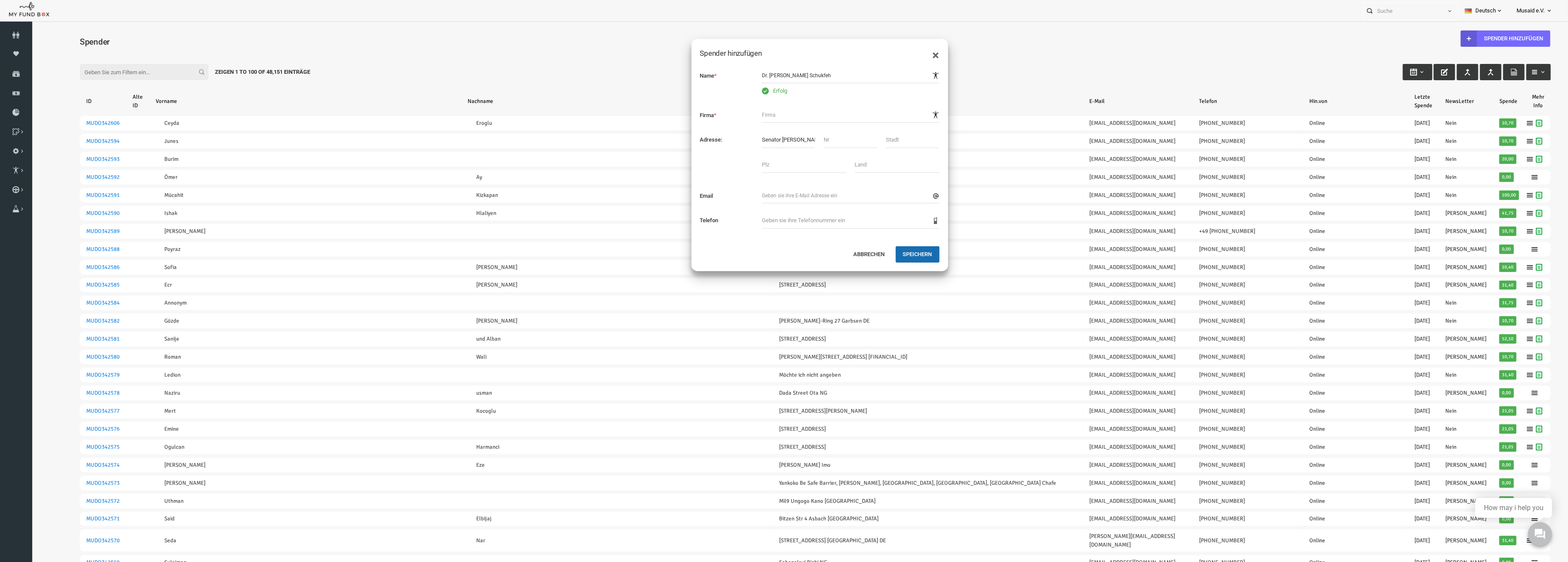
click at [753, 127] on div "Name * Erfolg Firma * Adresse: Senator Blacke" at bounding box center [788, 152] width 256 height 187
click at [754, 134] on input "Senator Blacke" at bounding box center [758, 139] width 53 height 16
click at [768, 139] on input "Senator Blacke" at bounding box center [758, 139] width 53 height 16
drag, startPoint x: 766, startPoint y: 142, endPoint x: 773, endPoint y: 141, distance: 7.1
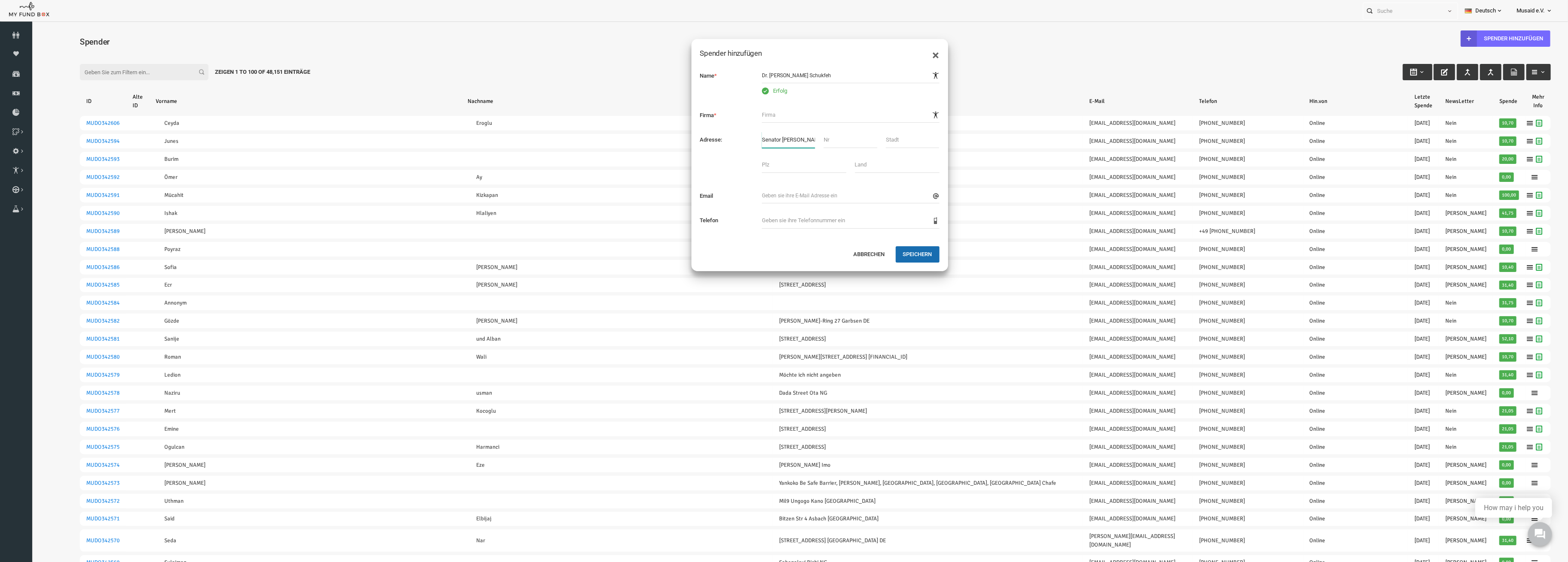
click at [747, 148] on input "Senator Blacke" at bounding box center [758, 139] width 53 height 16
click at [773, 141] on input "Senator Blacke" at bounding box center [758, 139] width 53 height 16
drag, startPoint x: 771, startPoint y: 143, endPoint x: 753, endPoint y: 150, distance: 19.3
click at [753, 150] on div "Name * Erfolg Firma * Adresse: Senator Blacke" at bounding box center [788, 152] width 256 height 187
type input "Senator-Borttscheller-Straße"
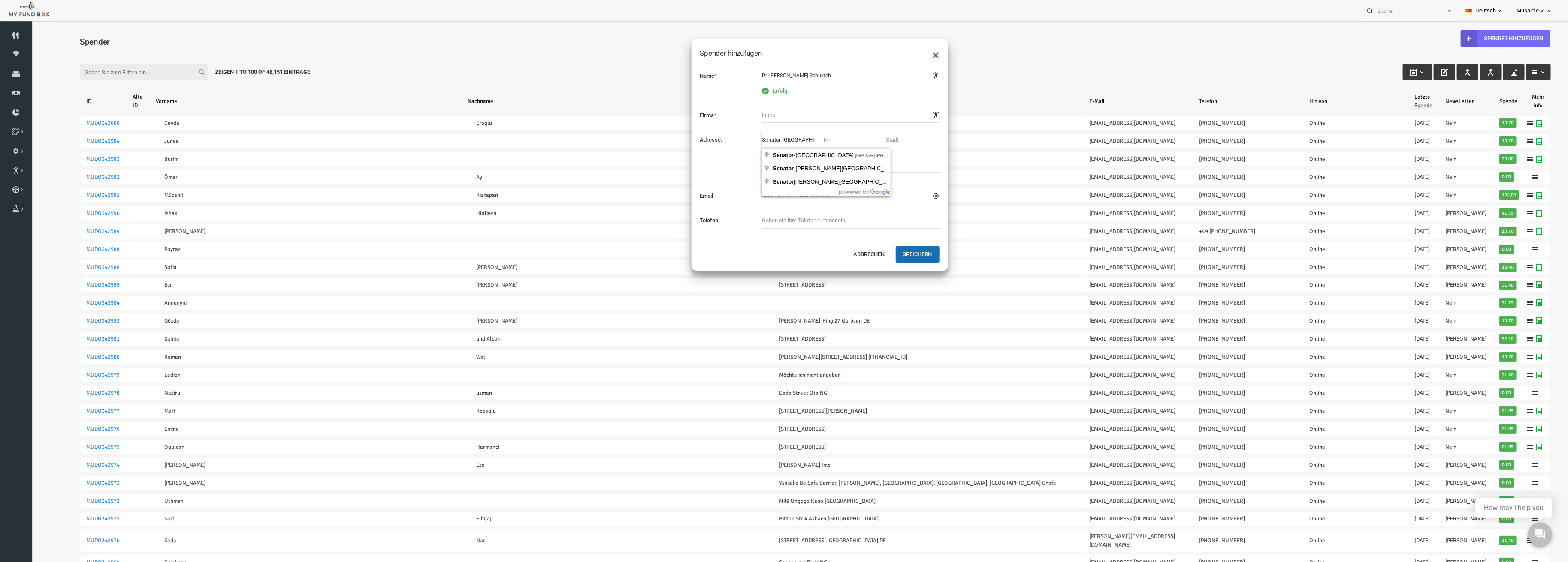
type input "Bremerhaven"
type input "27"
type input "DE"
drag, startPoint x: 741, startPoint y: 145, endPoint x: 715, endPoint y: 145, distance: 26.0
click at [758, 141] on input "Senator-Borttscheller-Straße" at bounding box center [758, 139] width 53 height 16
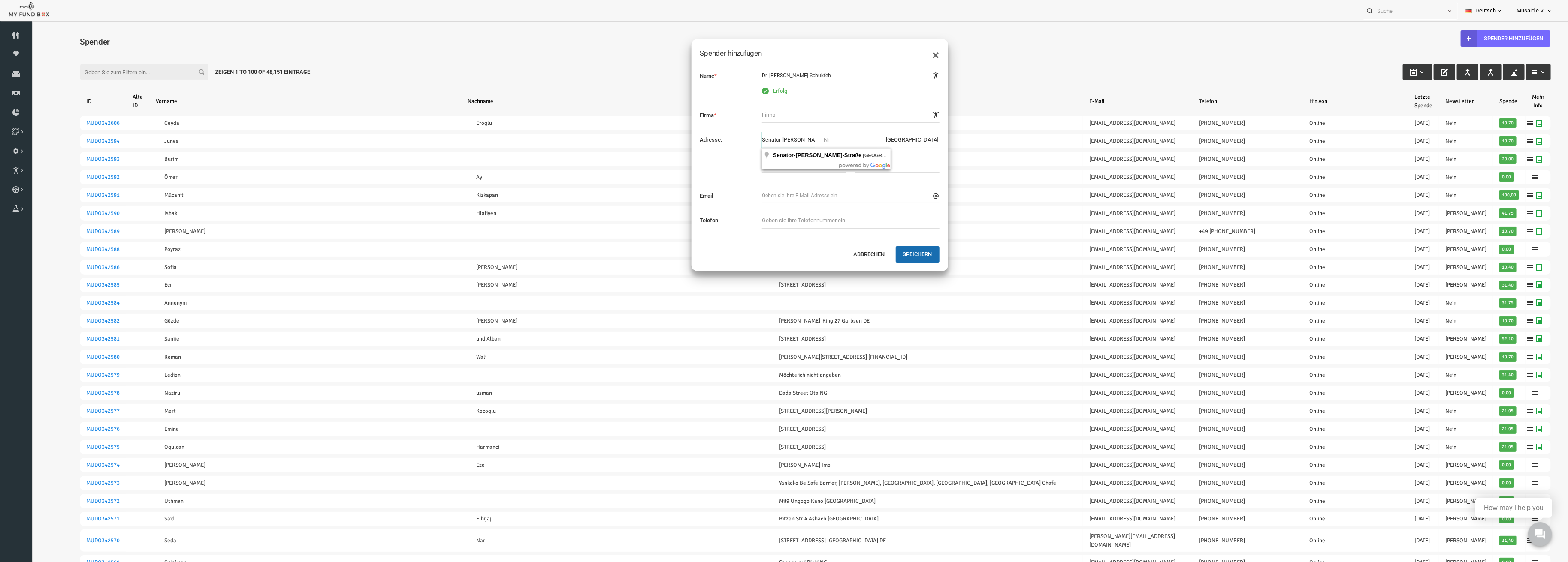
click at [758, 141] on input "Senator-Borttscheller-Straße" at bounding box center [758, 139] width 53 height 16
click at [785, 171] on input "27" at bounding box center [774, 164] width 85 height 16
click at [747, 136] on input "text" at bounding box center [758, 139] width 53 height 16
click at [751, 160] on input "27" at bounding box center [774, 164] width 85 height 16
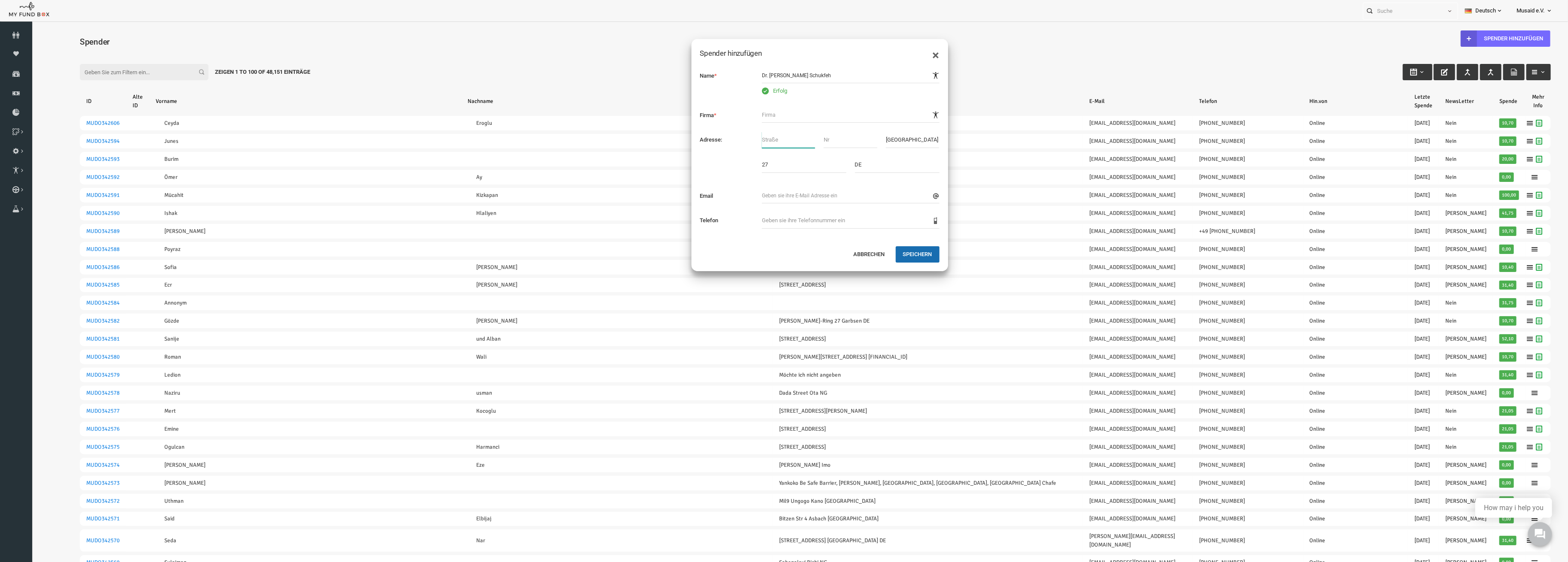
click at [743, 134] on input "text" at bounding box center [758, 139] width 53 height 16
drag, startPoint x: 768, startPoint y: 173, endPoint x: 760, endPoint y: 162, distance: 13.6
click at [768, 173] on div "27" at bounding box center [773, 167] width 93 height 23
click at [752, 136] on input "text" at bounding box center [758, 139] width 53 height 16
click at [760, 170] on input "27" at bounding box center [774, 164] width 85 height 16
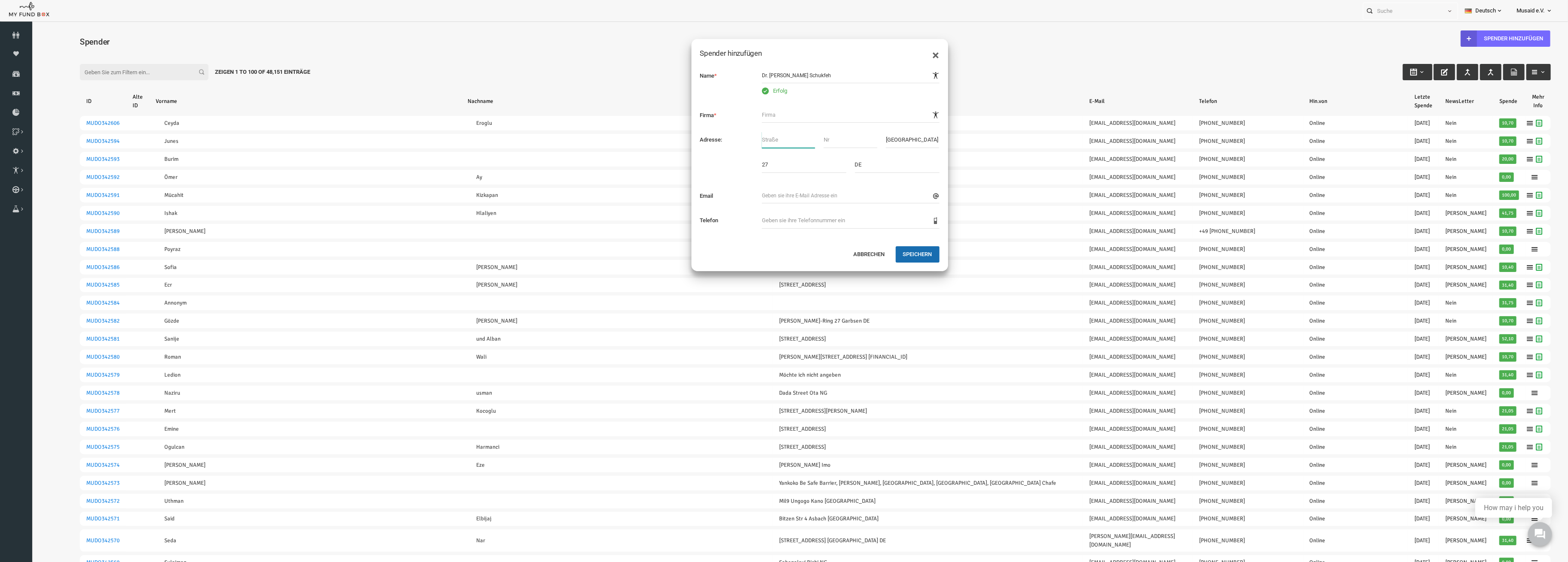
click at [747, 140] on input "text" at bounding box center [758, 139] width 53 height 16
click at [753, 165] on input "27" at bounding box center [774, 164] width 85 height 16
click at [750, 147] on input "text" at bounding box center [758, 139] width 53 height 16
type input "S"
click at [755, 141] on input "Senar" at bounding box center [758, 139] width 53 height 16
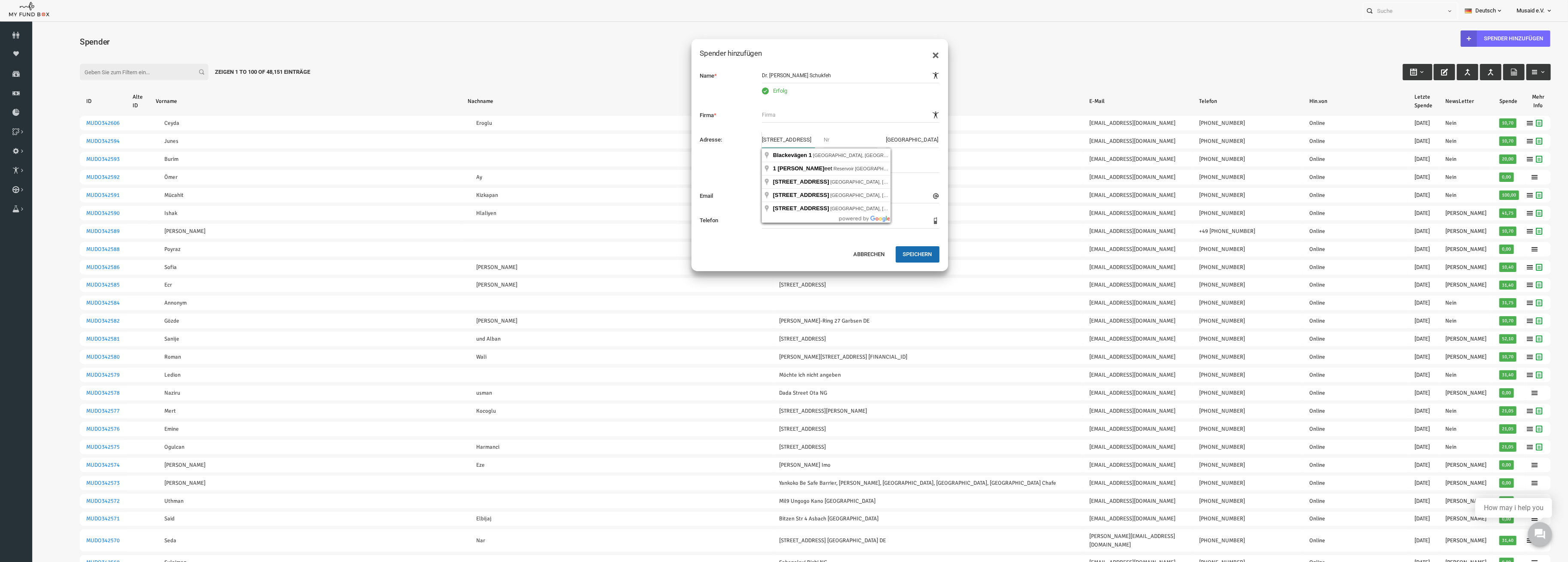
scroll to position [0, 3]
drag, startPoint x: 783, startPoint y: 140, endPoint x: 772, endPoint y: 145, distance: 12.1
click at [772, 145] on input "Senator Blacke Str. 156" at bounding box center [758, 139] width 53 height 16
type input "Senator Blacke Str"
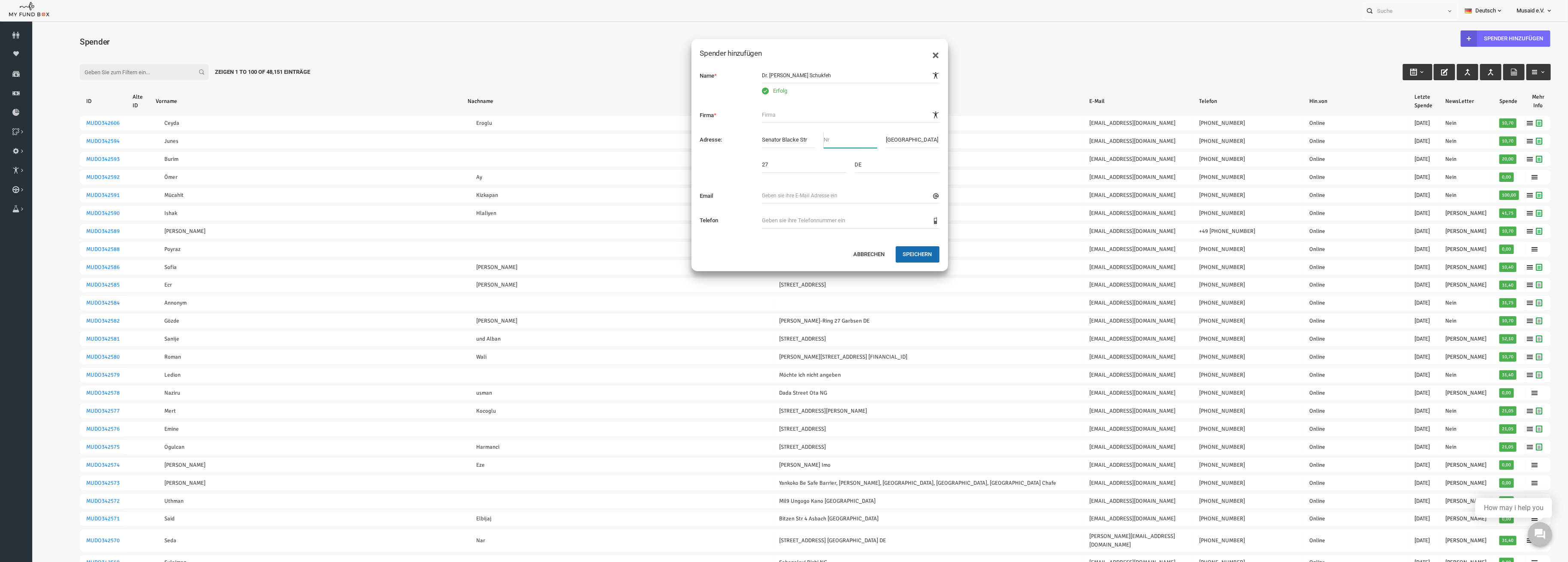
click at [807, 143] on input "text" at bounding box center [820, 139] width 53 height 16
type input "156"
click at [878, 136] on input "Bremerhaven" at bounding box center [881, 139] width 53 height 16
type input "Bremen"
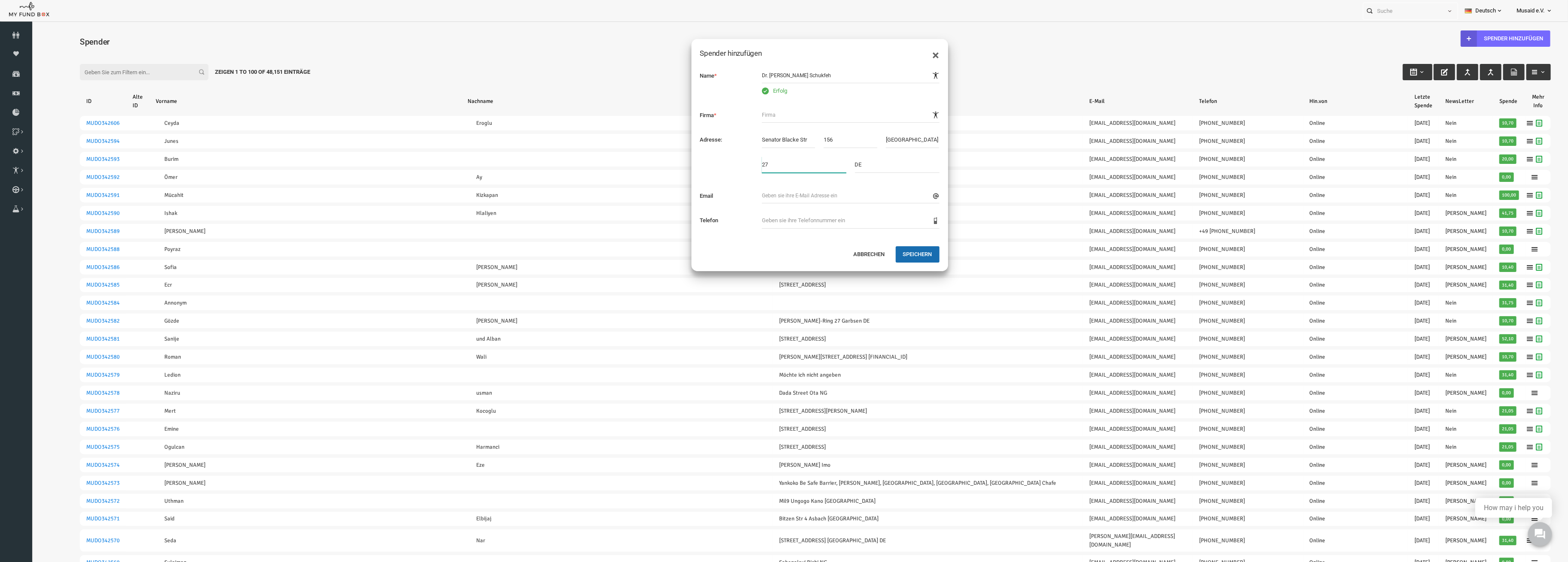
click at [755, 172] on input "27" at bounding box center [774, 164] width 85 height 16
type input "28279"
click at [847, 179] on div "28279 DE" at bounding box center [820, 167] width 186 height 23
drag, startPoint x: 813, startPoint y: 123, endPoint x: 808, endPoint y: 140, distance: 17.7
click at [813, 123] on div "Name * Erfolg Firma * Adresse: Senator Blacke Str 156 Bremen" at bounding box center [788, 152] width 256 height 187
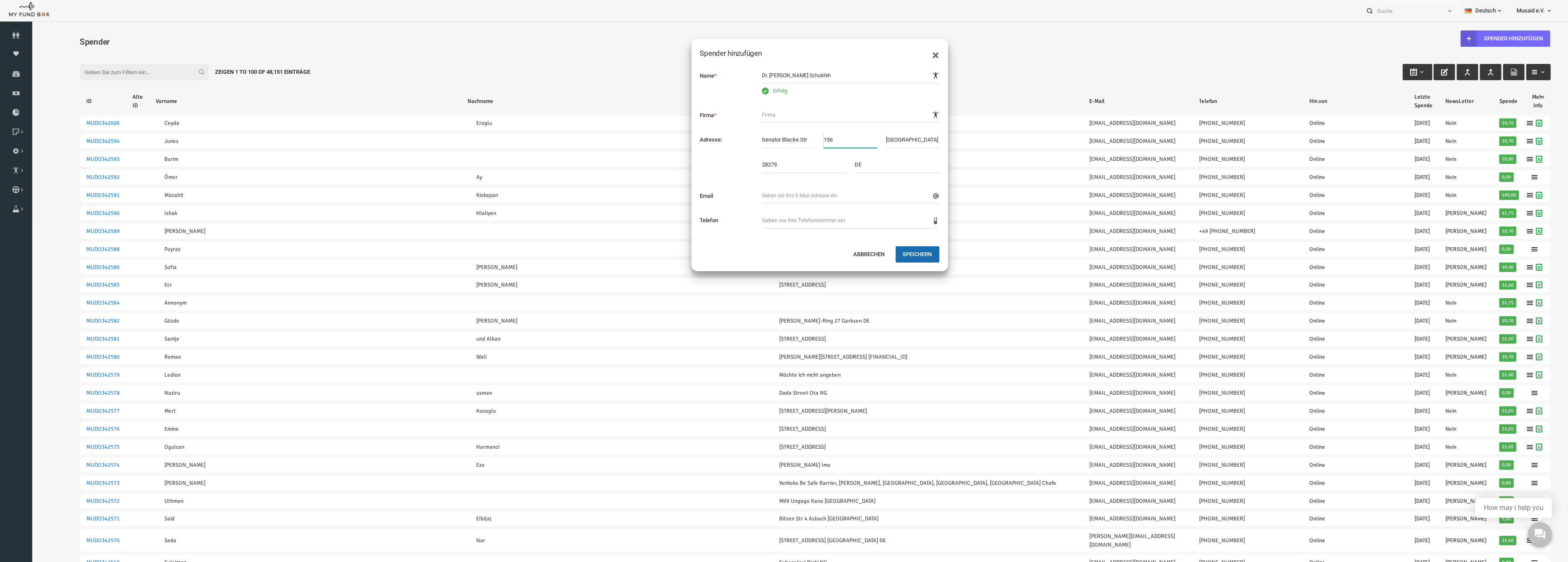
click at [809, 141] on input "156" at bounding box center [820, 139] width 53 height 16
click at [776, 142] on input "Senator Blacke Str" at bounding box center [758, 139] width 53 height 16
type input "Senator Blacke Str."
click at [755, 193] on input "text" at bounding box center [820, 195] width 178 height 15
click at [874, 251] on button "Speichern" at bounding box center [887, 254] width 44 height 16
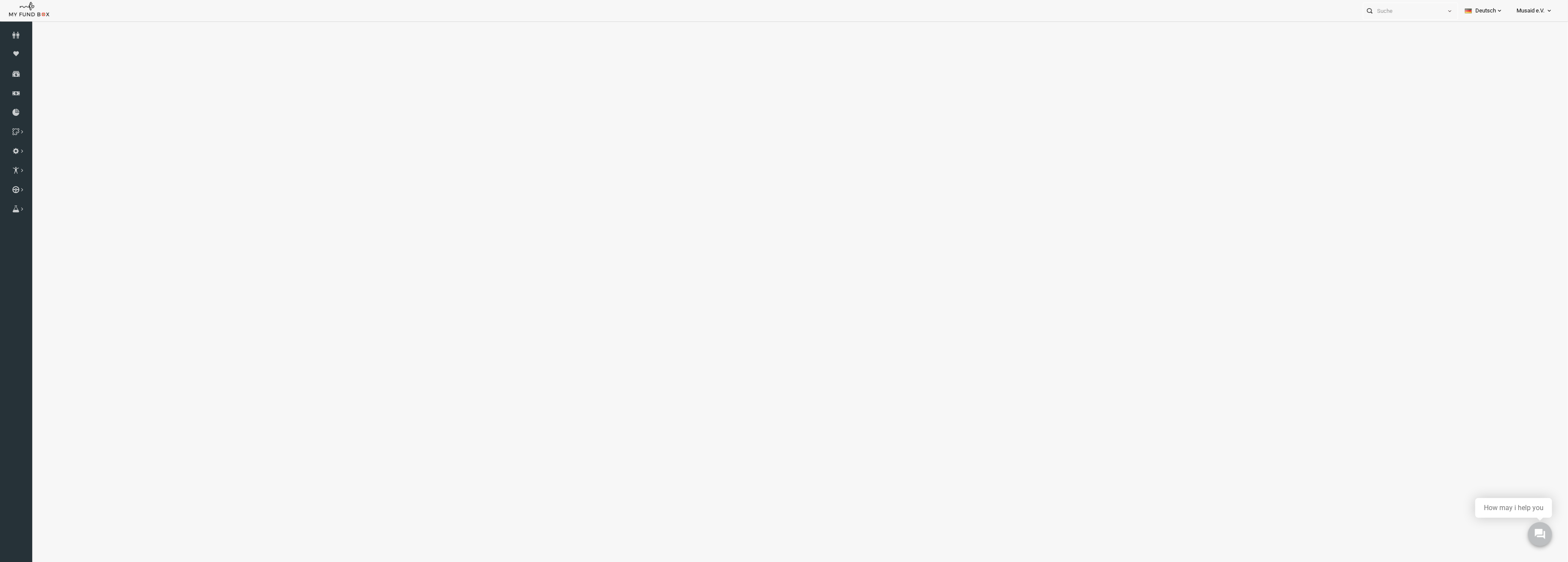
select select "100"
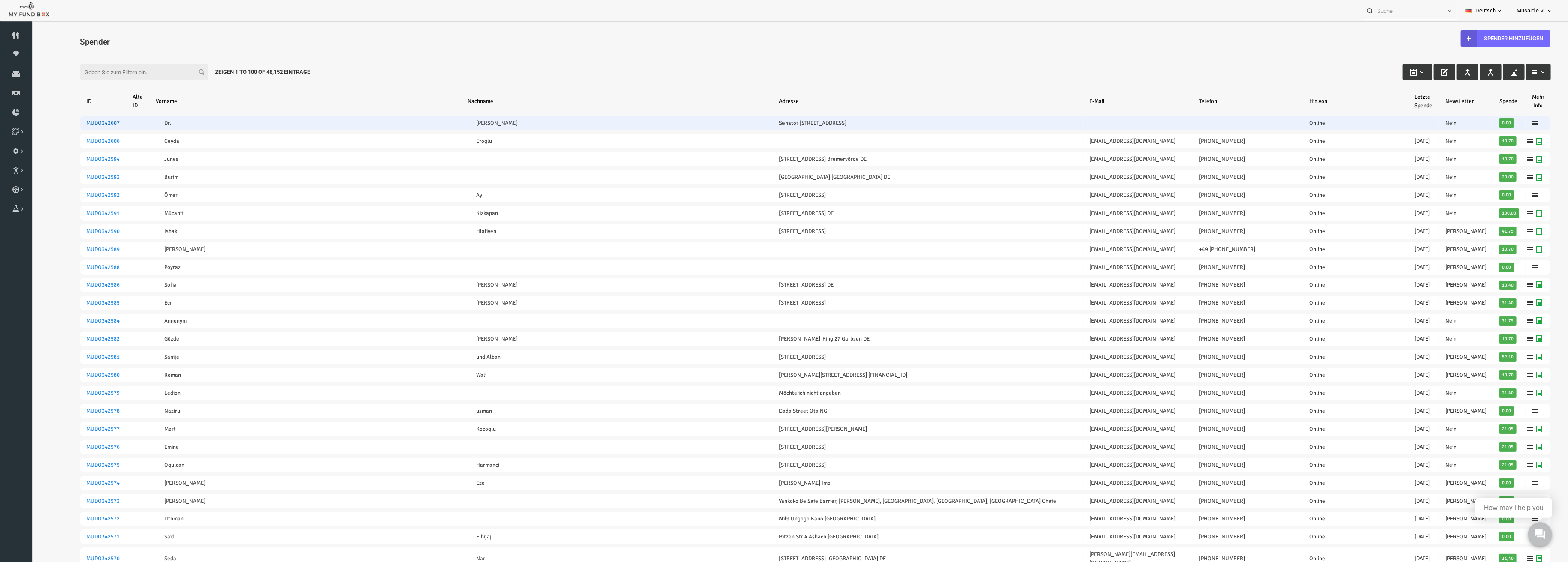
click at [66, 121] on link "MUDO342607" at bounding box center [72, 123] width 34 height 7
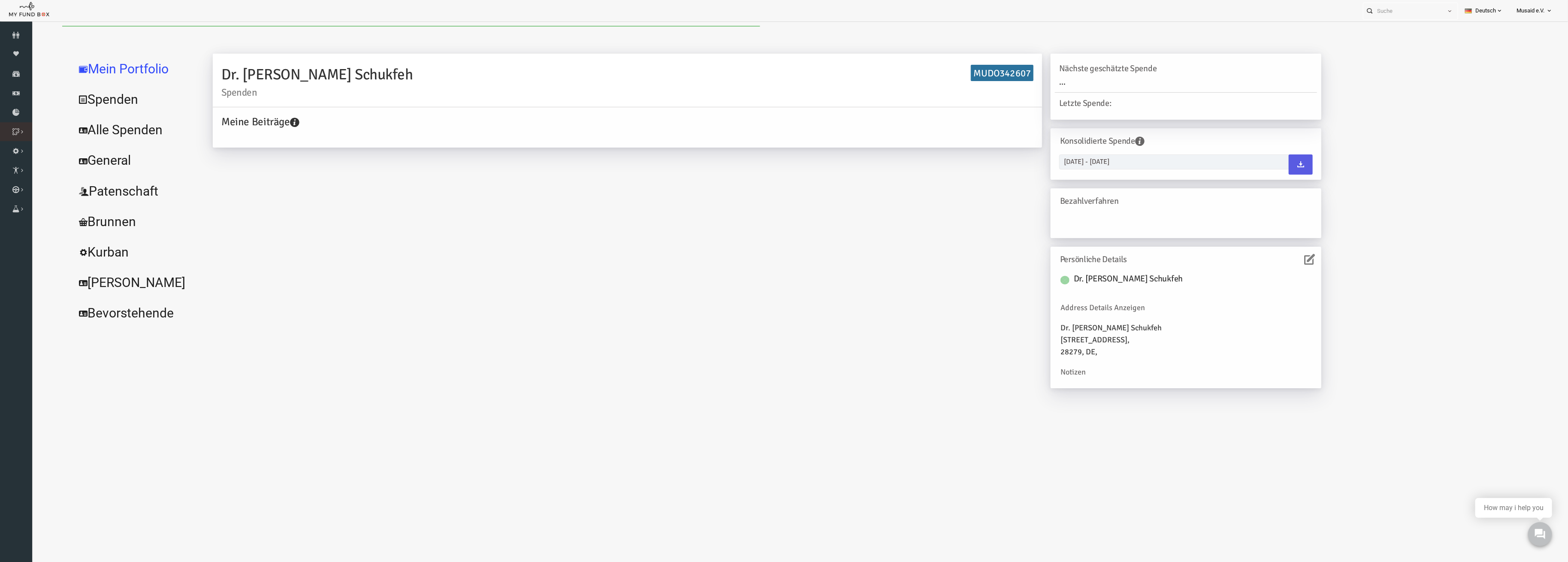
click at [0, 0] on li "Projekt" at bounding box center [0, 0] width 0 height 0
click at [103, 121] on link "Alle Spenden" at bounding box center [105, 129] width 129 height 31
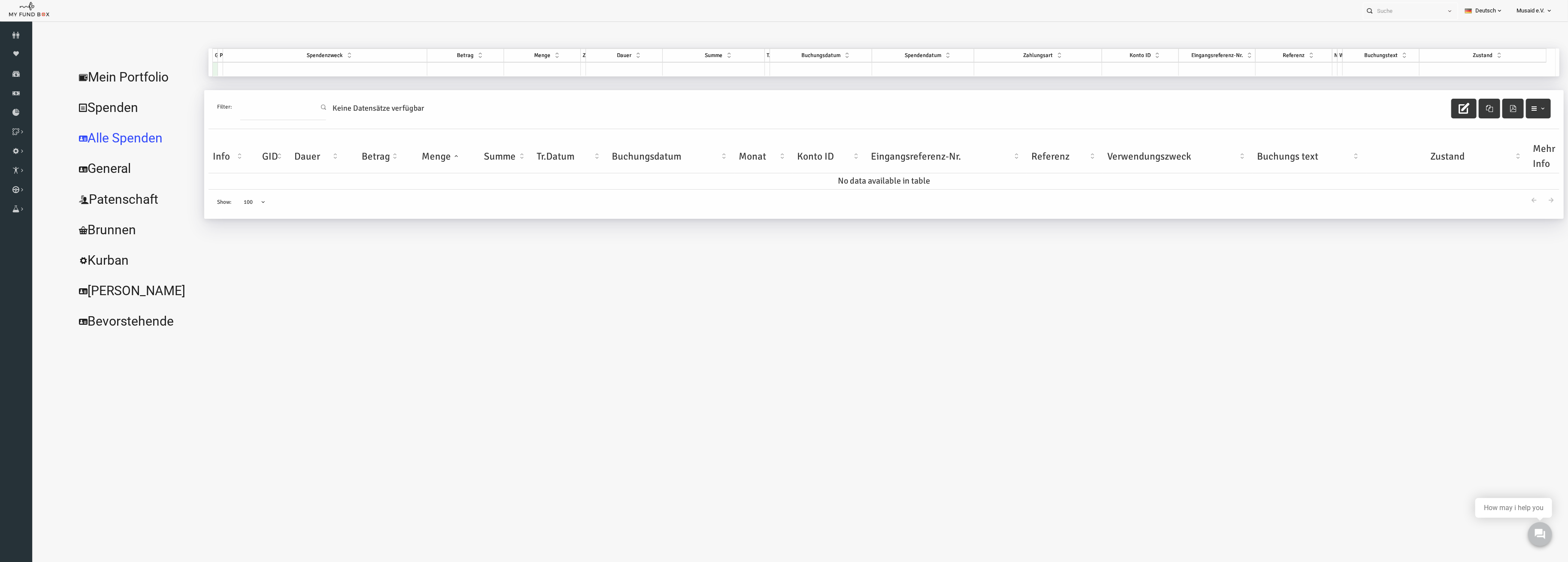
click at [294, 76] on div "Dr. Fadi Schukfeh Spenden MUDO342607 Meine Beiträge Holen Sie sich kostenloses …" at bounding box center [849, 192] width 1360 height 287
click at [299, 71] on td at bounding box center [293, 69] width 204 height 14
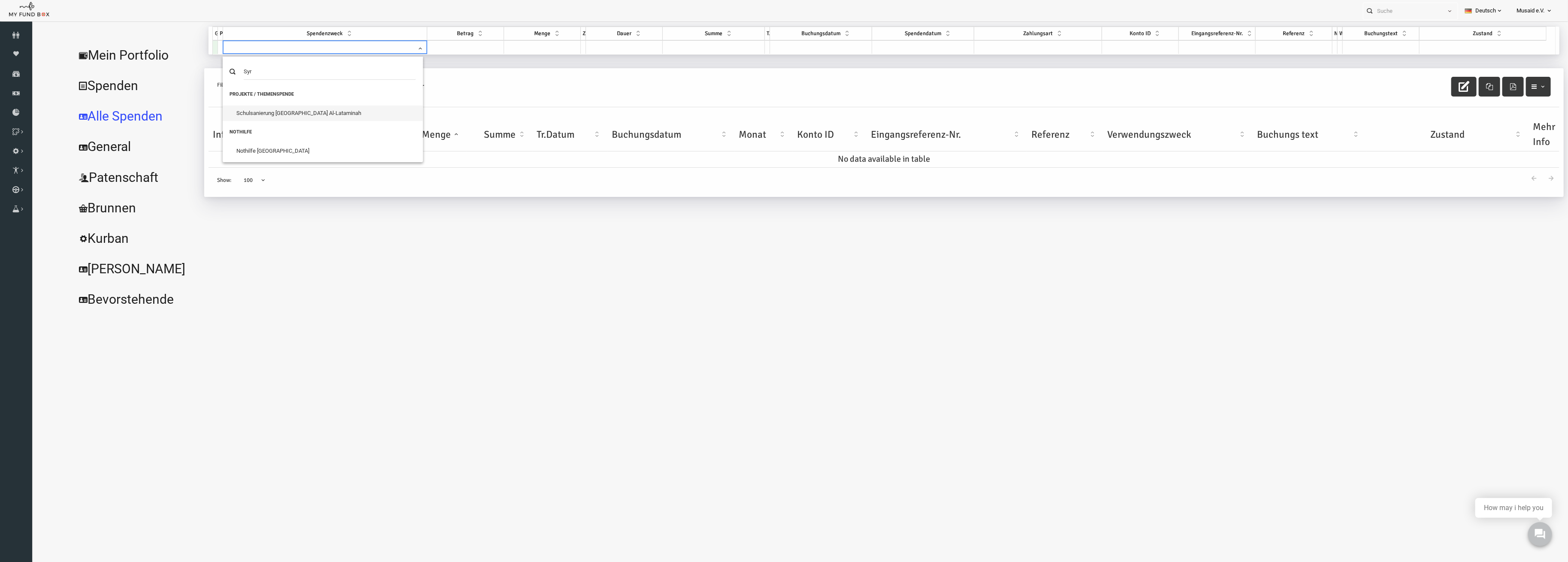
scroll to position [28, 0]
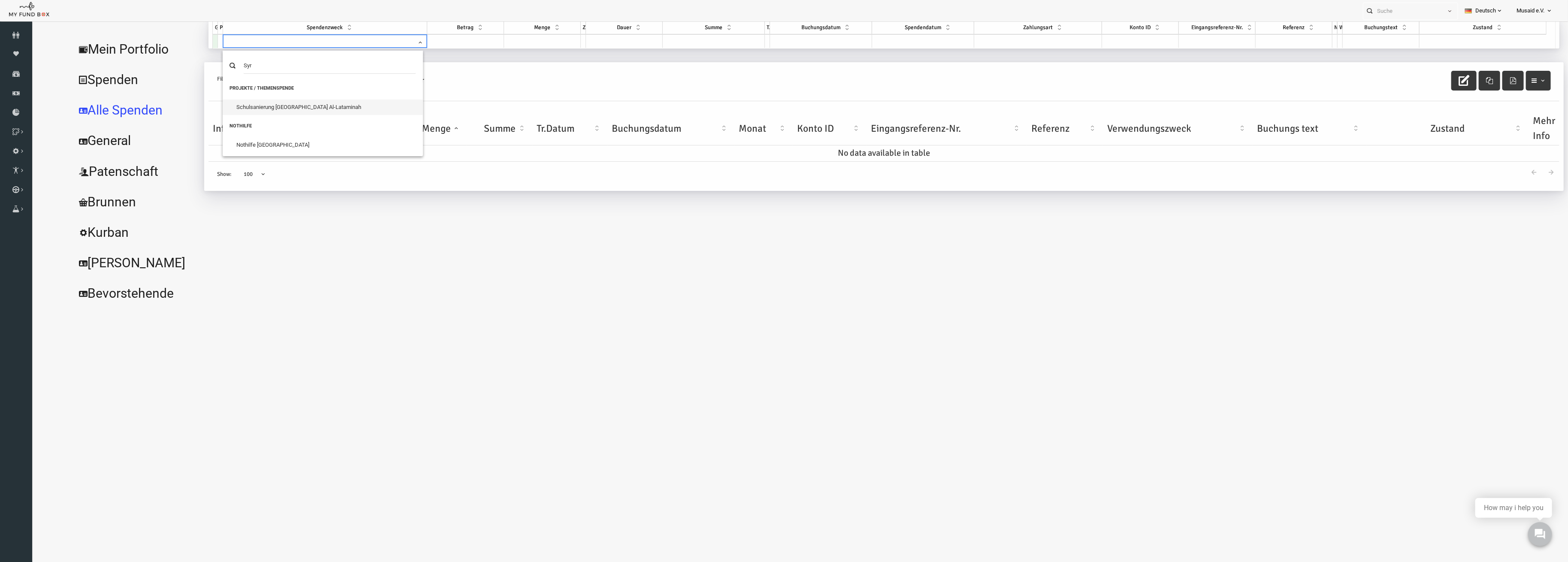
type input "Syr"
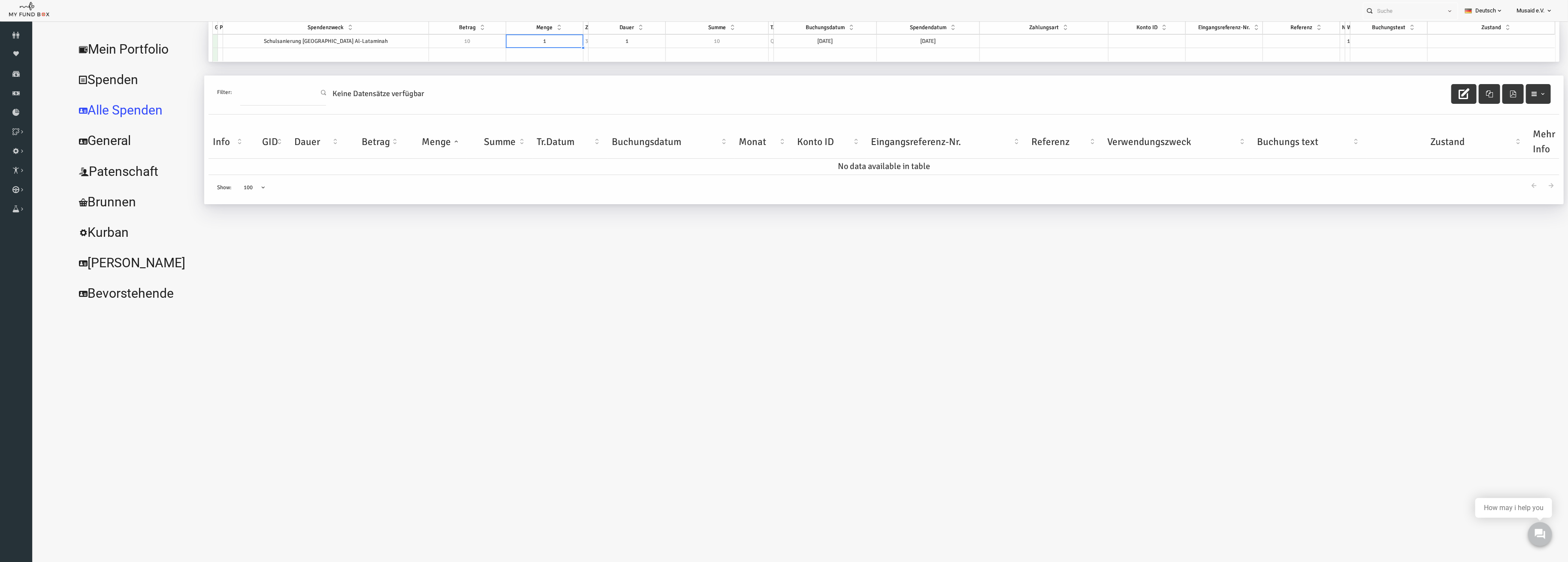
click at [182, 47] on div "GID Partner Spendenzweck Betrag Menge Zyklus Dauer Summe Typ Buchungsdatum Spen…" at bounding box center [182, 41] width 0 height 41
click at [498, 47] on div at bounding box center [513, 47] width 77 height 1
drag, startPoint x: 486, startPoint y: 43, endPoint x: 454, endPoint y: 41, distance: 32.1
click at [454, 41] on div "GID Partner Spendenzweck Betrag Menge Zyklus Dauer Summe Typ Buchungsdatum Spen…" at bounding box center [853, 41] width 1342 height 41
type textarea "2"
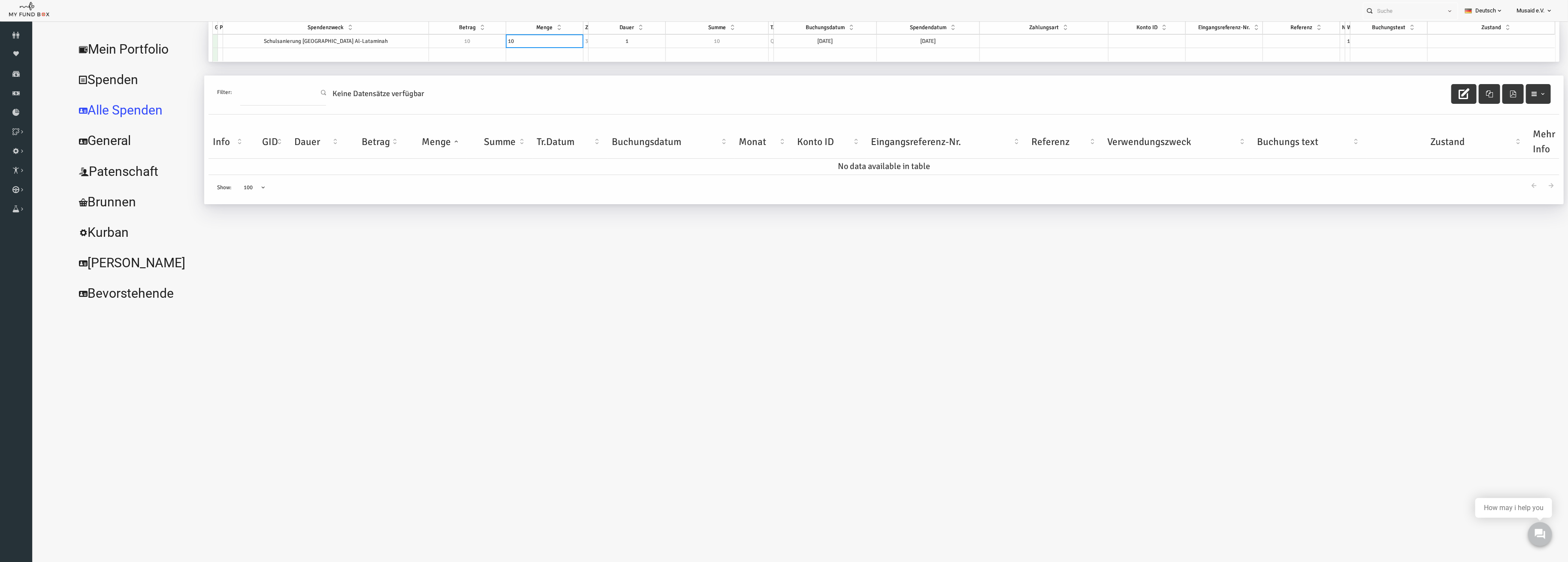
type textarea "100"
click at [791, 41] on td "06.10.2025" at bounding box center [790, 41] width 102 height 14
type textarea "06.10.2025"
click at [791, 41] on td "06.10.2025" at bounding box center [790, 41] width 102 height 14
click at [907, 79] on div "Filter: Keine Datensätze verfügbar" at bounding box center [853, 95] width 1351 height 39
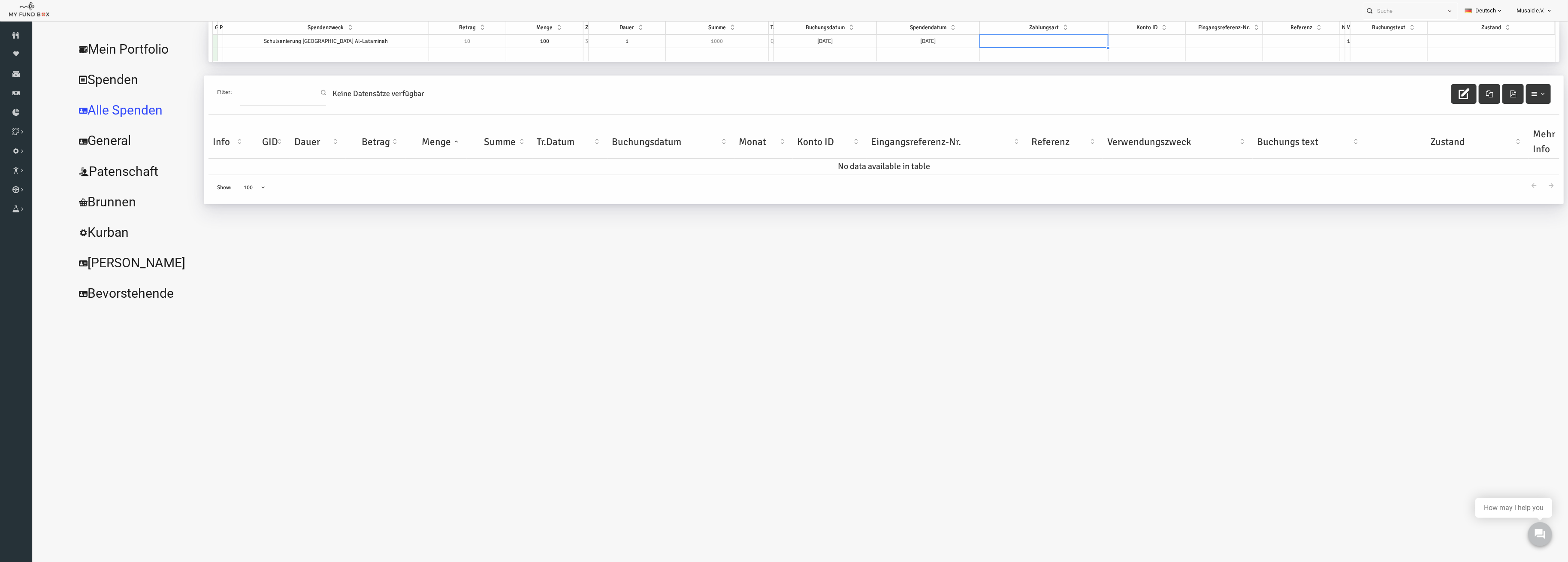
click at [1005, 39] on td at bounding box center [1013, 41] width 129 height 14
click at [1445, 36] on td at bounding box center [1461, 41] width 128 height 14
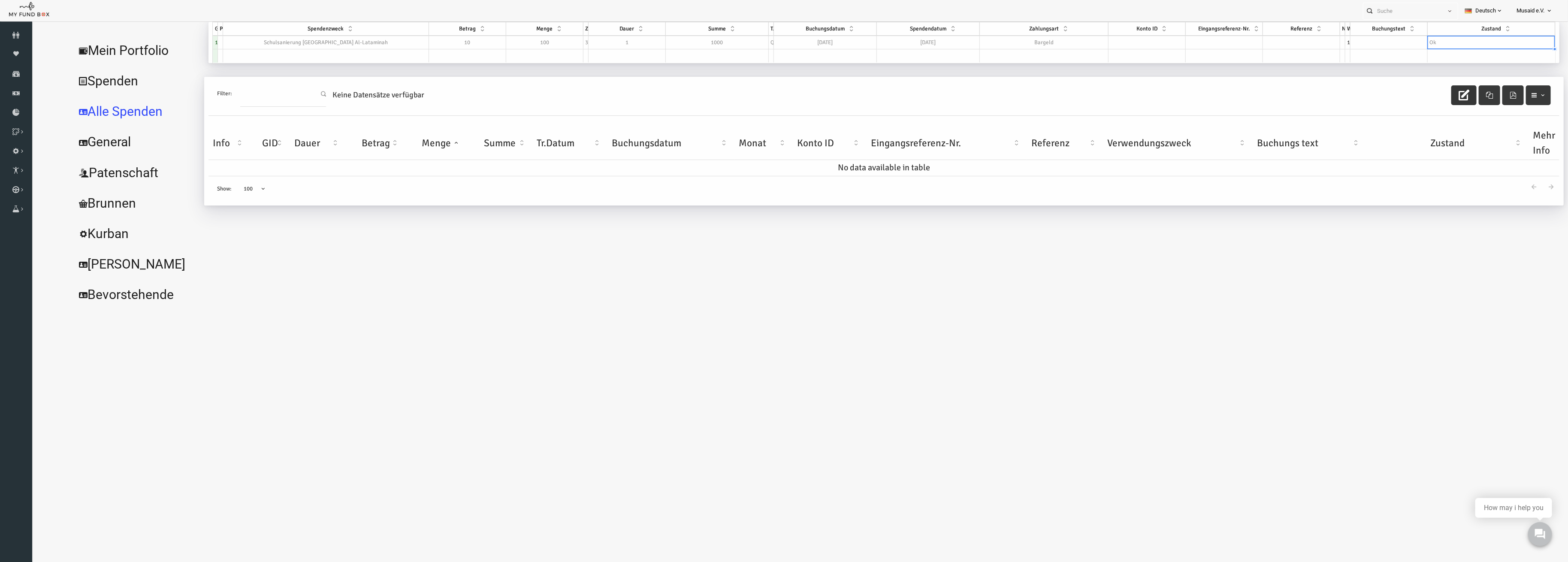
select select "100"
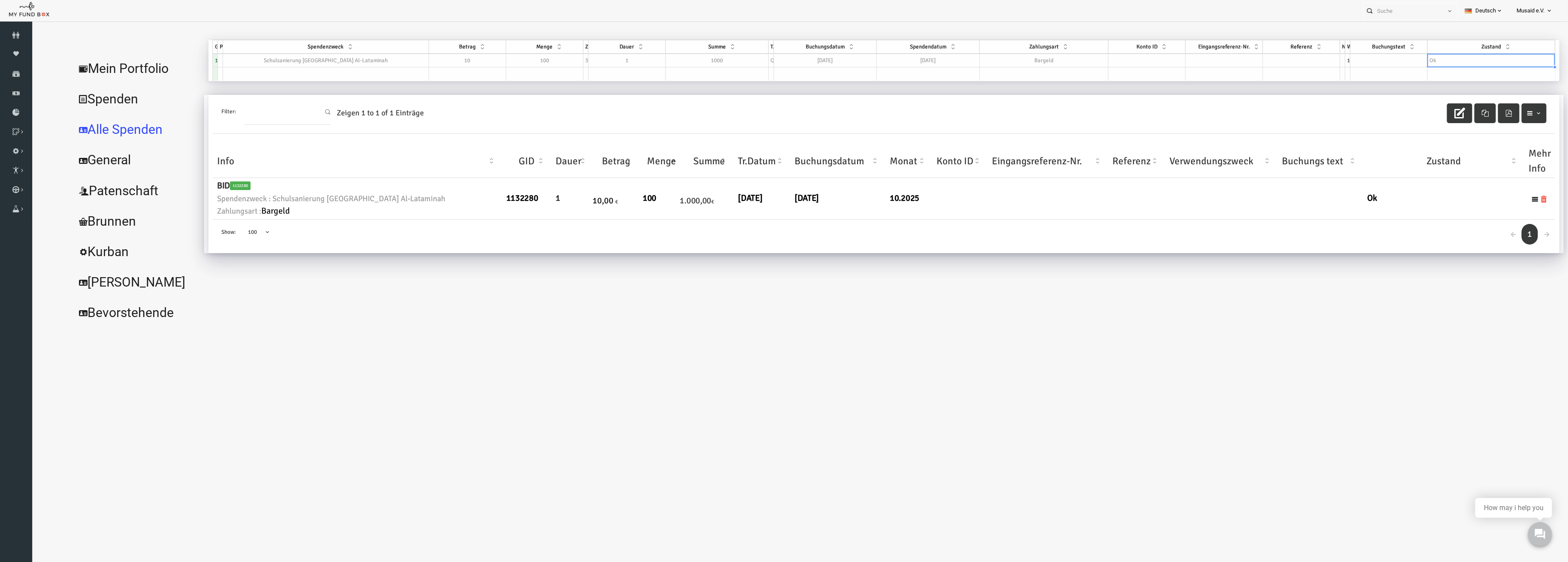
scroll to position [0, 0]
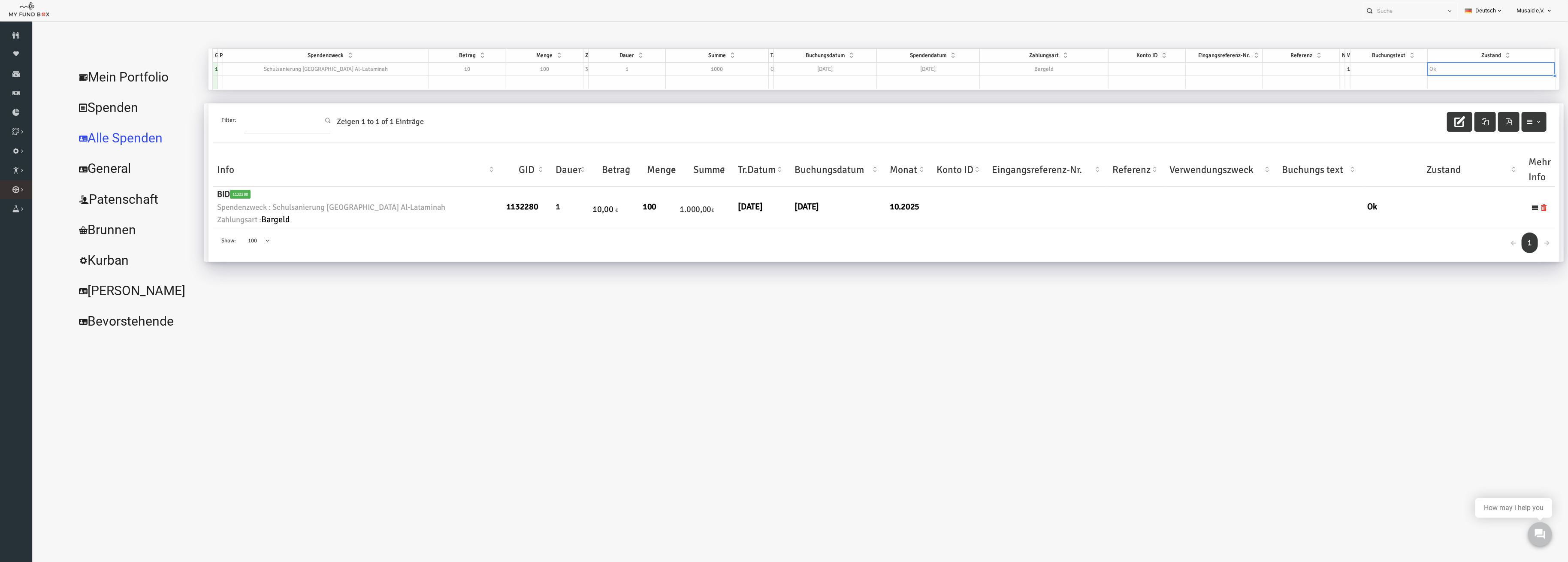
click at [0, 0] on link "Kurban Liste" at bounding box center [0, 0] width 0 height 0
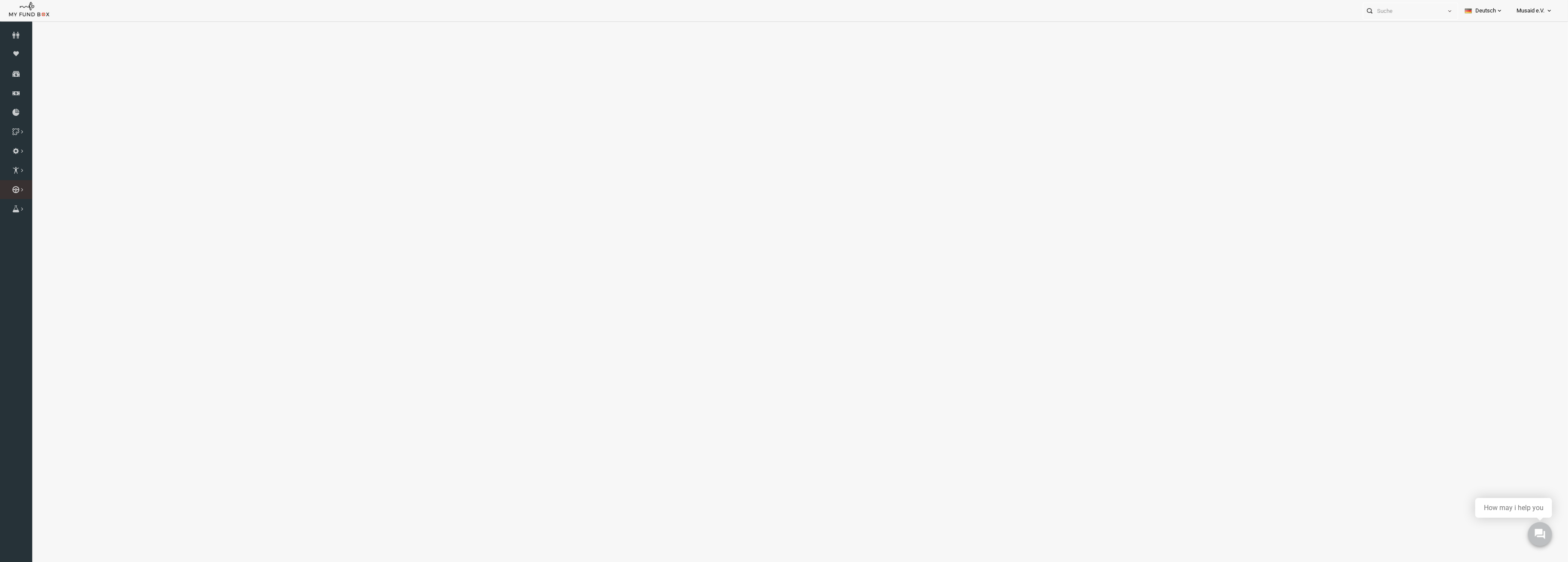
select select "100"
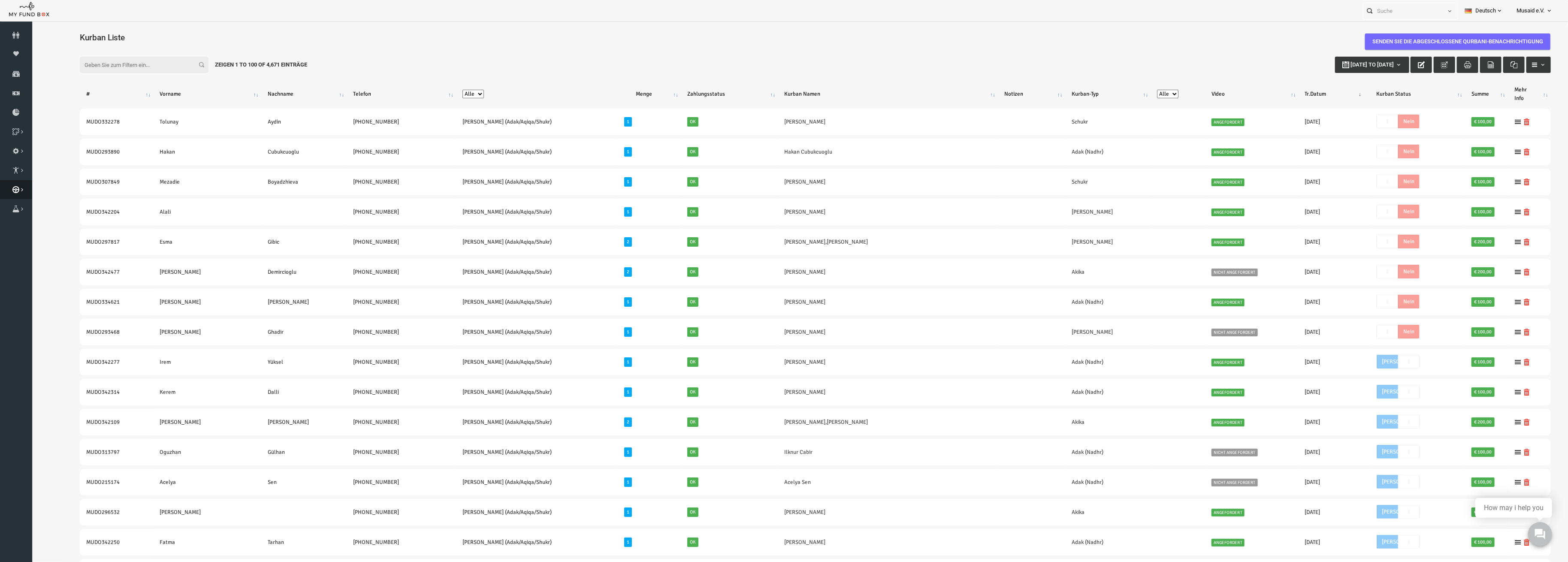
click at [16, 185] on link "Kurban" at bounding box center [16, 189] width 32 height 19
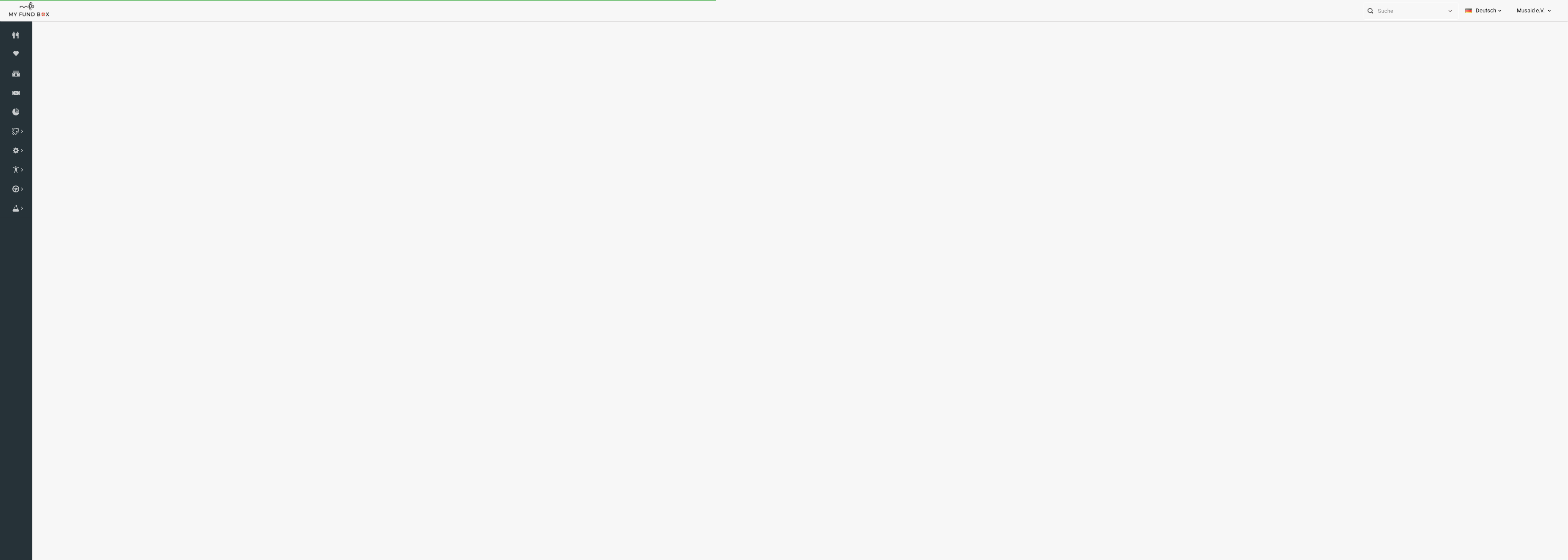
select select "100"
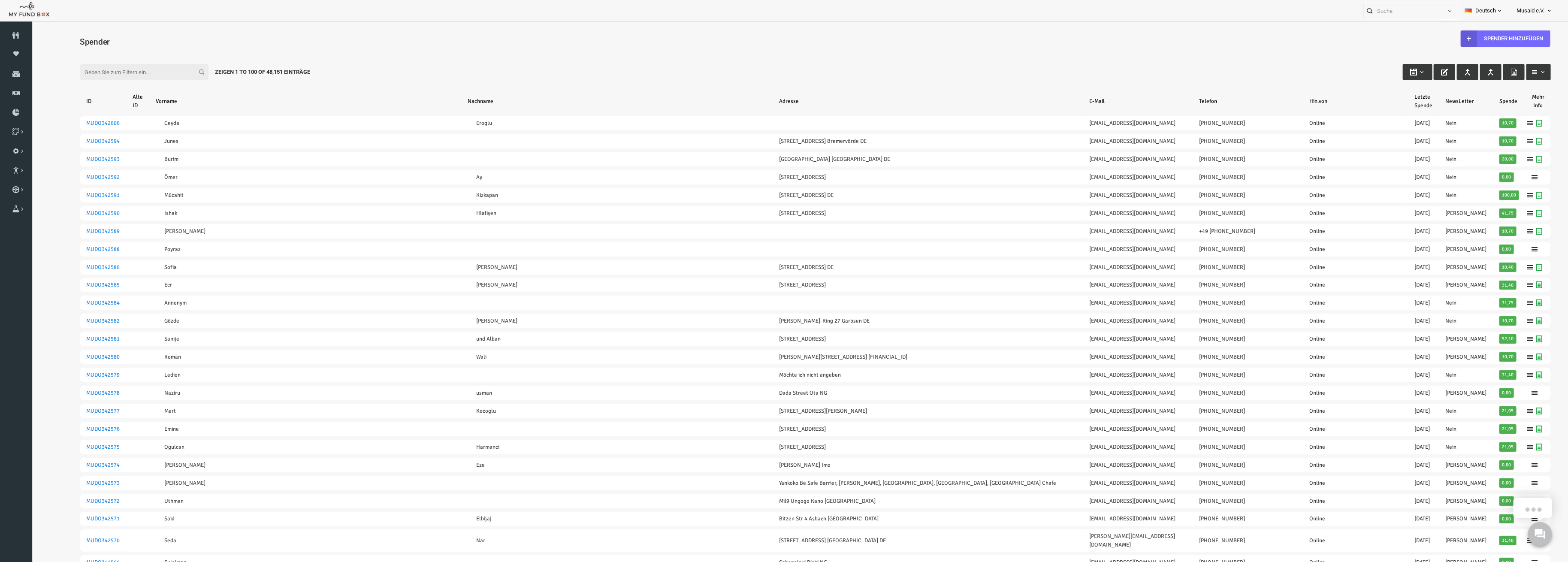
click at [1425, 10] on input "text" at bounding box center [1402, 11] width 79 height 16
click at [1449, 14] on span "button" at bounding box center [1450, 11] width 7 height 7
click at [1397, 52] on label "Contact" at bounding box center [1421, 47] width 74 height 15
click at [1397, 51] on input "Contact" at bounding box center [1395, 46] width 8 height 8
click at [1390, 17] on input "text" at bounding box center [1402, 11] width 79 height 16
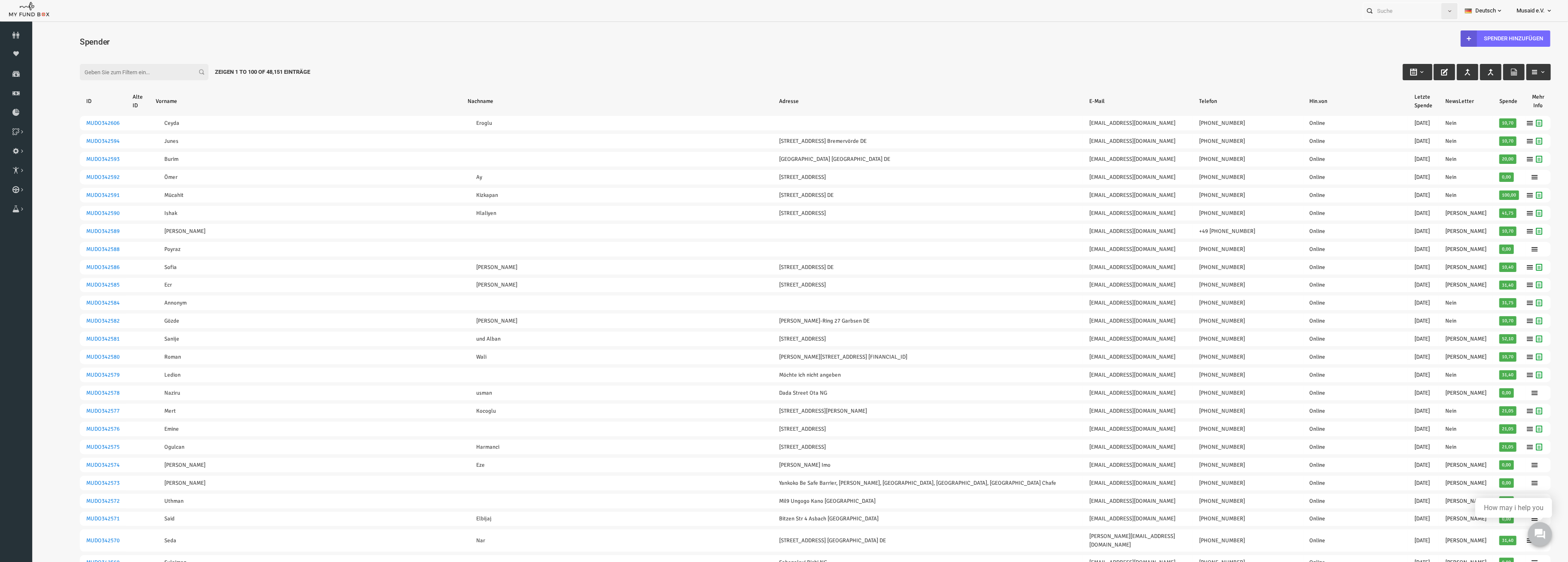
click at [1443, 17] on button "button" at bounding box center [1450, 11] width 16 height 16
click at [1402, 11] on input "text" at bounding box center [1402, 11] width 79 height 16
type input "A"
type input "a"
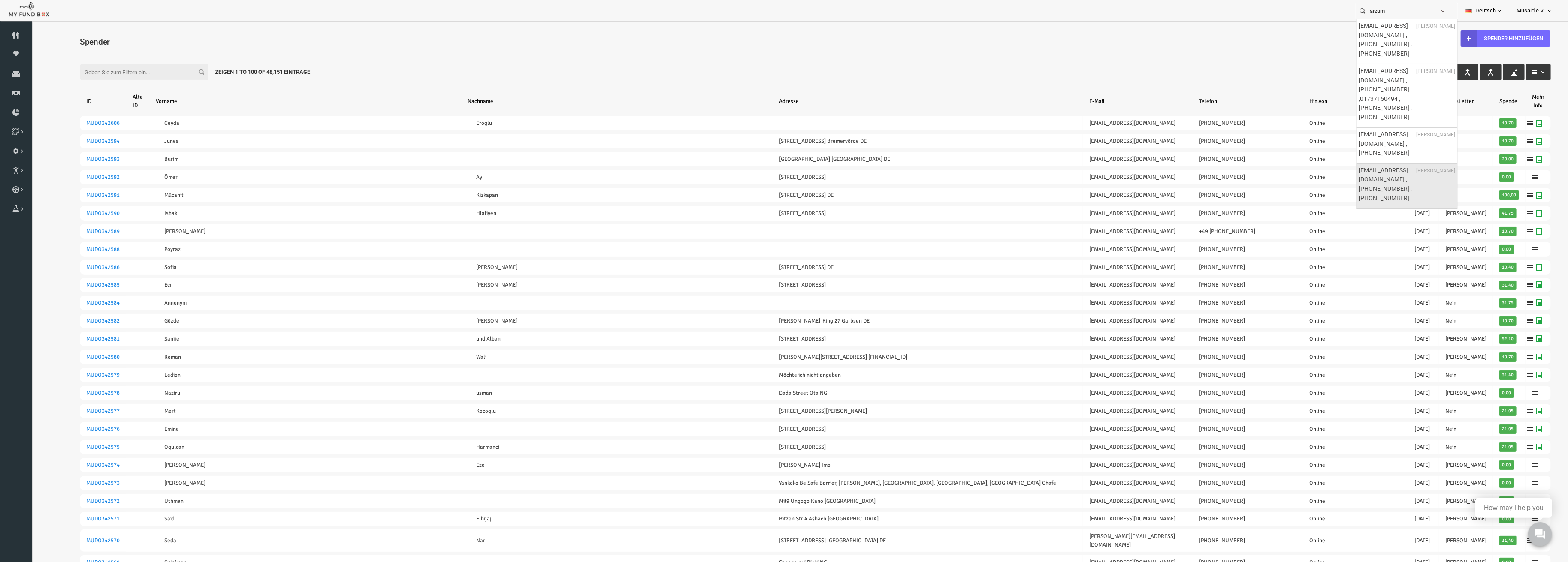
click at [1412, 166] on label "arzum_aykut@hotmail.de ,+49 01728282651 ,+49 1728282651" at bounding box center [1387, 184] width 56 height 37
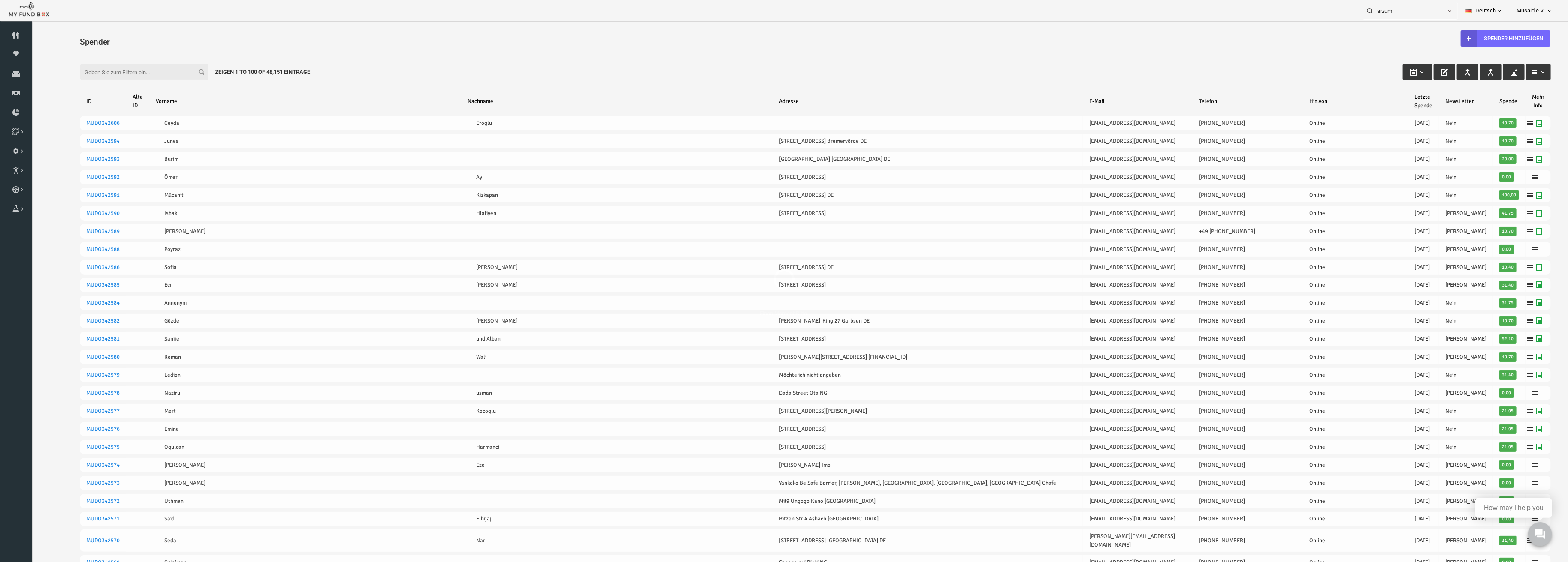
type input "arzum_aykut@hotmail.de ,+49 01728282651 ,+49 1728282651 Arzu Aykut"
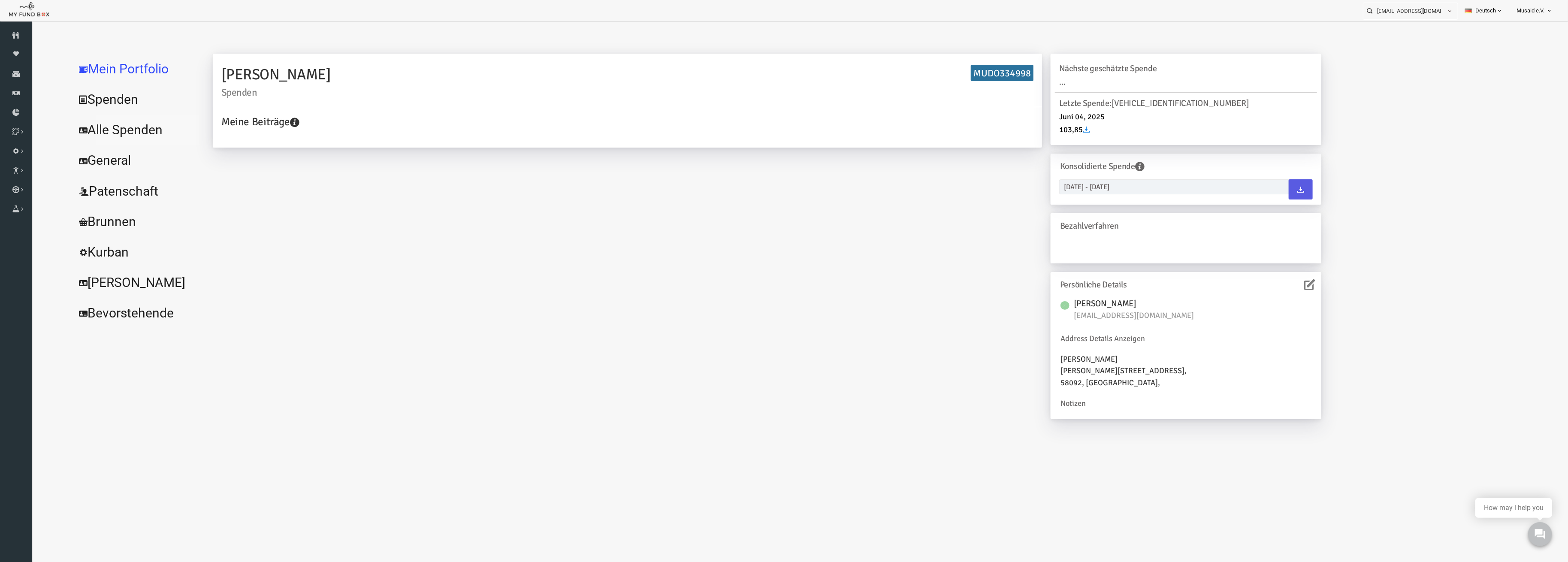
click at [86, 131] on link "Alle Spenden" at bounding box center [105, 129] width 129 height 31
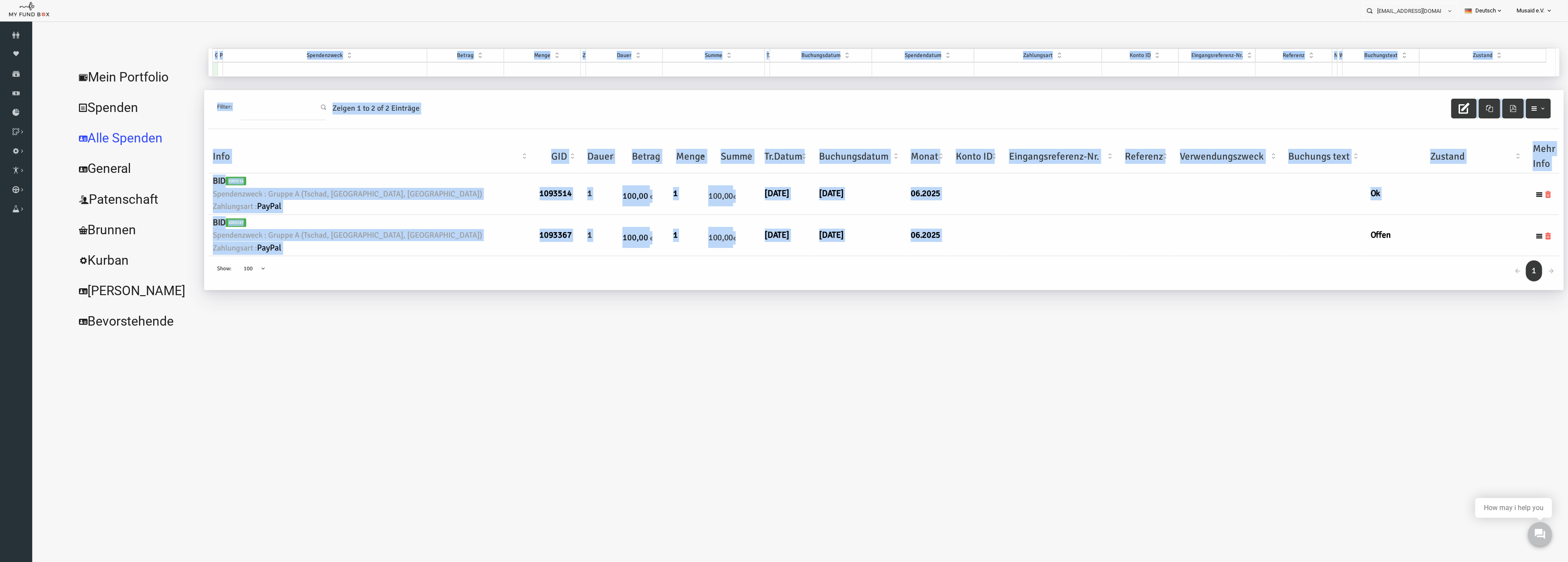
drag, startPoint x: 892, startPoint y: 246, endPoint x: 158, endPoint y: 161, distance: 738.9
click at [158, 161] on div "Mein Portfolio Spenden Alle Spenden General Patenschaft Brunnen Kurban Schüler …" at bounding box center [785, 192] width 1489 height 287
drag, startPoint x: 351, startPoint y: 179, endPoint x: 220, endPoint y: 160, distance: 132.4
click at [351, 179] on h6 "BID 1093514" at bounding box center [341, 181] width 318 height 14
click at [151, 139] on link "Alle Spenden" at bounding box center [105, 138] width 129 height 31
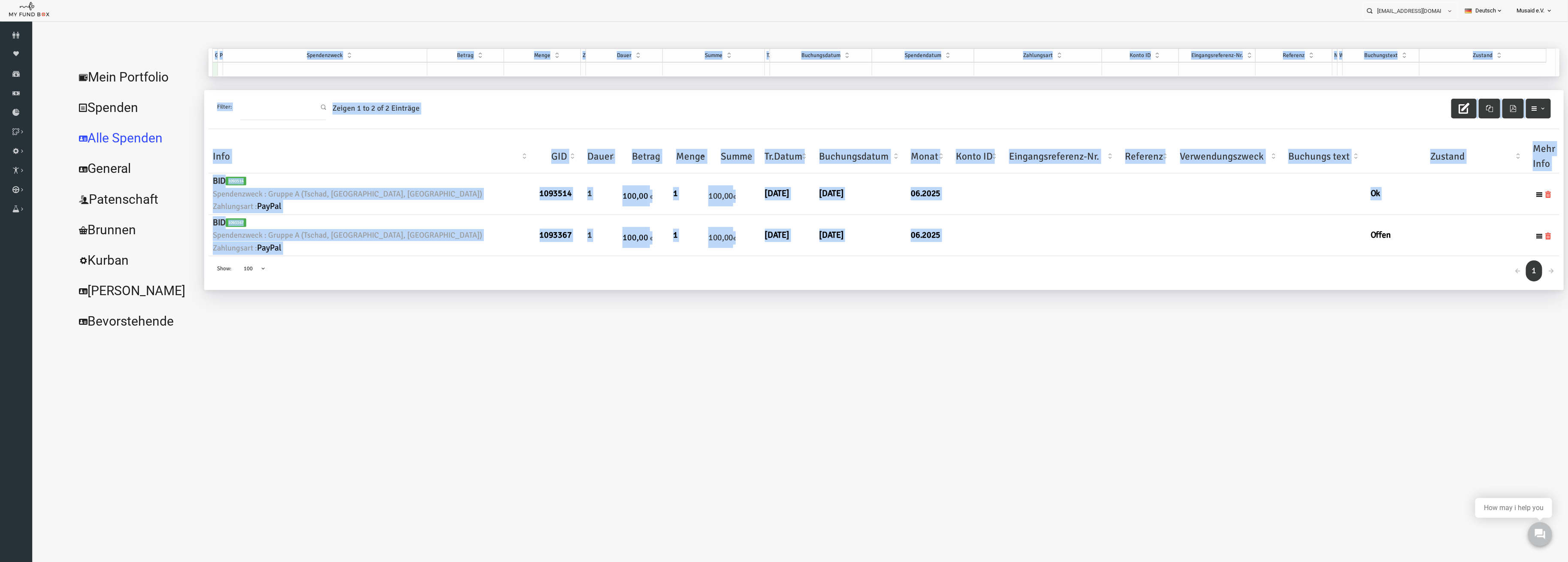
click at [179, 159] on th "Info" at bounding box center [341, 156] width 327 height 34
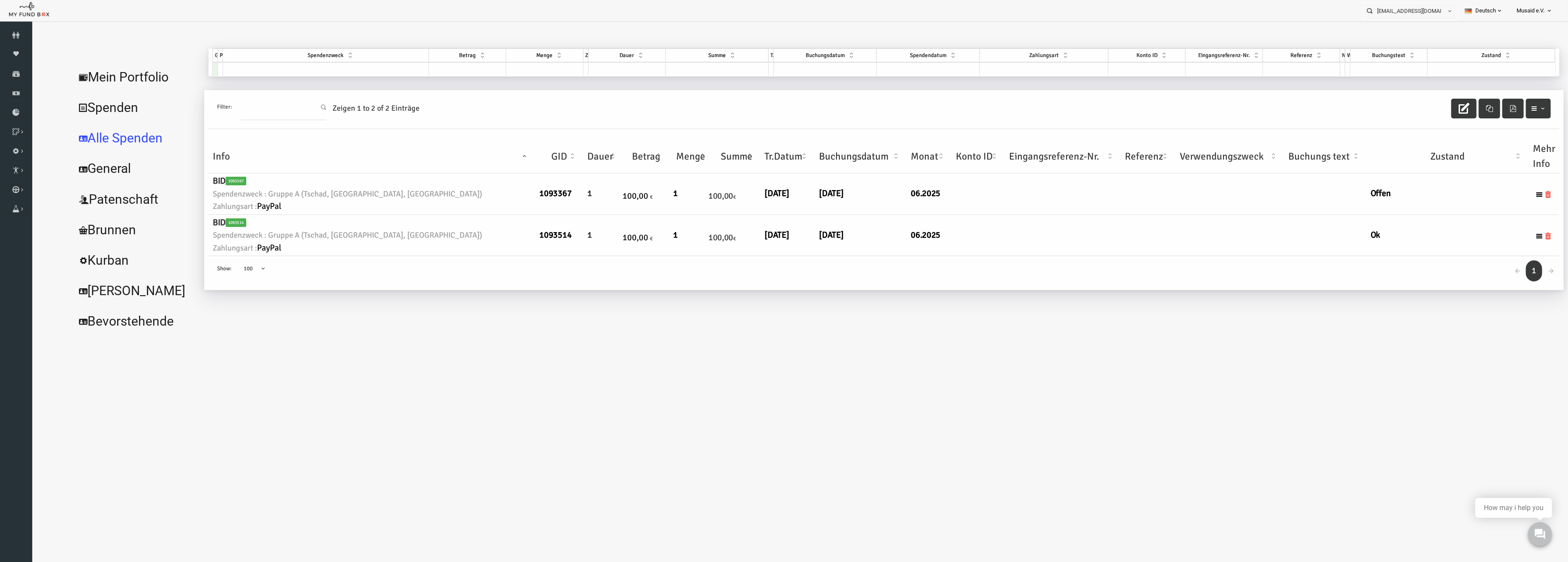
click at [248, 159] on th "Info" at bounding box center [341, 156] width 327 height 34
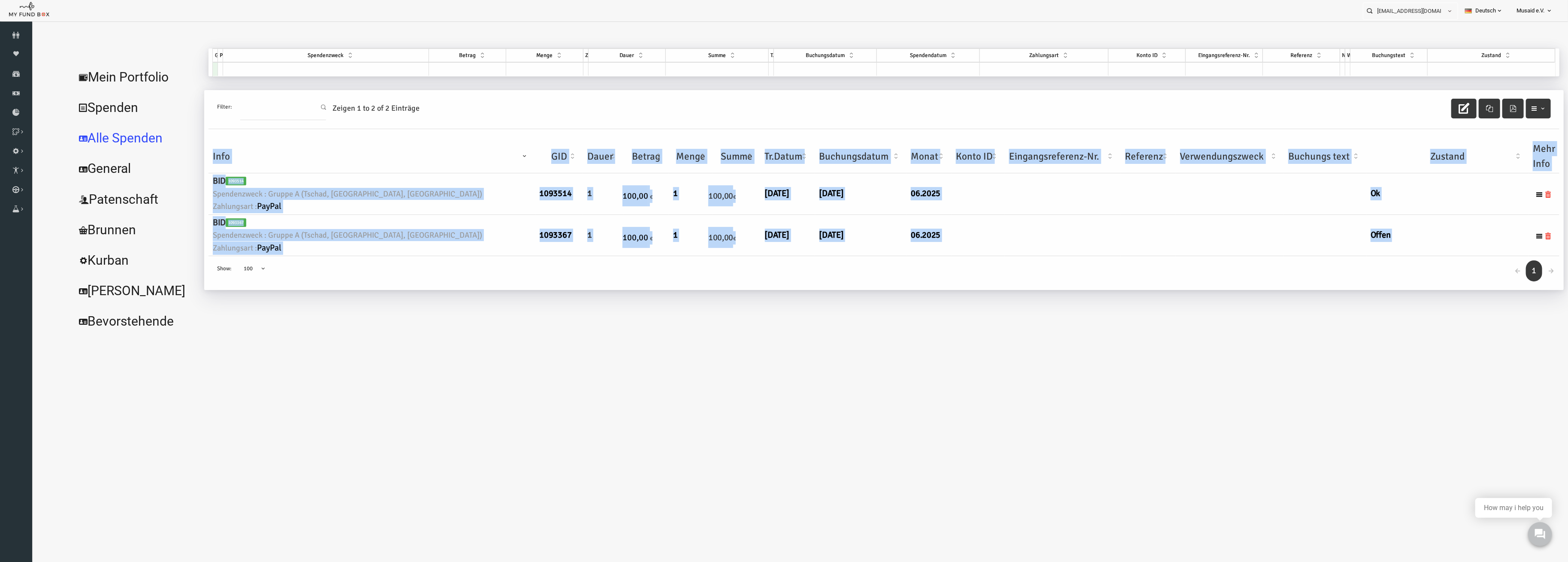
drag, startPoint x: 173, startPoint y: 150, endPoint x: 1164, endPoint y: 270, distance: 998.2
click at [1164, 270] on div "Filter: Zeigen 1 to 2 of 2 Einträge Info GID Dauer Betrag Menge Summe Tr.Datum …" at bounding box center [853, 190] width 1360 height 199
click at [974, 236] on td at bounding box center [1032, 235] width 116 height 41
drag, startPoint x: 820, startPoint y: 243, endPoint x: 217, endPoint y: 140, distance: 611.7
click at [217, 140] on table "Info GID Dauer Betrag Menge Summe Tr.Datum Buchungsdatum Monat Konto ID Eingang…" at bounding box center [853, 197] width 1351 height 116
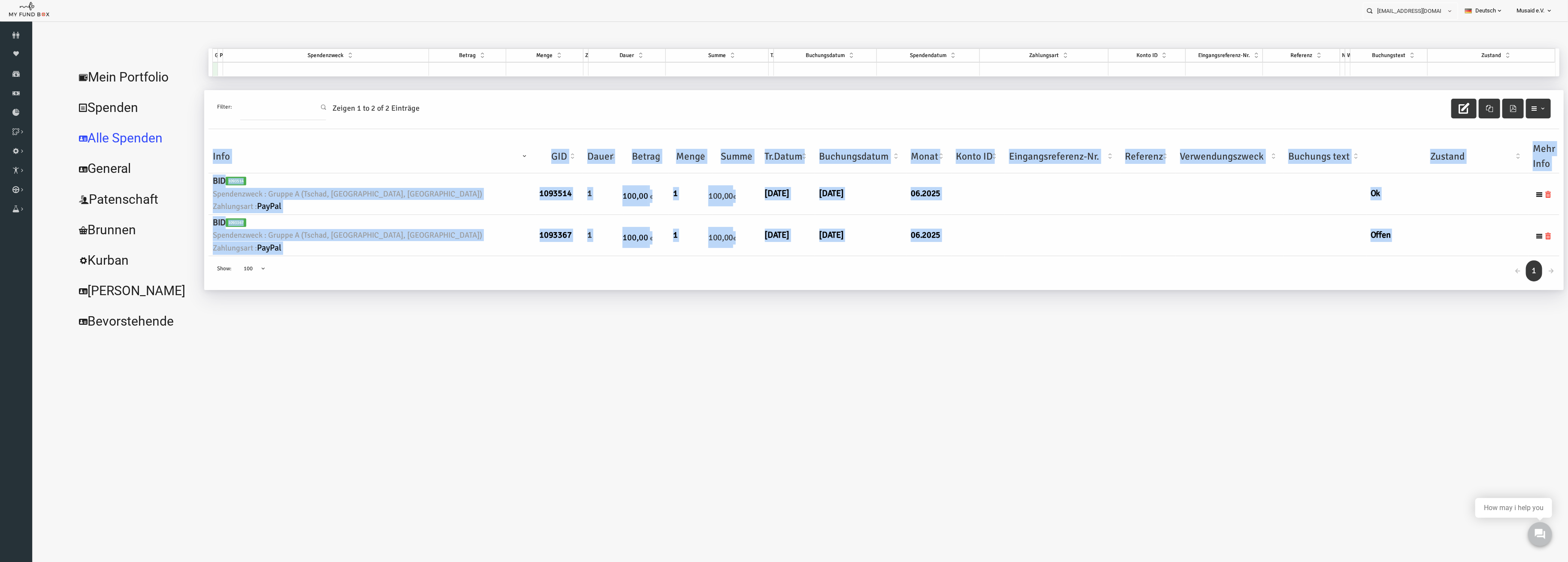
click at [272, 162] on th "Info" at bounding box center [341, 156] width 327 height 34
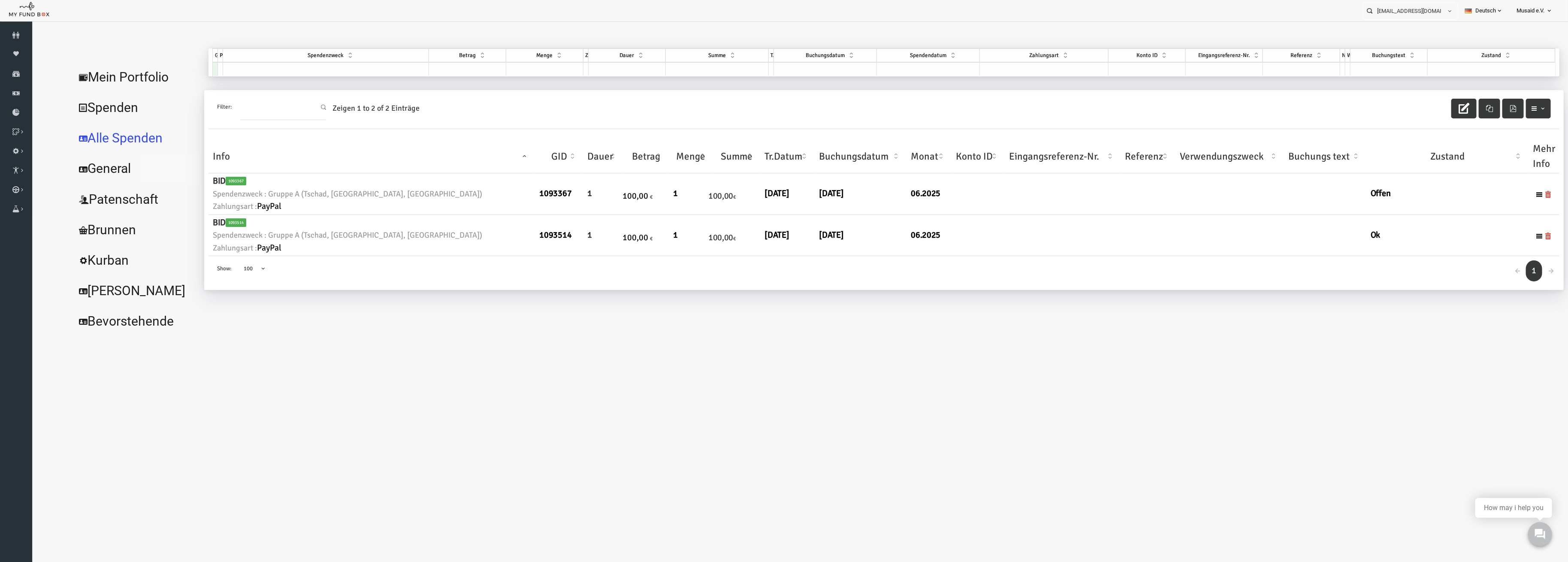
drag, startPoint x: 132, startPoint y: 167, endPoint x: 969, endPoint y: 266, distance: 842.8
click at [939, 268] on div "Mein Portfolio Spenden Alle Spenden General Patenschaft Brunnen Kurban Schüler …" at bounding box center [785, 192] width 1489 height 287
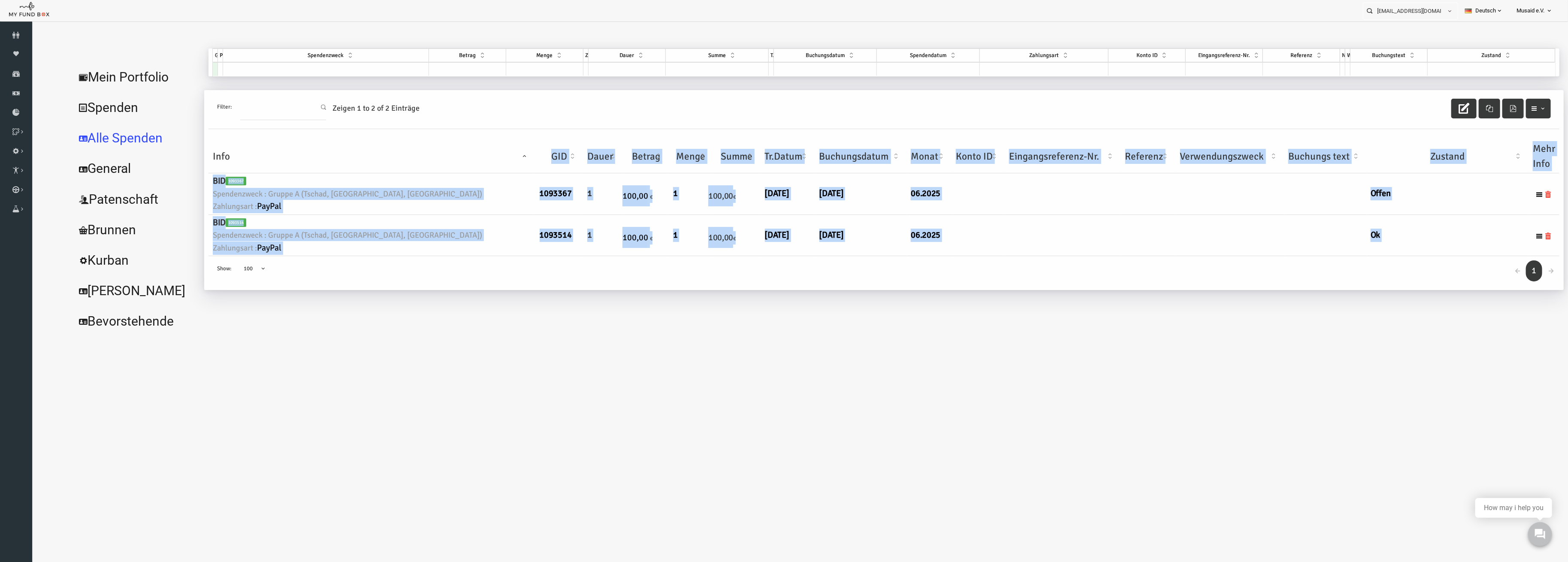
drag, startPoint x: 1045, startPoint y: 264, endPoint x: 200, endPoint y: 151, distance: 852.5
click at [200, 151] on div "Filter: Zeigen 1 to 2 of 2 Einträge Info GID Dauer Betrag Menge Summe Tr.Datum …" at bounding box center [853, 190] width 1351 height 199
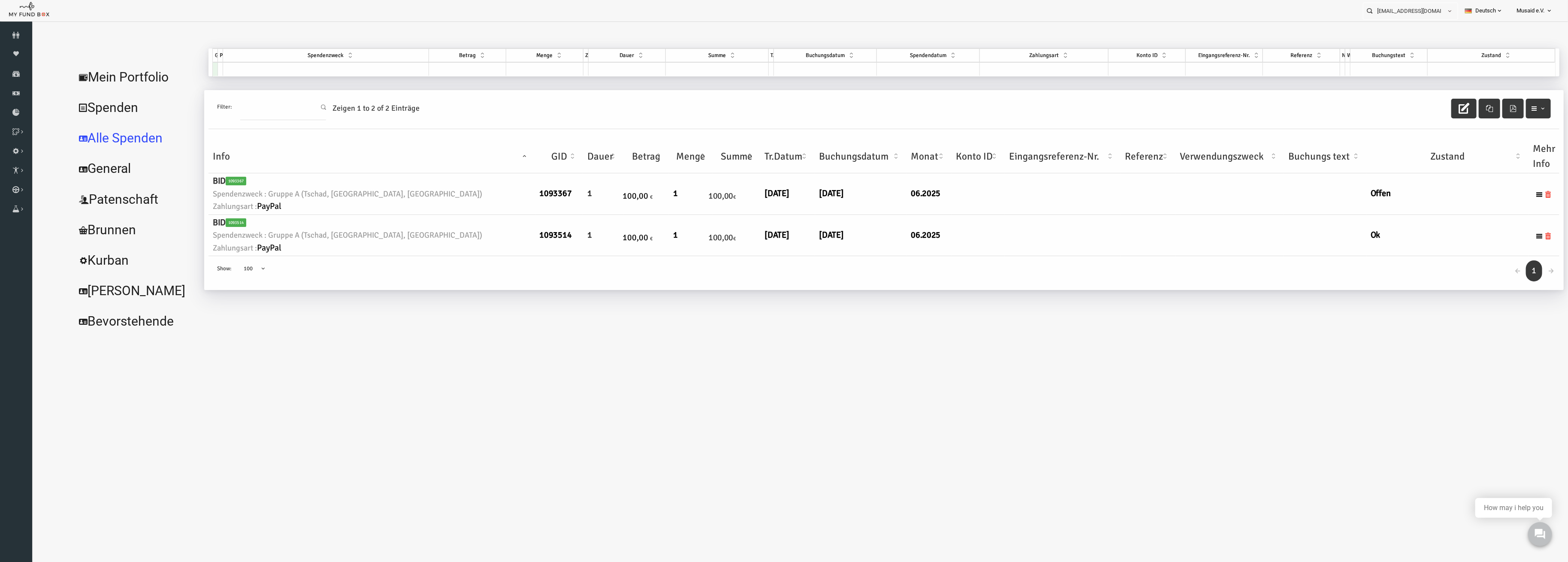
click at [535, 284] on div "← 1 → Show: 10 25 50 100 100" at bounding box center [853, 273] width 1351 height 34
click at [12, 75] on icon at bounding box center [16, 74] width 32 height 7
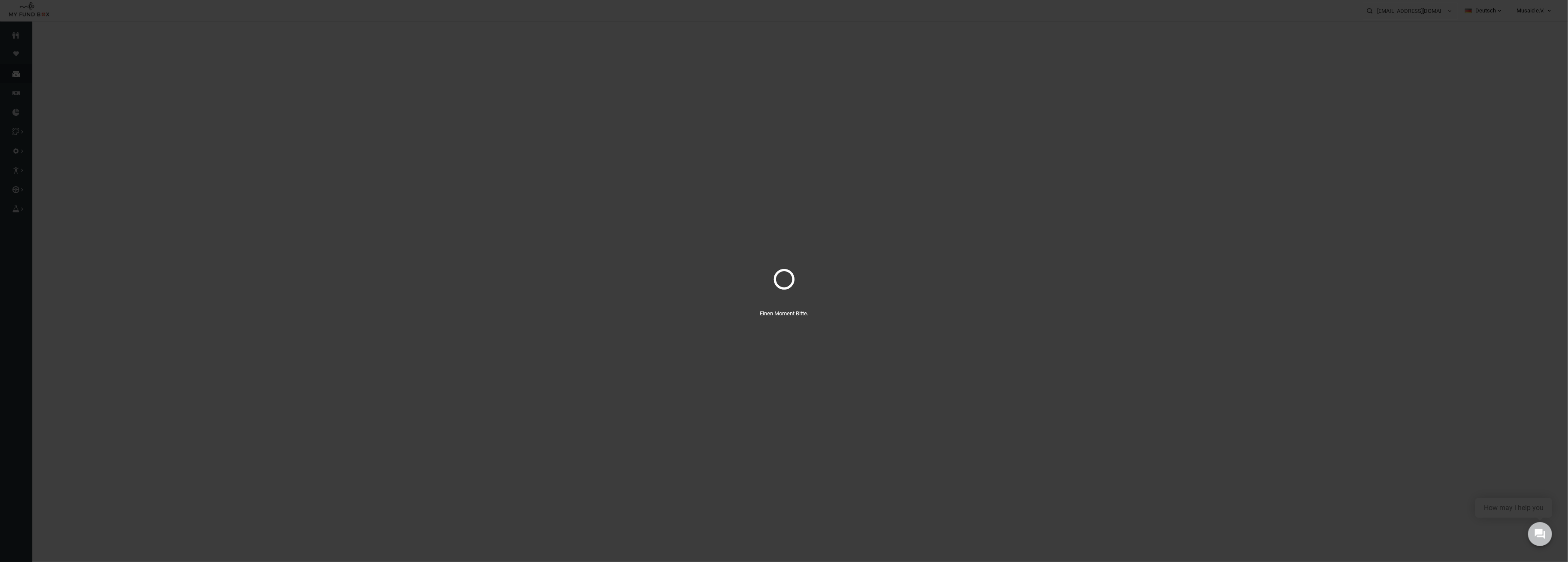
select select "100"
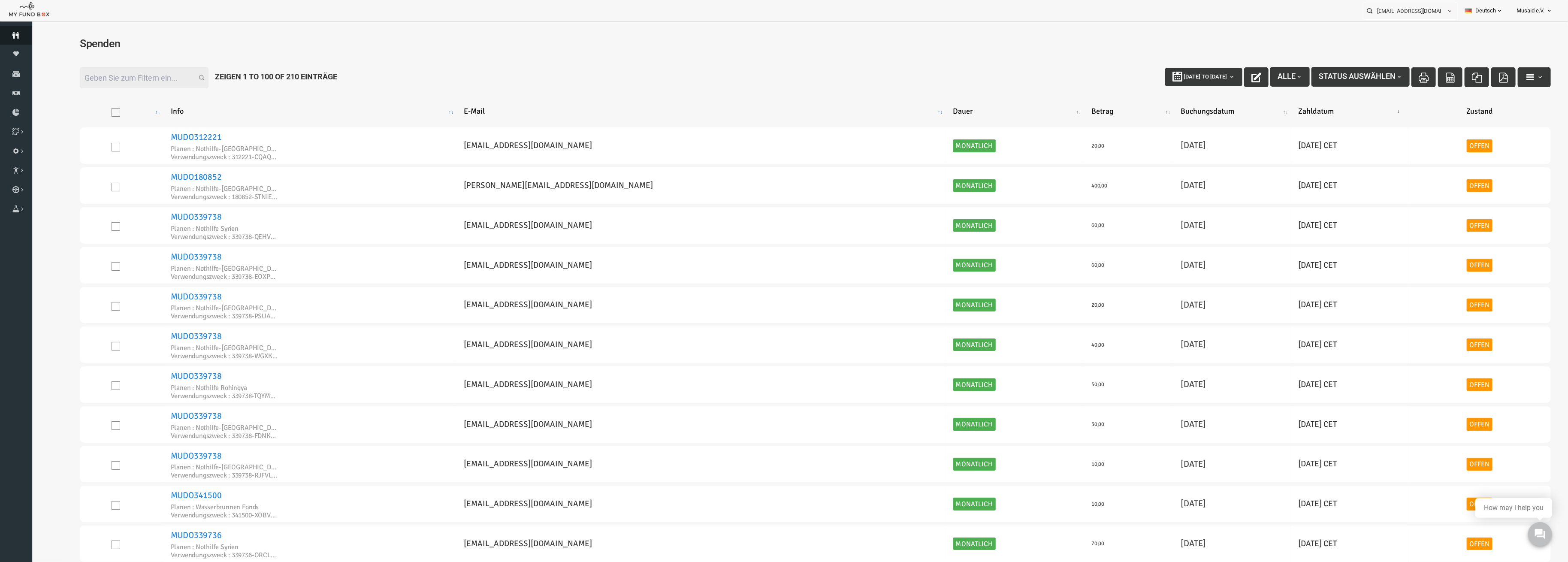
click at [18, 37] on icon at bounding box center [16, 35] width 32 height 7
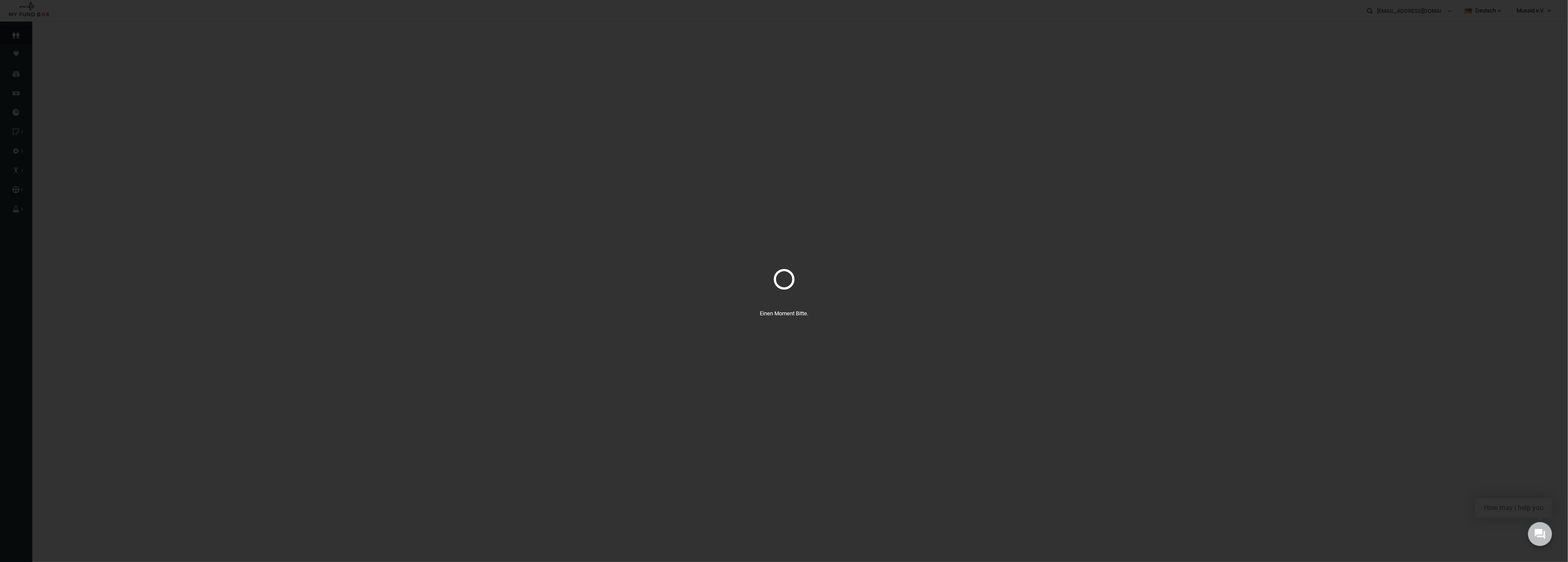
select select "100"
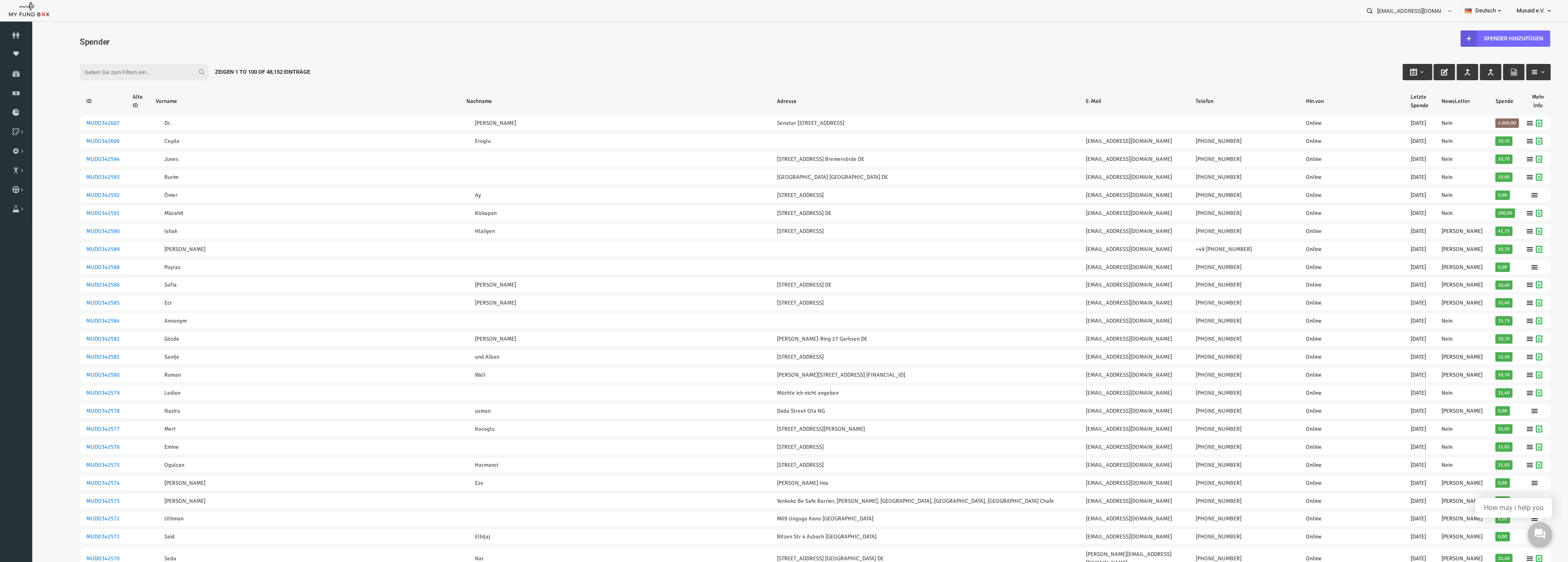
click at [128, 72] on input "Filter:" at bounding box center [113, 72] width 129 height 16
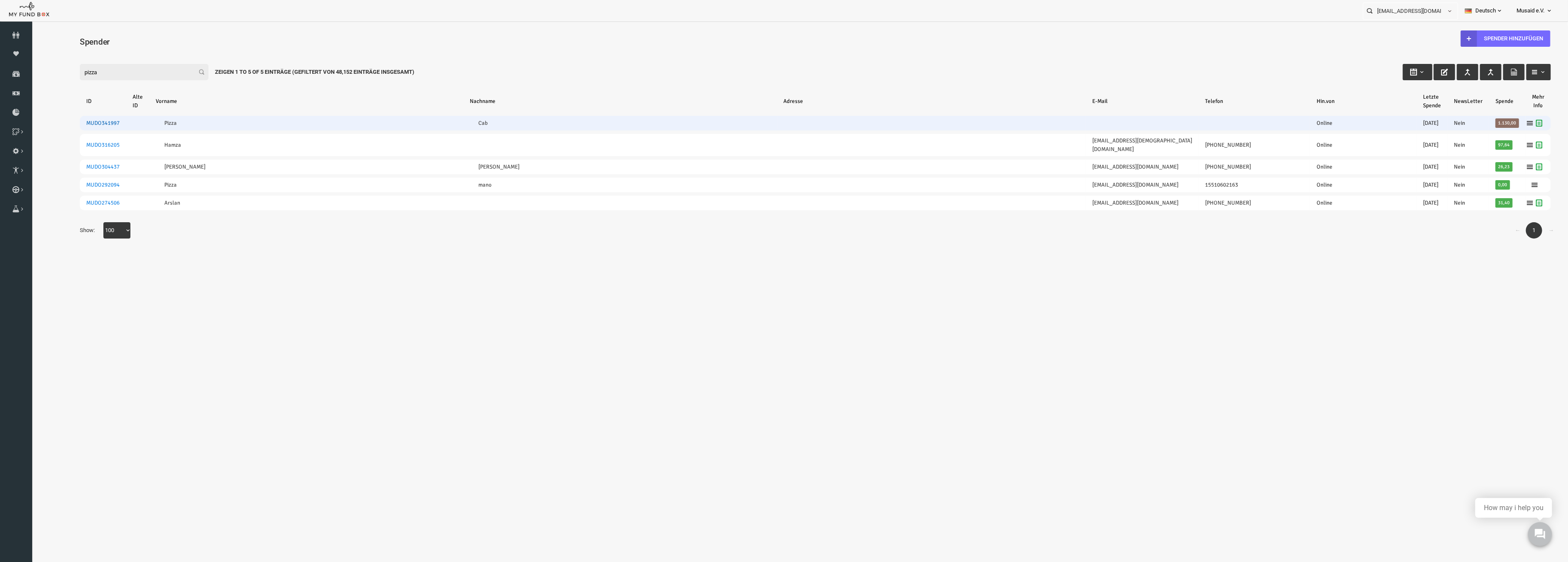
type input "pizza"
click at [78, 123] on link "MUDO341997" at bounding box center [72, 123] width 34 height 7
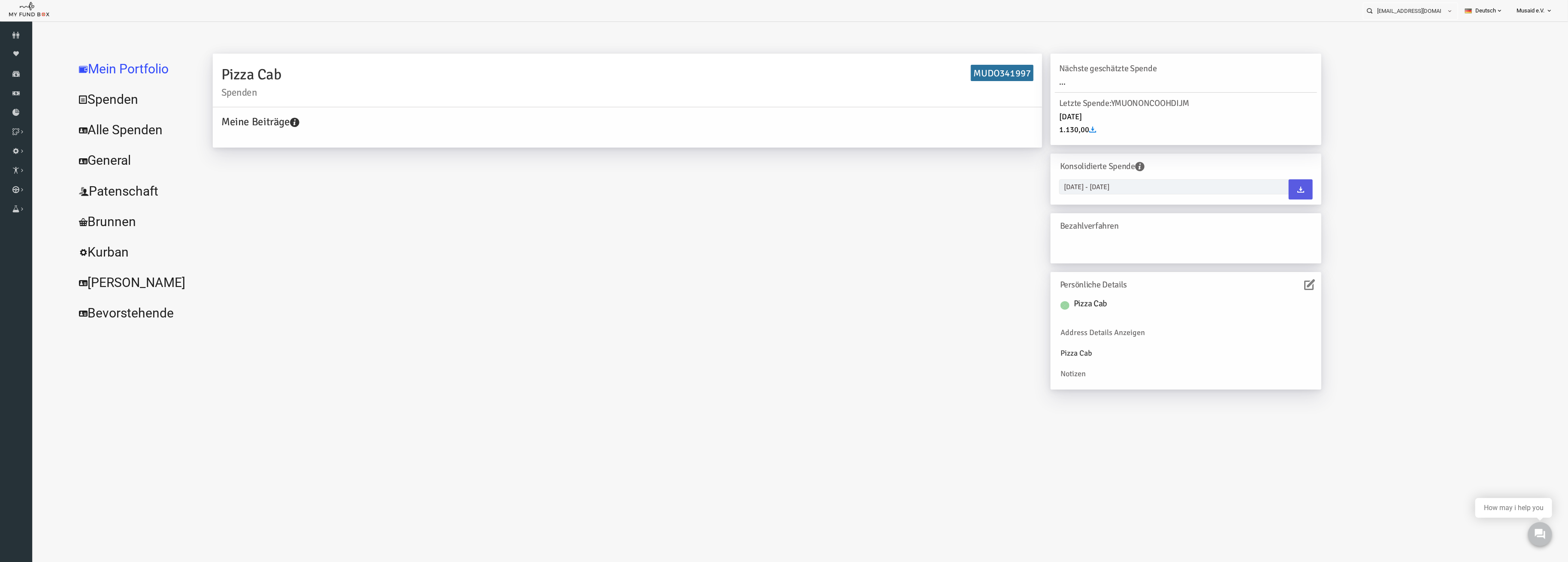
click at [113, 130] on link "Alle Spenden" at bounding box center [105, 129] width 129 height 31
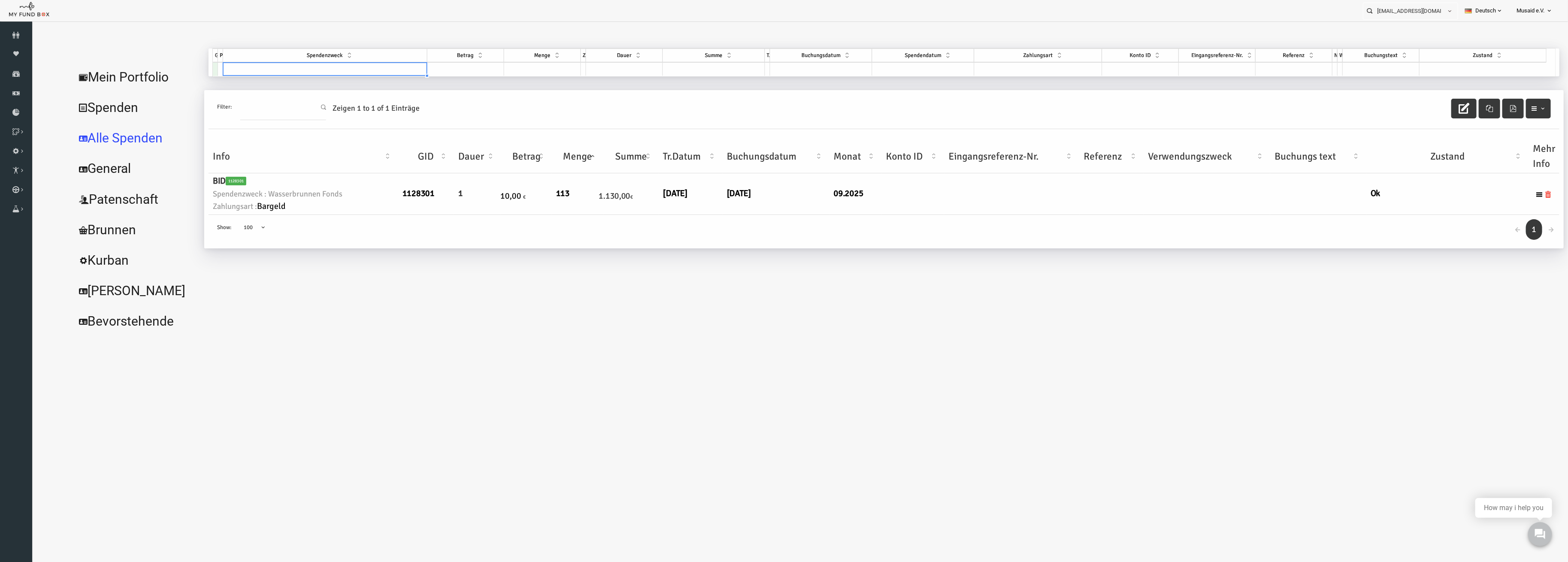
click at [315, 71] on td at bounding box center [293, 69] width 204 height 14
type input "wasser"
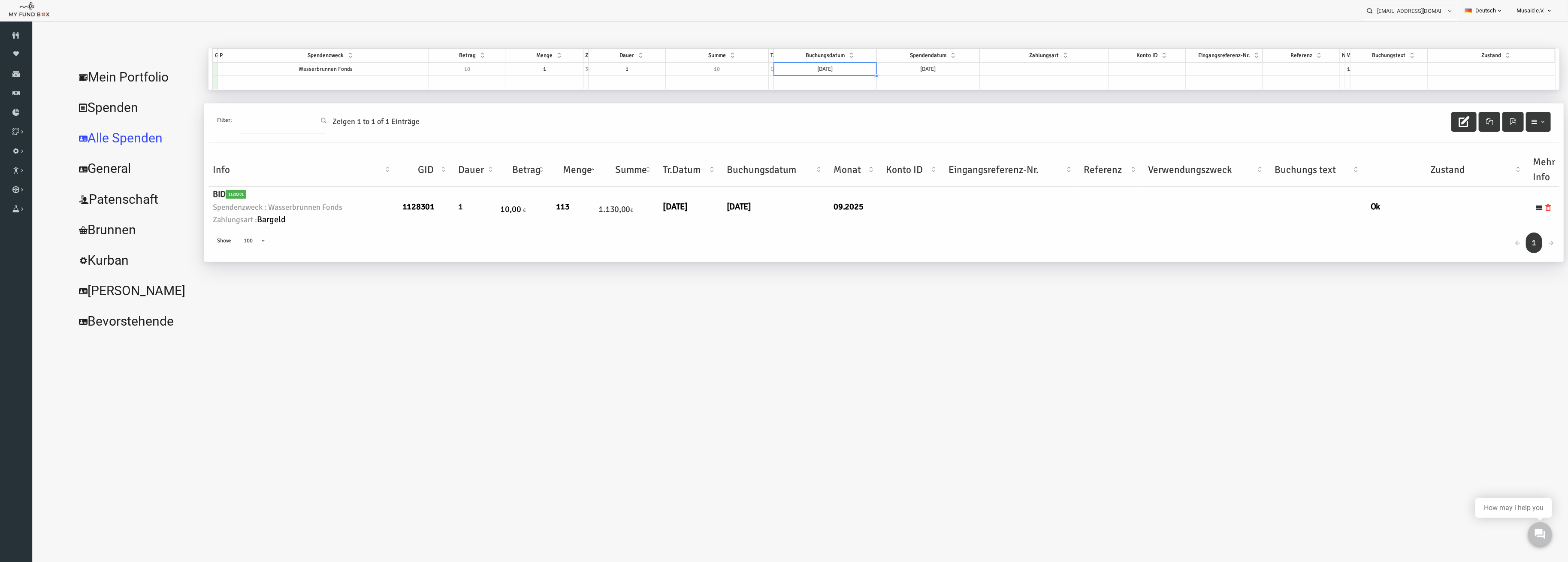
click at [822, 68] on td "06.10.2025" at bounding box center [795, 69] width 103 height 14
click at [893, 65] on td "06.10.2025" at bounding box center [897, 69] width 103 height 14
type textarea "06.10.2025"
click at [893, 65] on td "06.10.2025" at bounding box center [897, 69] width 103 height 14
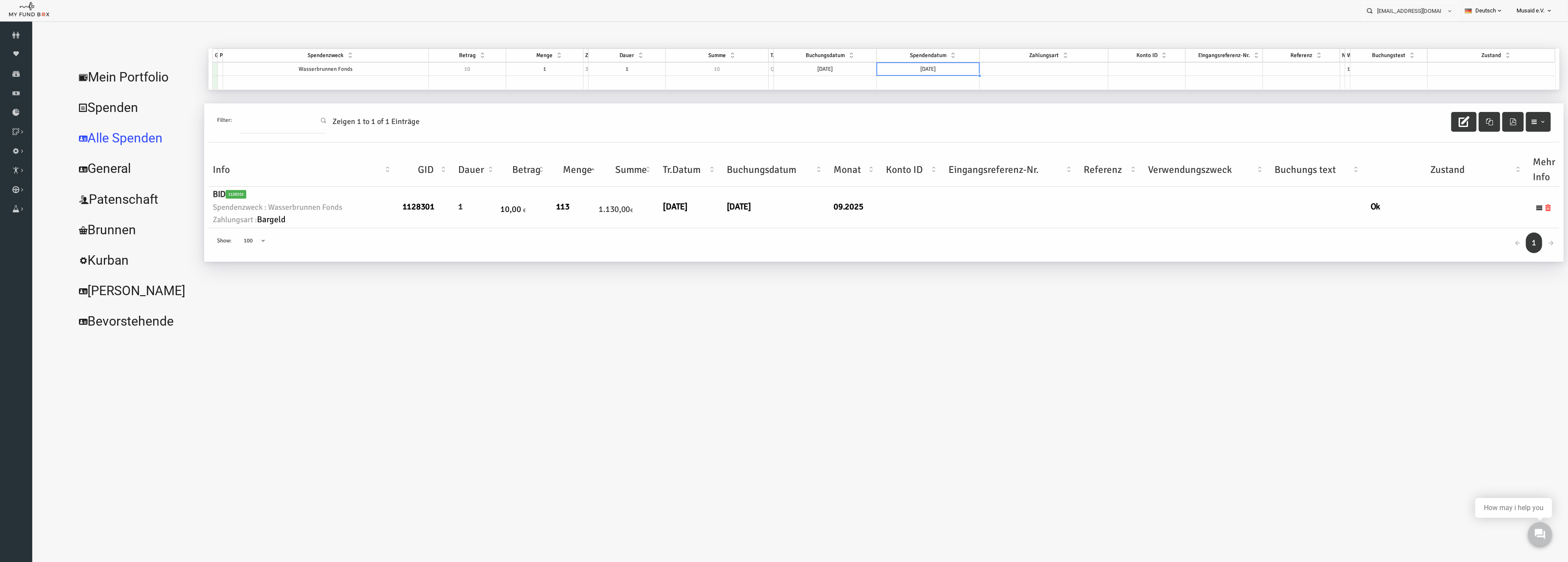
click at [977, 69] on td at bounding box center [1013, 69] width 129 height 14
click at [1471, 70] on td at bounding box center [1461, 69] width 128 height 14
select select "100"
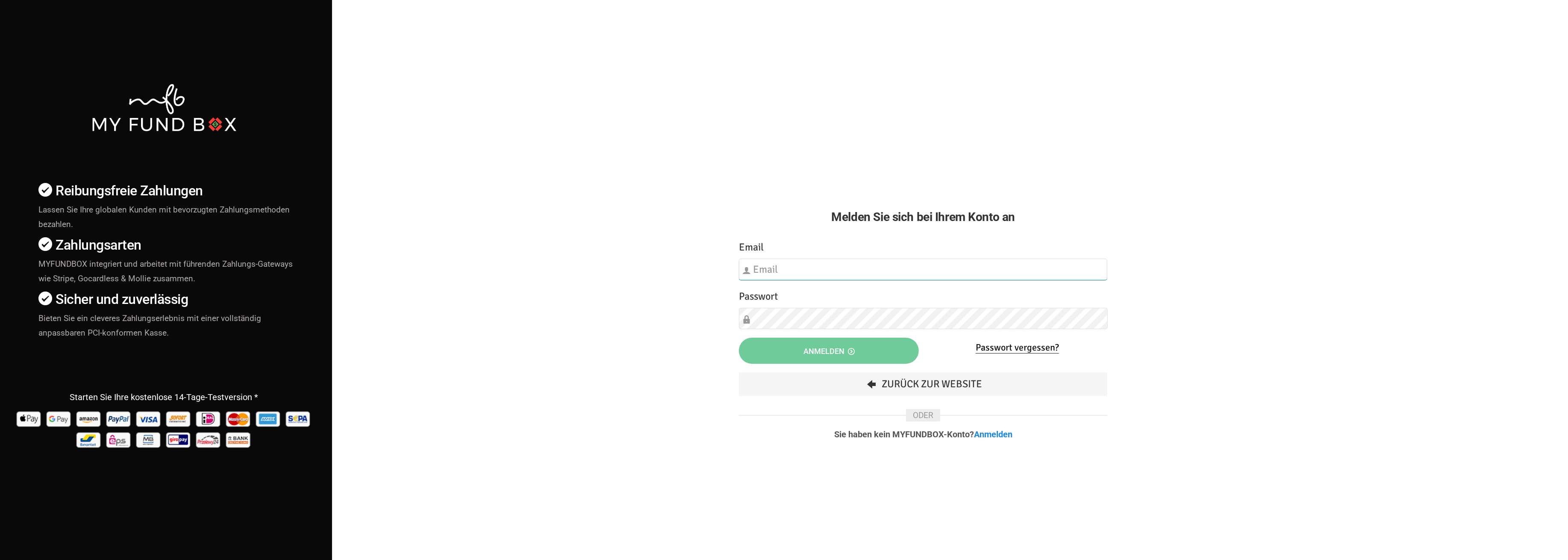
type input "[EMAIL_ADDRESS][DOMAIN_NAME]"
click at [805, 355] on span "Anmelden" at bounding box center [829, 350] width 51 height 9
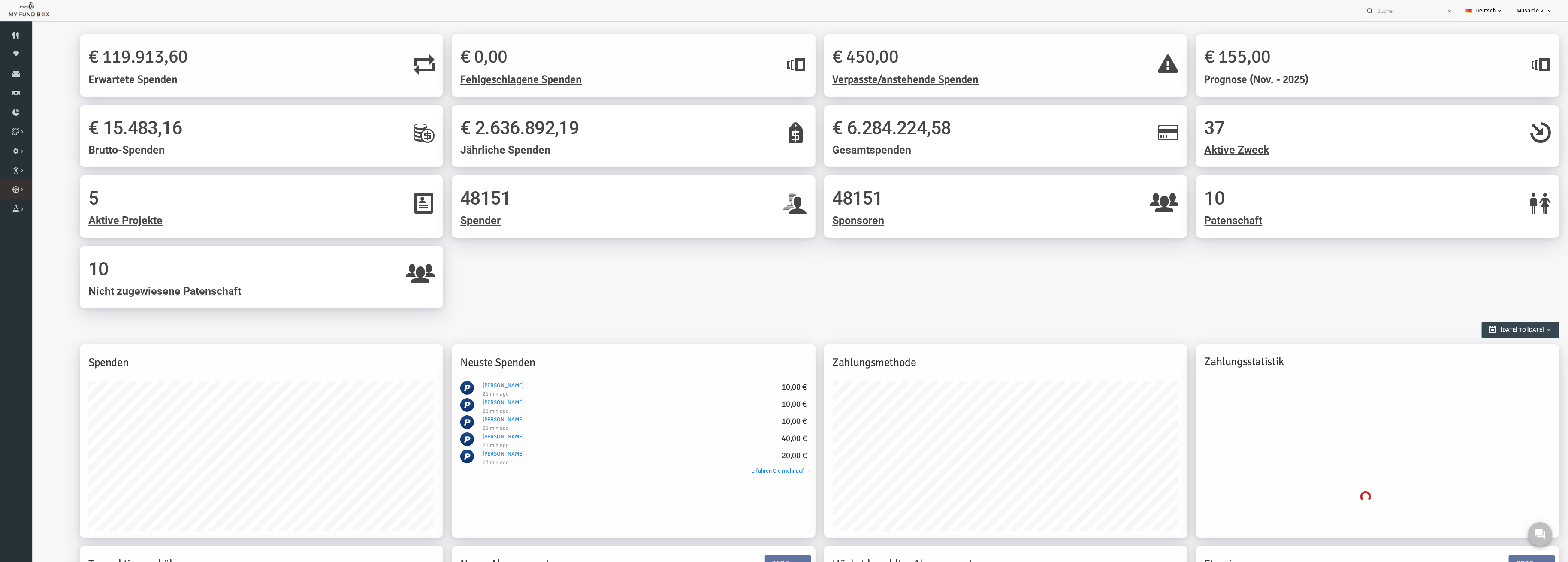
click at [0, 0] on link "Kurban Liste" at bounding box center [0, 0] width 0 height 0
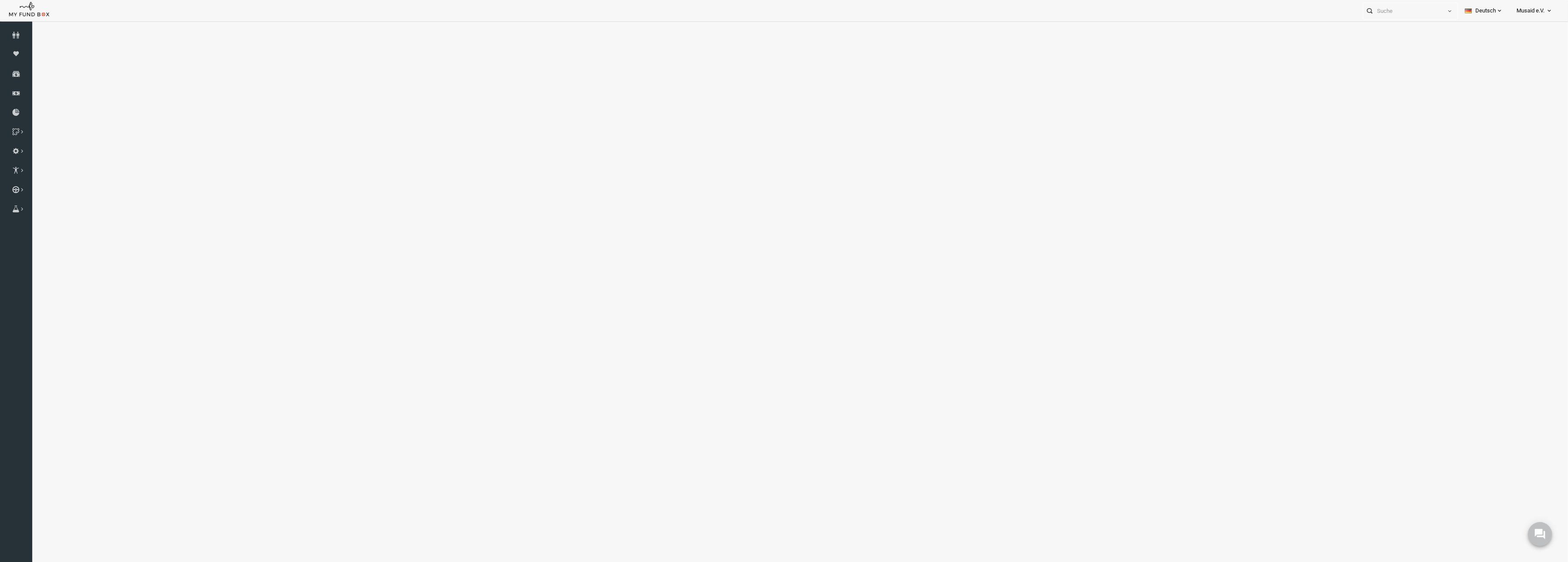
select select "100"
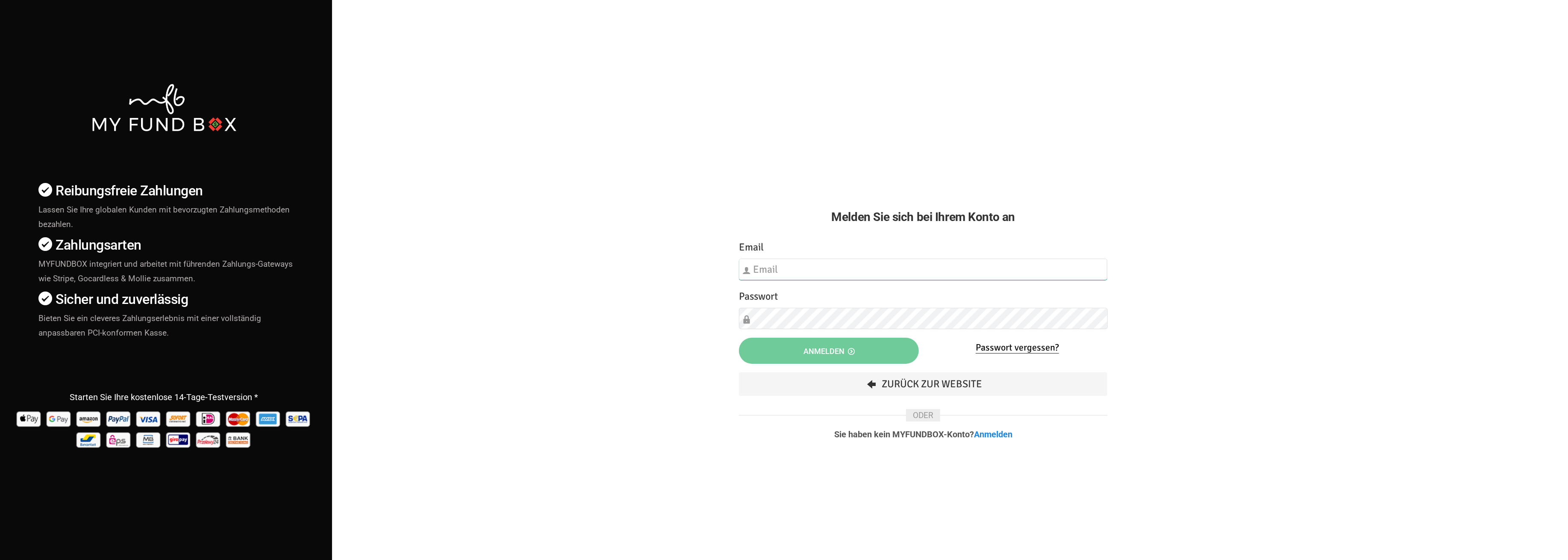
type input "[EMAIL_ADDRESS][DOMAIN_NAME]"
click at [783, 353] on button "Anmelden" at bounding box center [829, 350] width 180 height 26
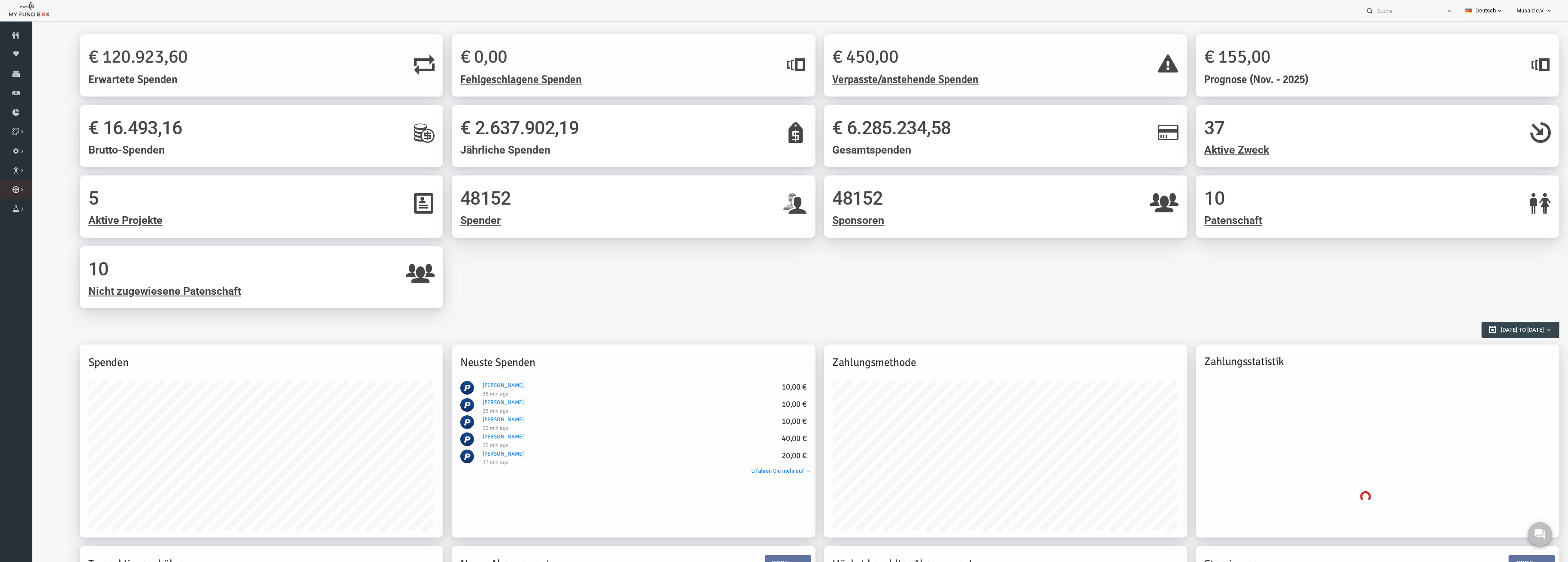
click at [0, 0] on icon at bounding box center [0, 0] width 0 height 0
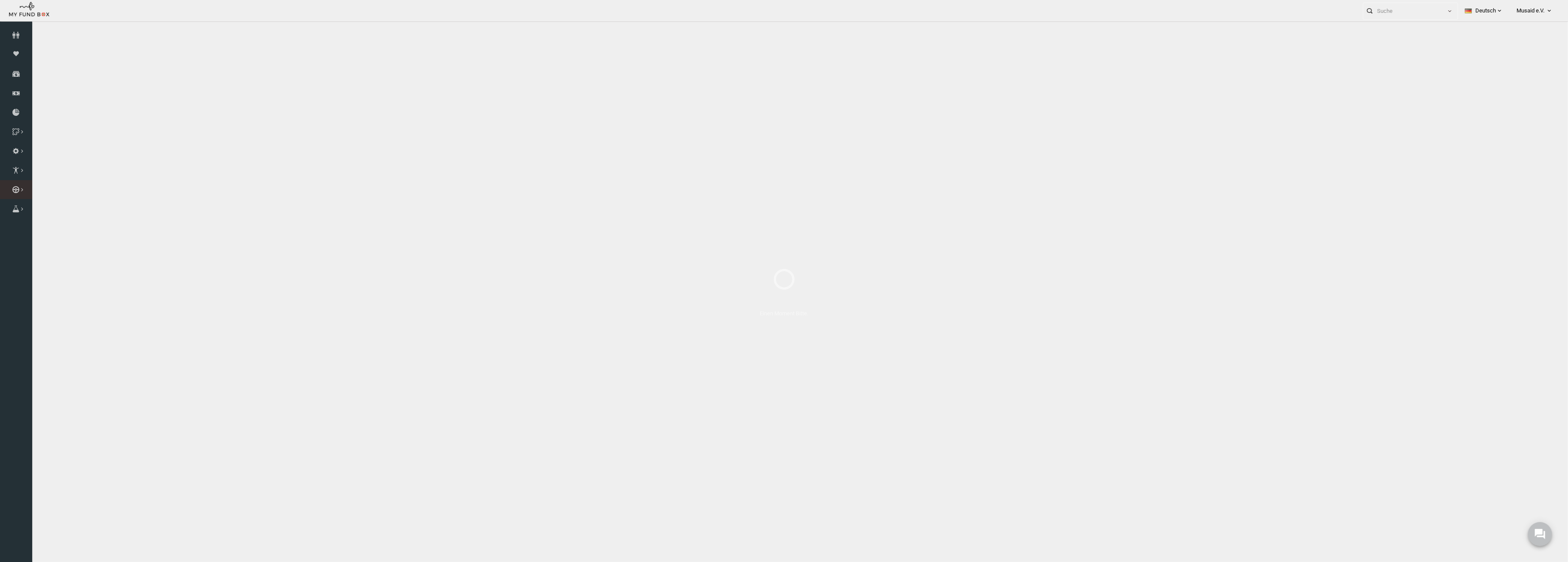
select select "100"
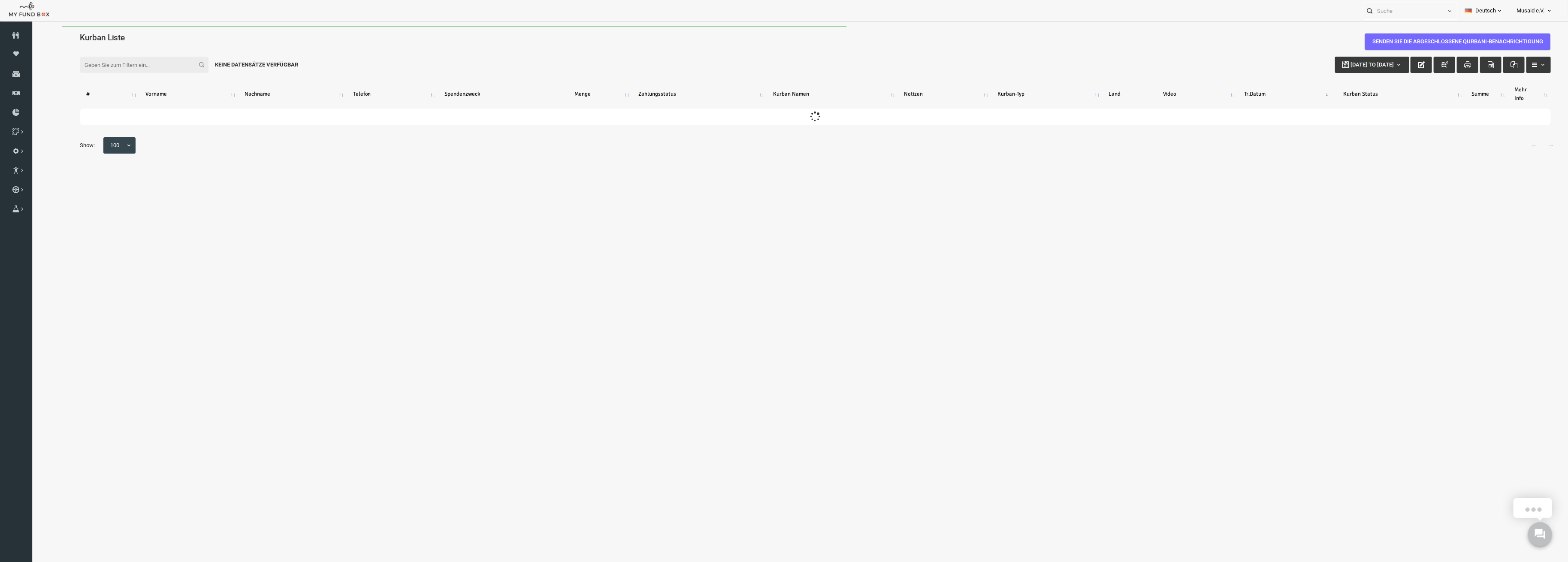
click at [77, 69] on input "Filter:" at bounding box center [113, 64] width 129 height 16
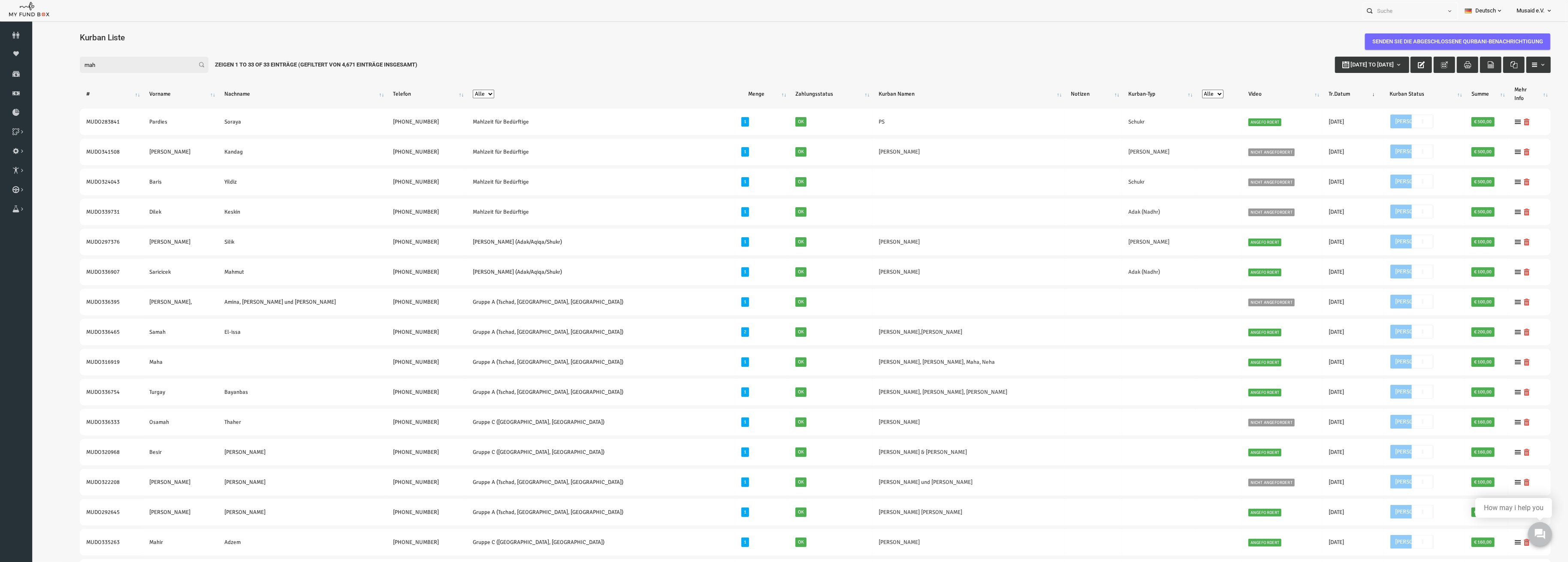
type input "[PERSON_NAME]"
